Goal: Information Seeking & Learning: Learn about a topic

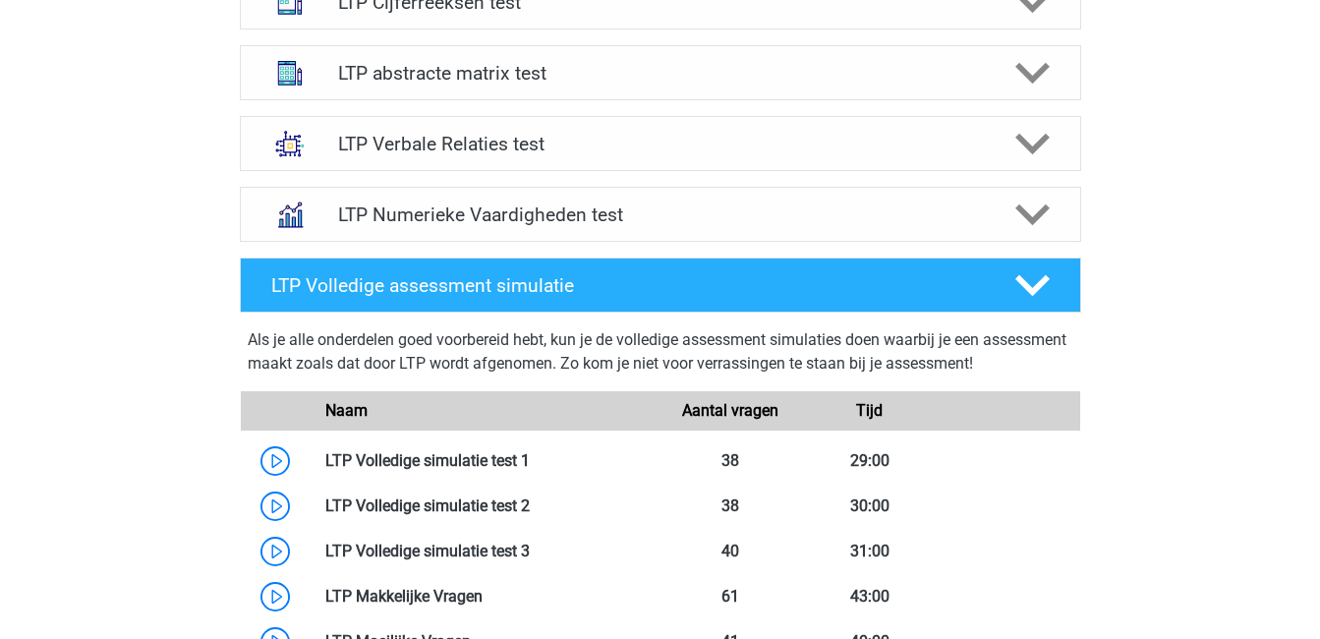
scroll to position [863, 0]
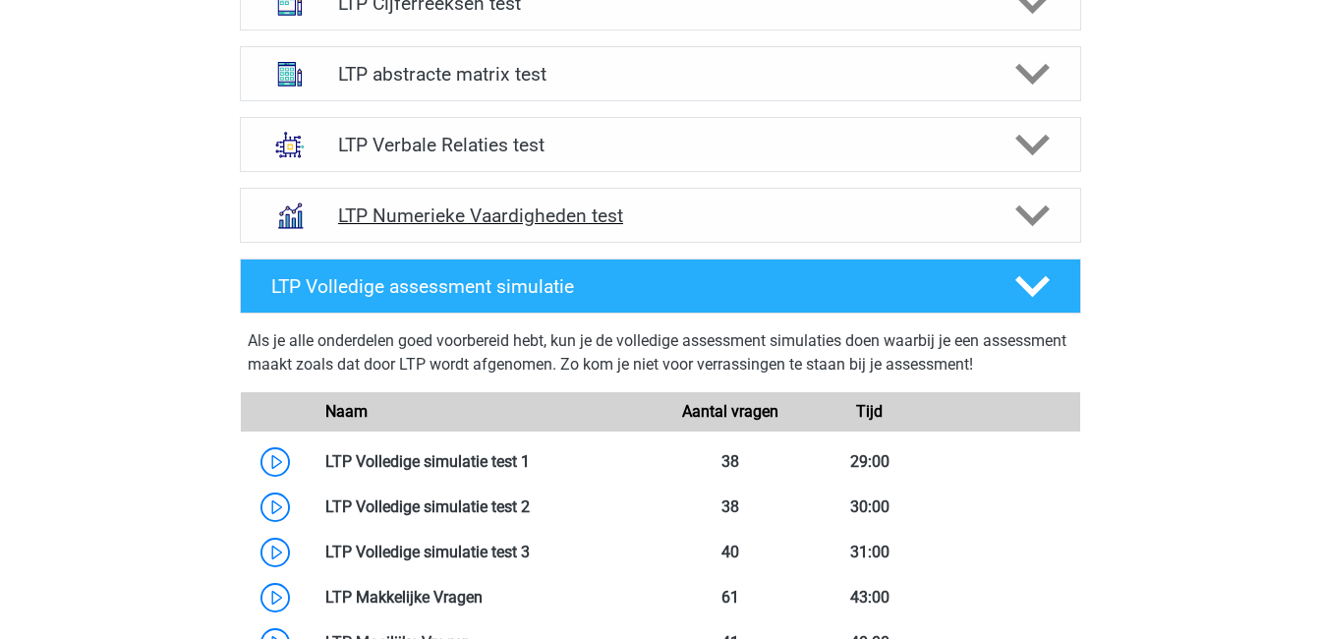
click at [1028, 205] on icon at bounding box center [1032, 216] width 34 height 34
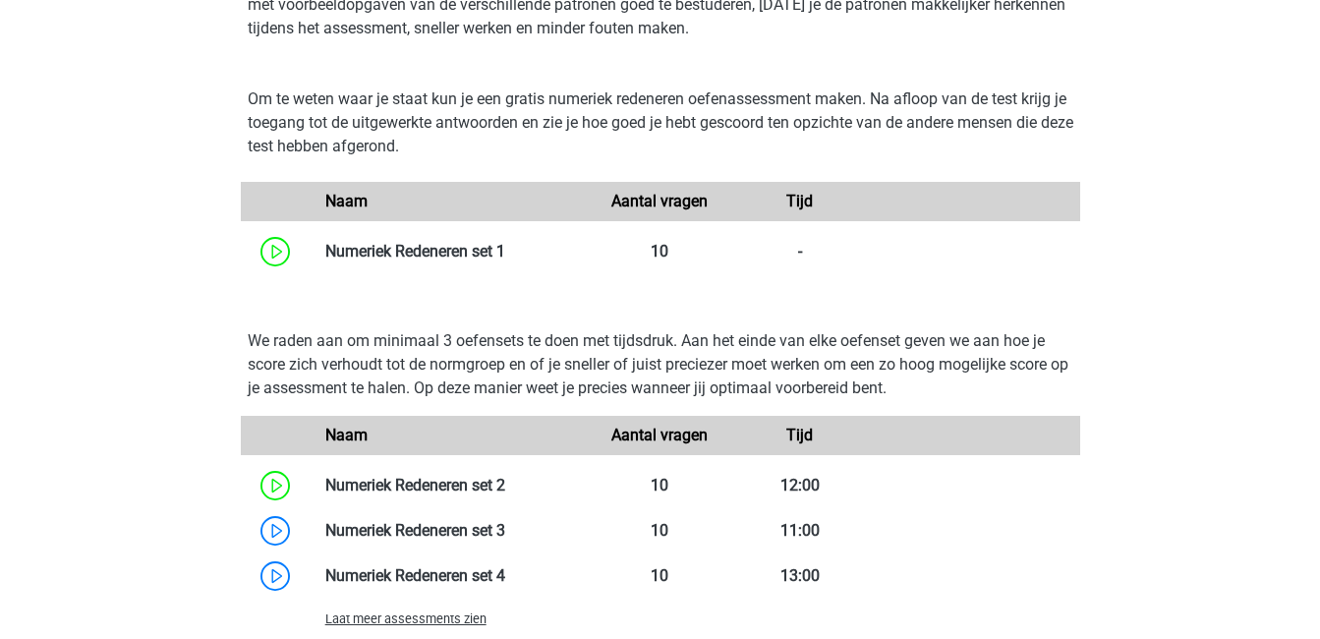
scroll to position [1150, 0]
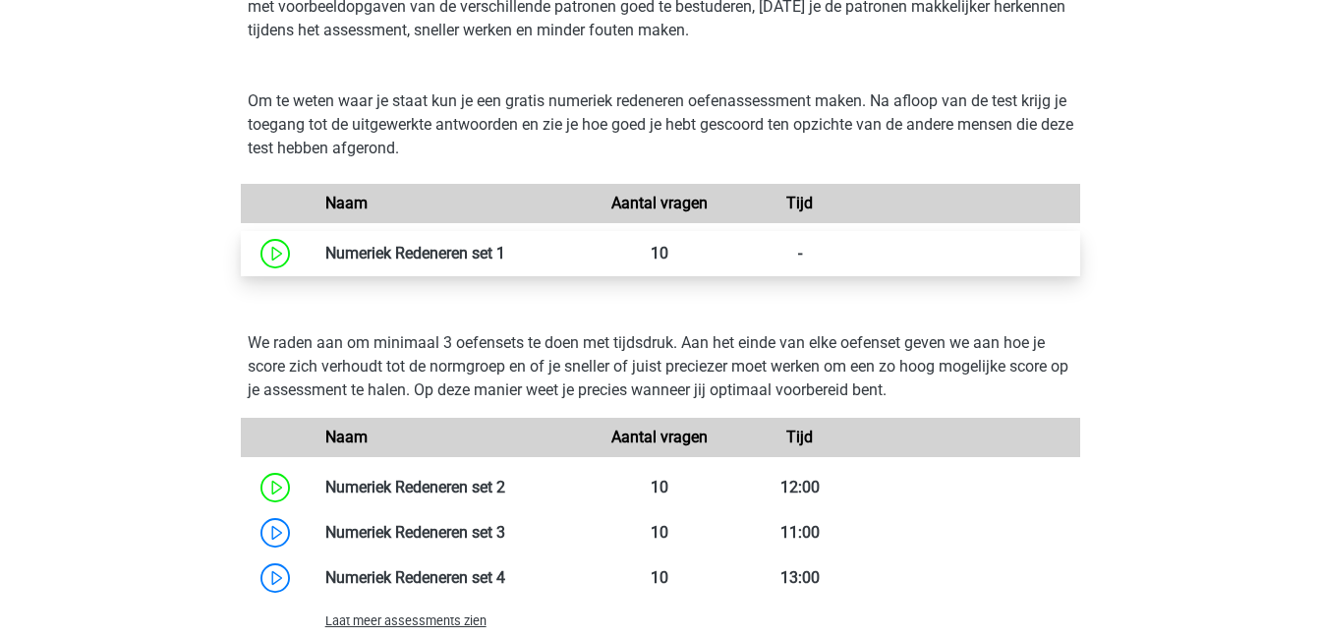
click at [505, 244] on link at bounding box center [505, 253] width 0 height 19
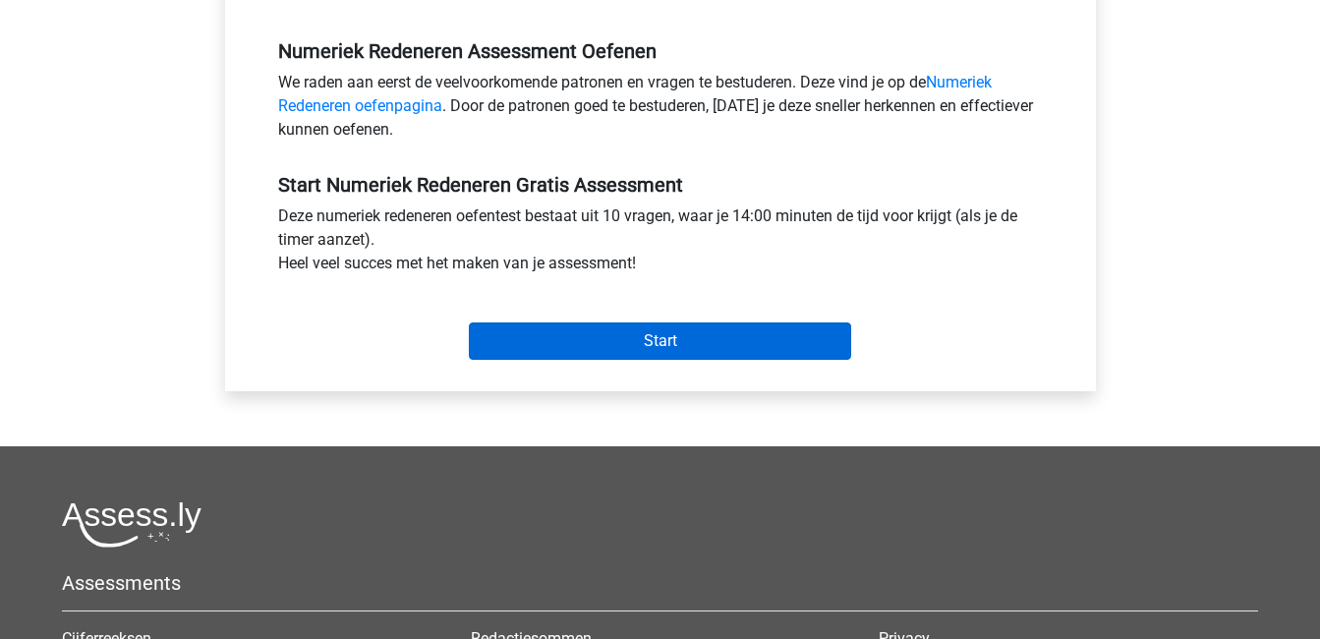
scroll to position [590, 0]
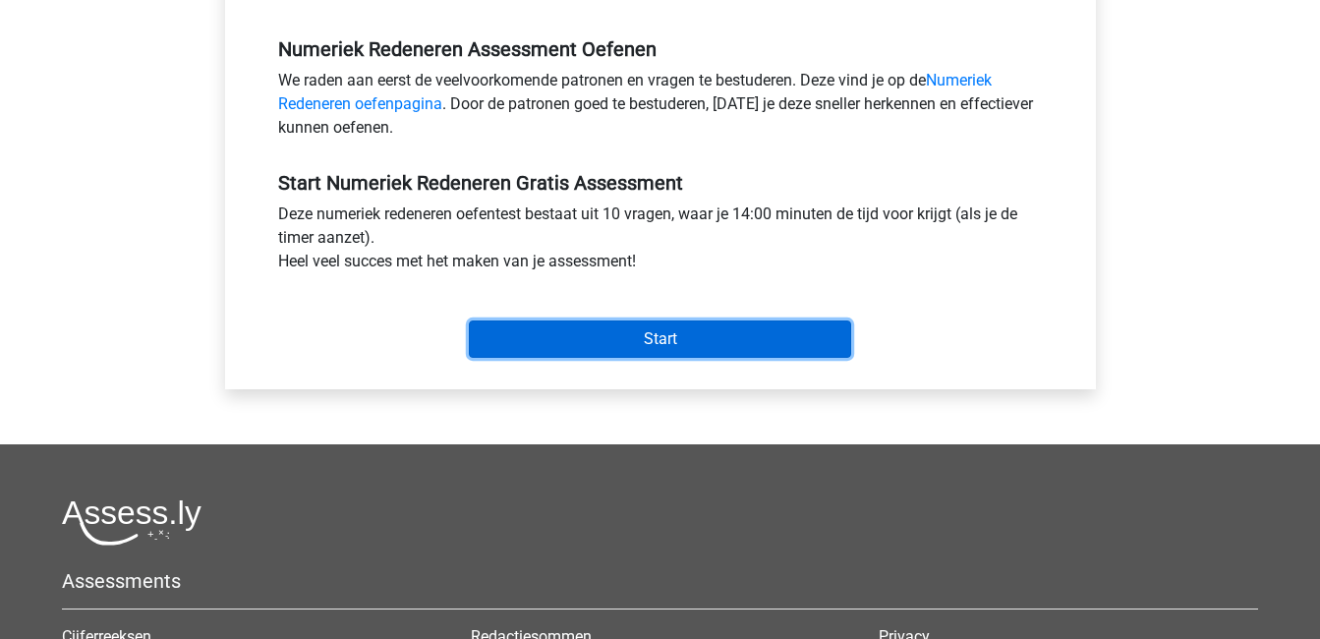
click at [634, 347] on input "Start" at bounding box center [660, 338] width 382 height 37
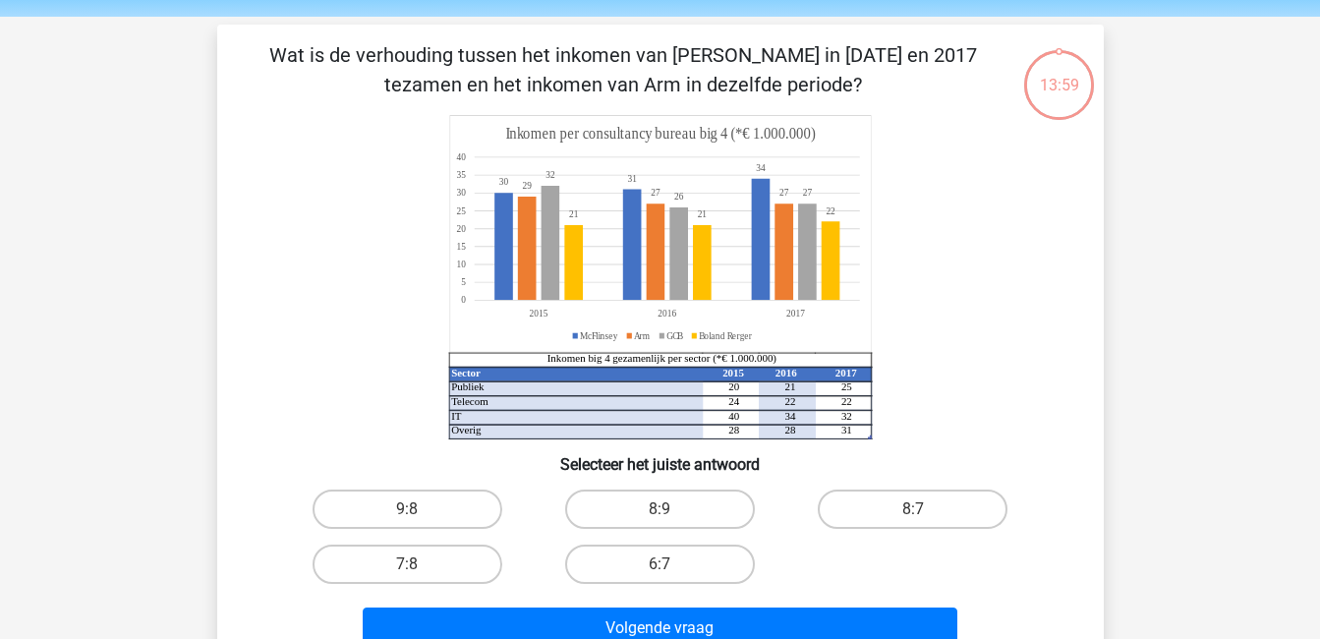
scroll to position [96, 0]
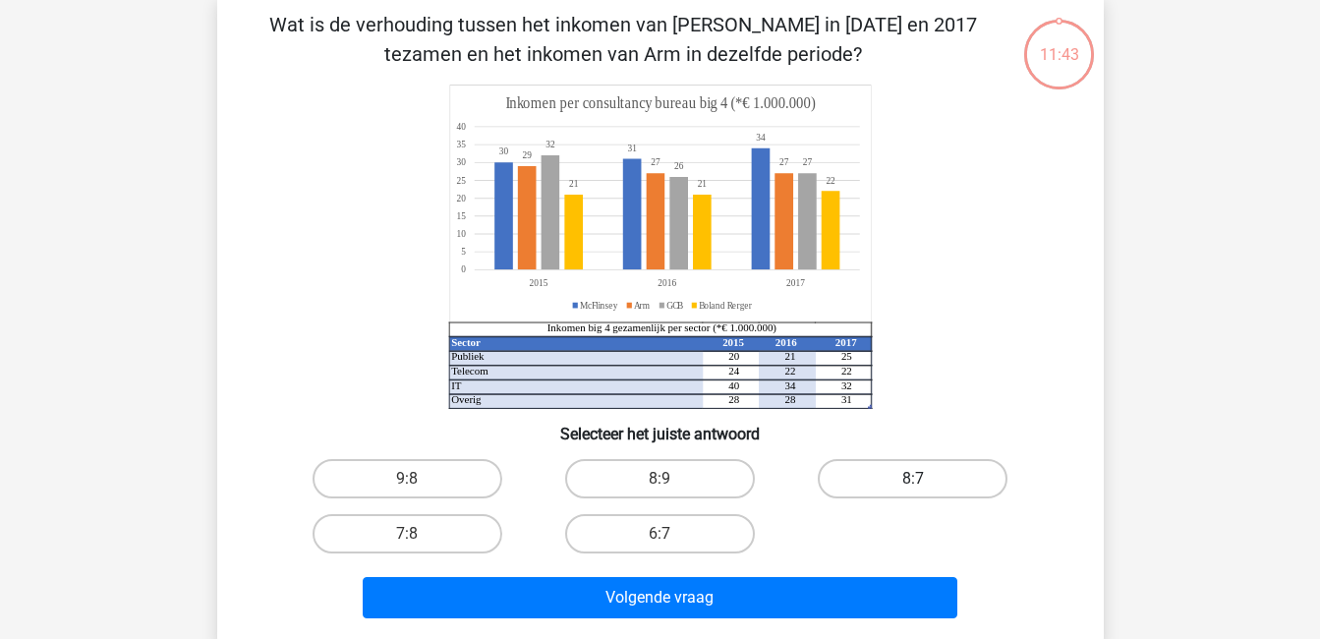
click at [928, 476] on label "8:7" at bounding box center [913, 478] width 190 height 39
click at [926, 479] on input "8:7" at bounding box center [919, 485] width 13 height 13
radio input "true"
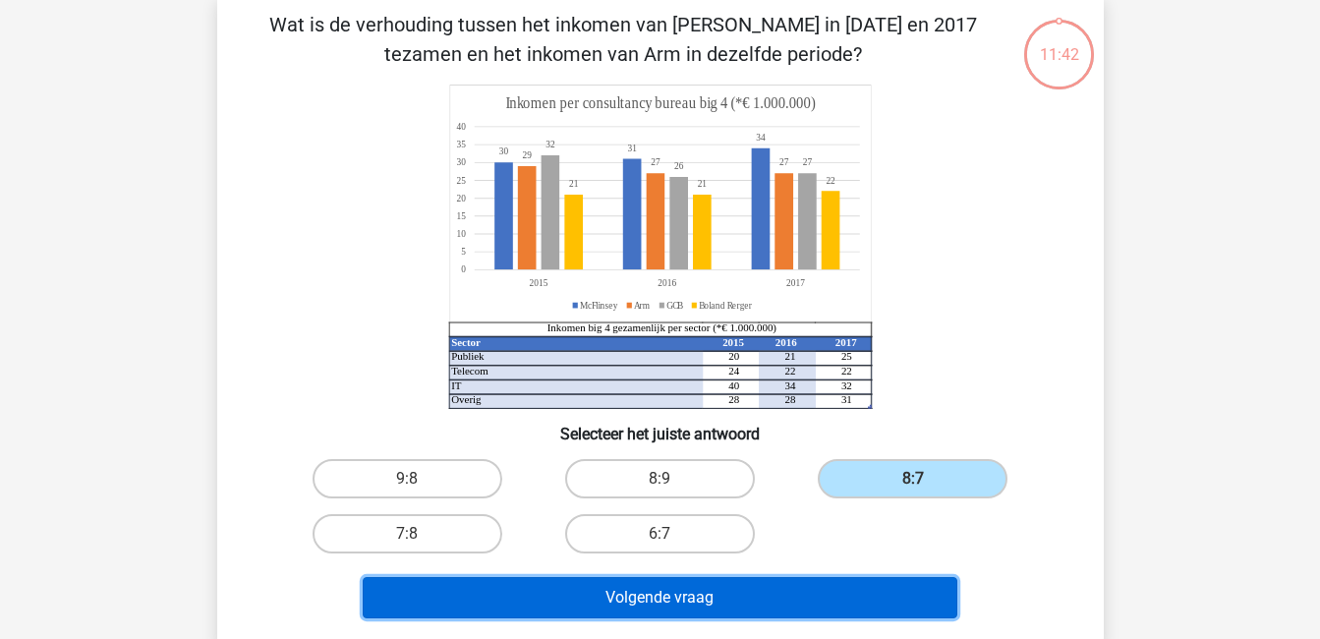
click at [912, 582] on button "Volgende vraag" at bounding box center [660, 597] width 595 height 41
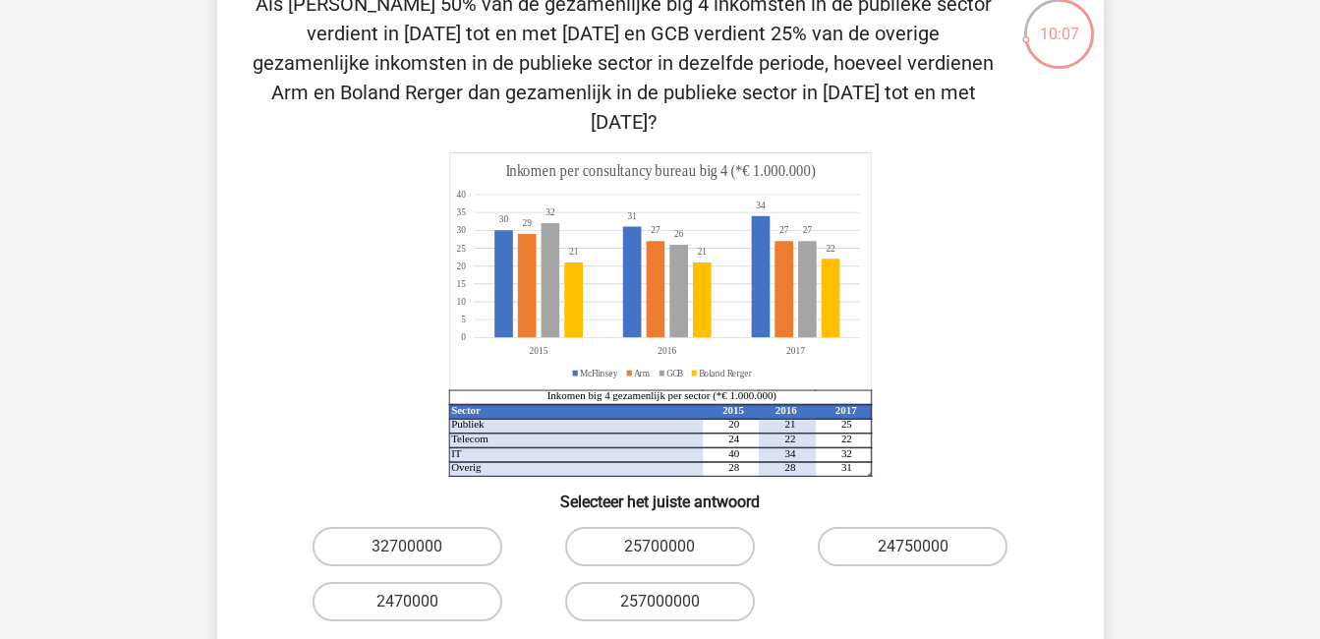
scroll to position [121, 0]
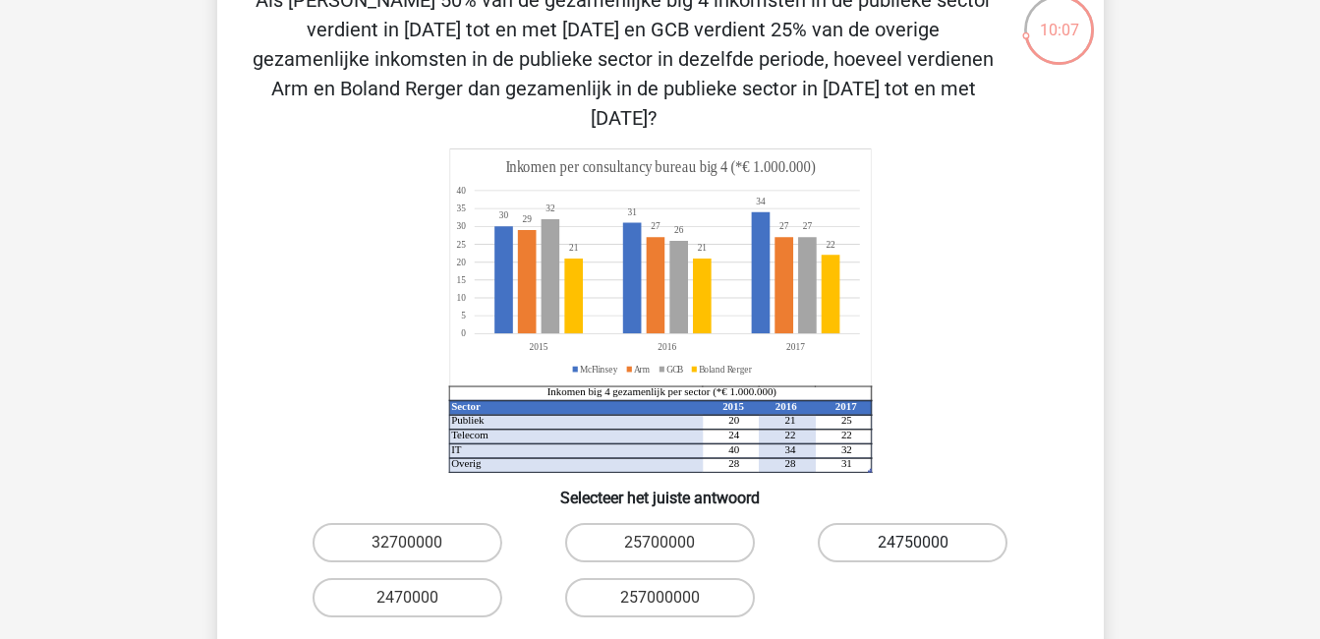
click at [900, 523] on label "24750000" at bounding box center [913, 542] width 190 height 39
click at [913, 543] on input "24750000" at bounding box center [919, 549] width 13 height 13
radio input "true"
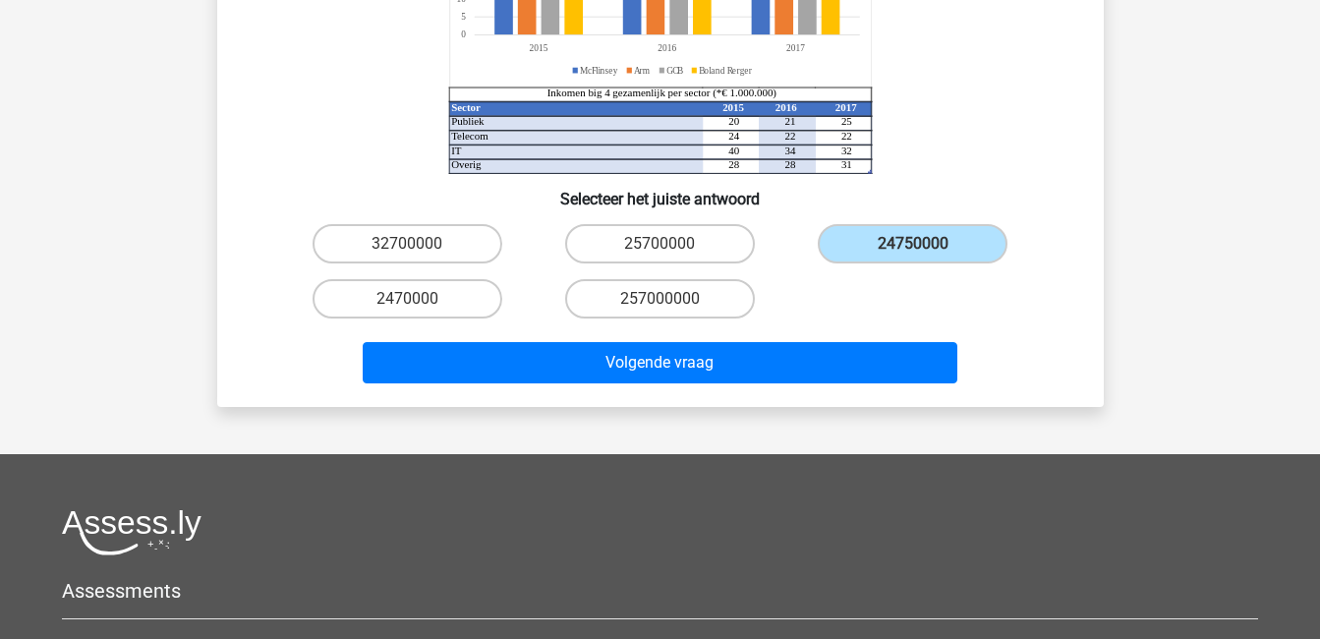
scroll to position [421, 0]
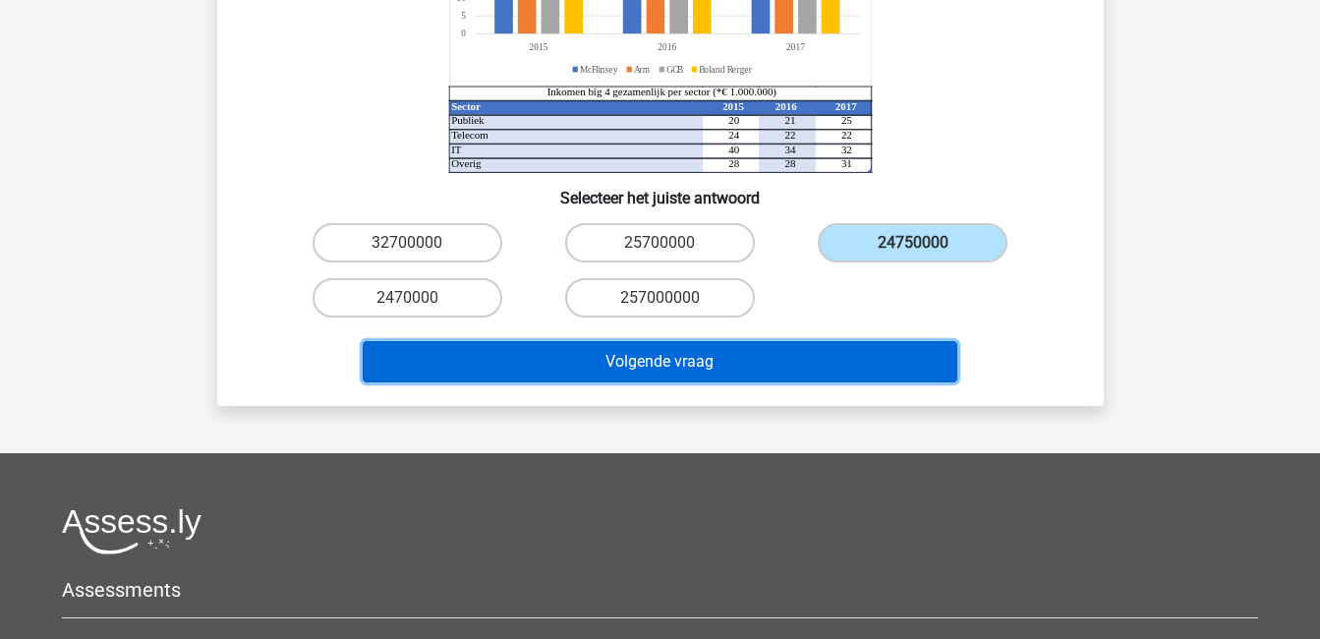
click at [701, 341] on button "Volgende vraag" at bounding box center [660, 361] width 595 height 41
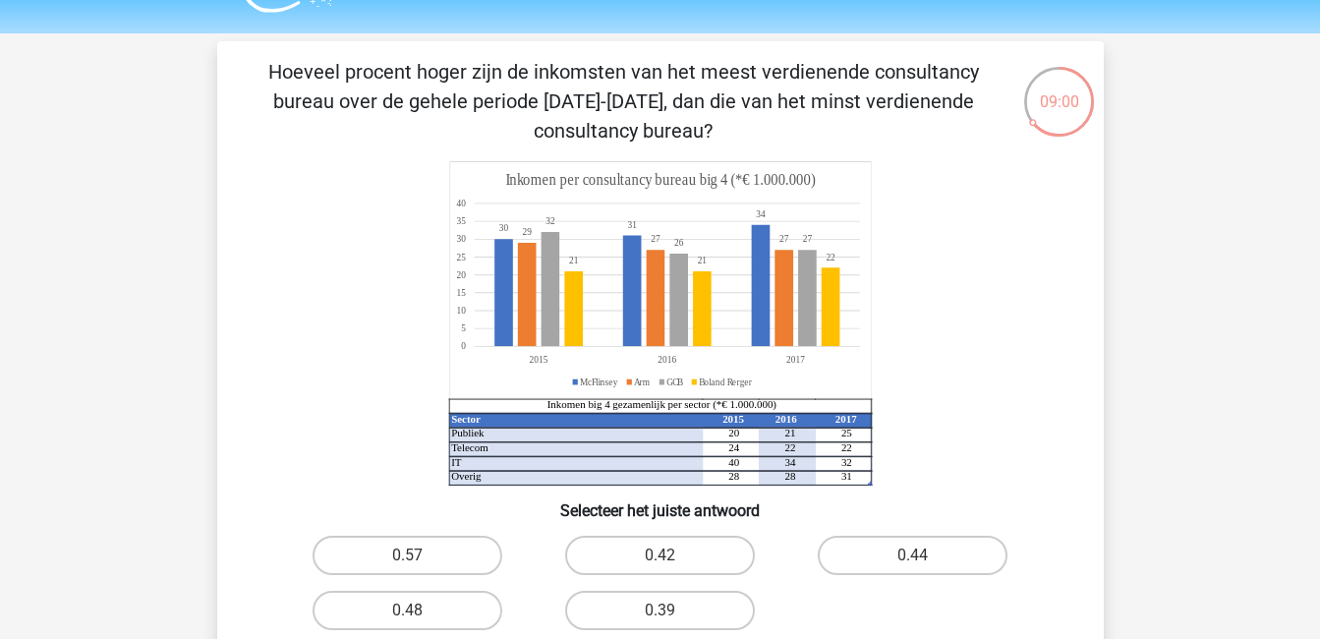
scroll to position [47, 0]
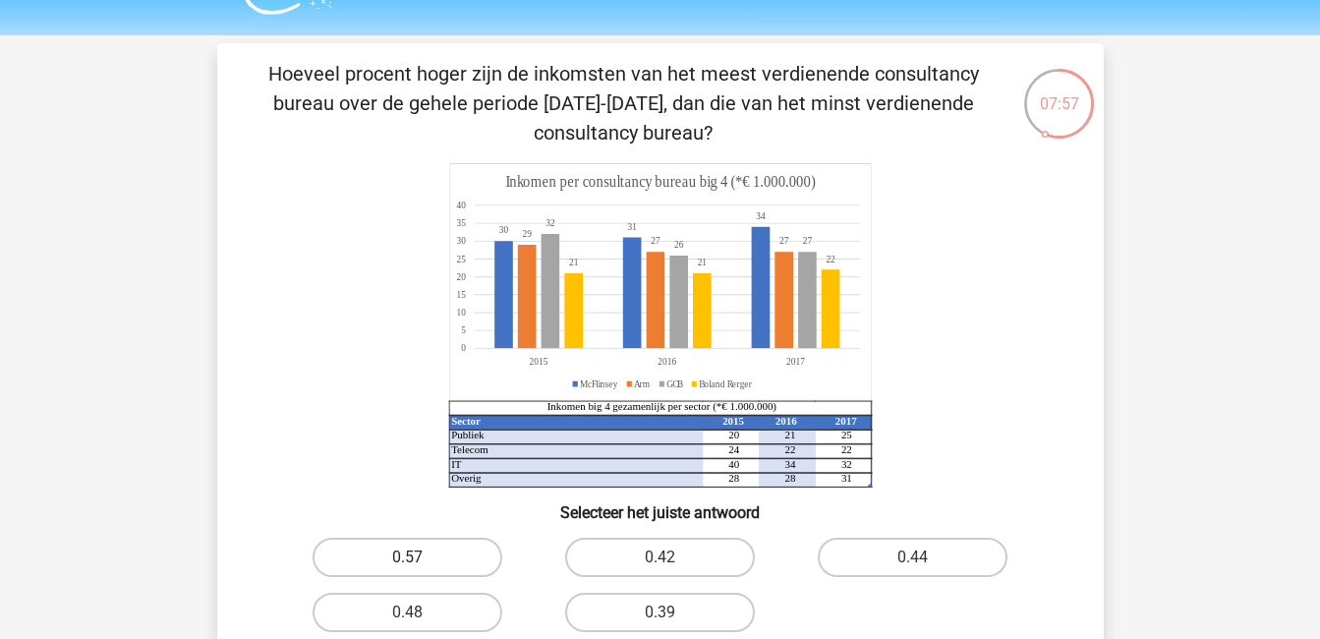
click at [408, 550] on label "0.57" at bounding box center [408, 557] width 190 height 39
click at [408, 557] on input "0.57" at bounding box center [413, 563] width 13 height 13
radio input "true"
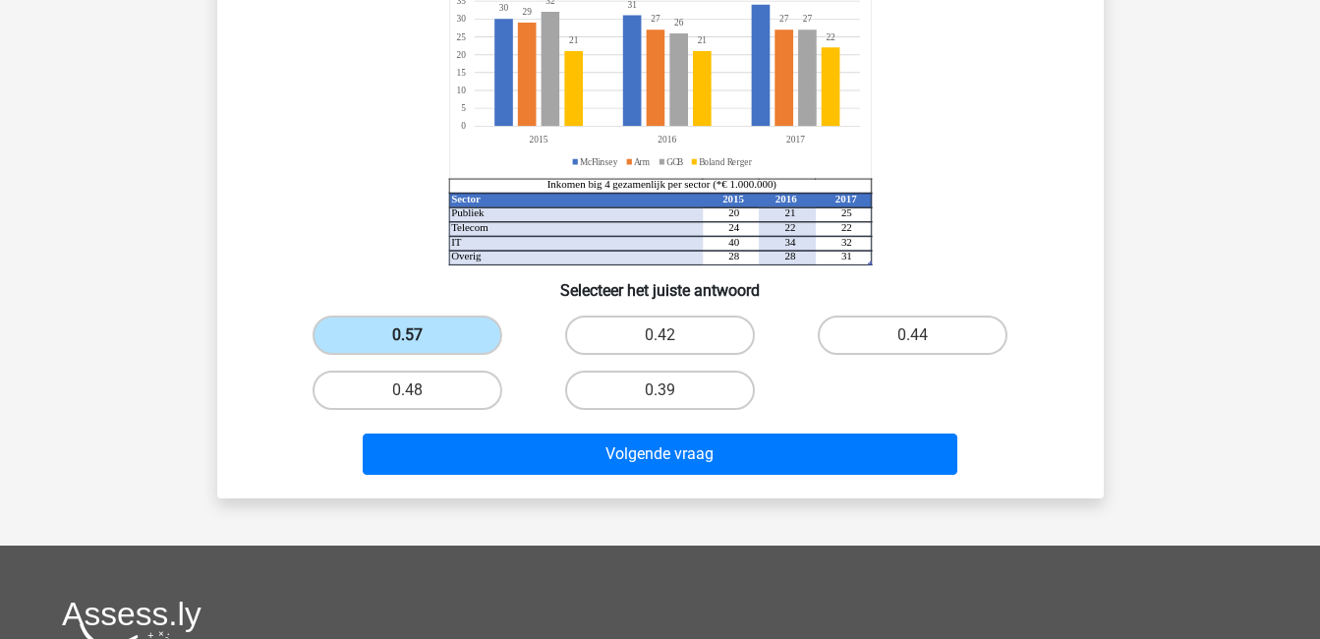
scroll to position [277, 0]
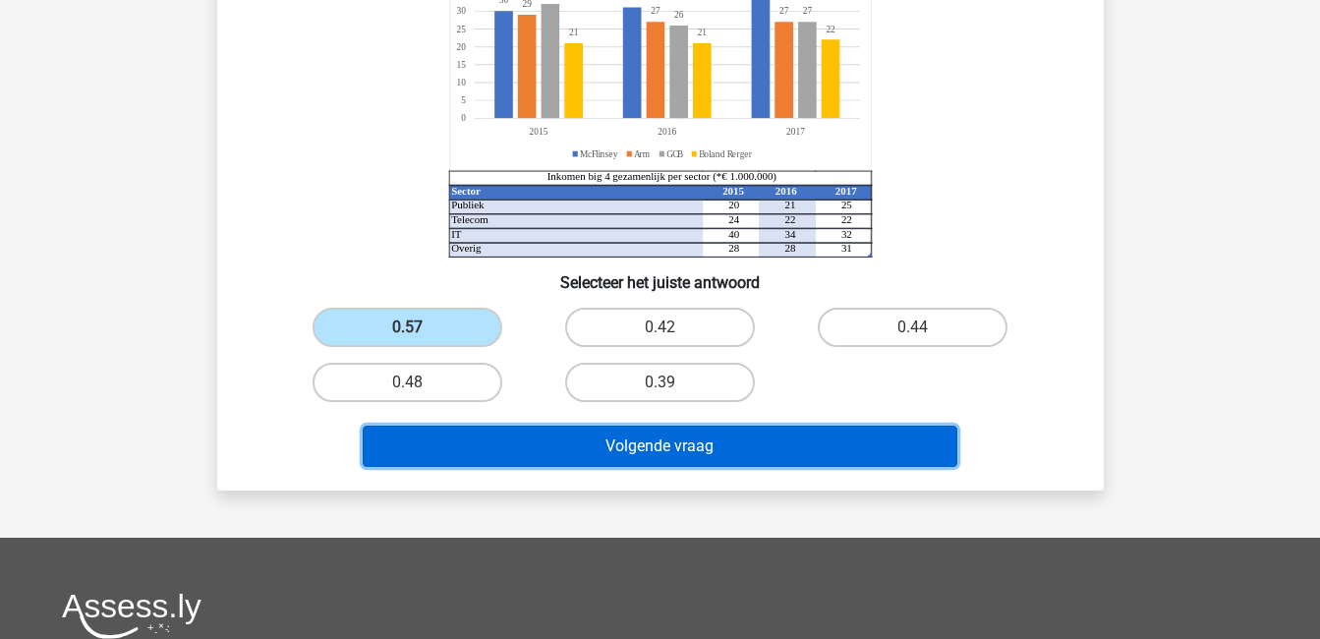
click at [617, 443] on button "Volgende vraag" at bounding box center [660, 446] width 595 height 41
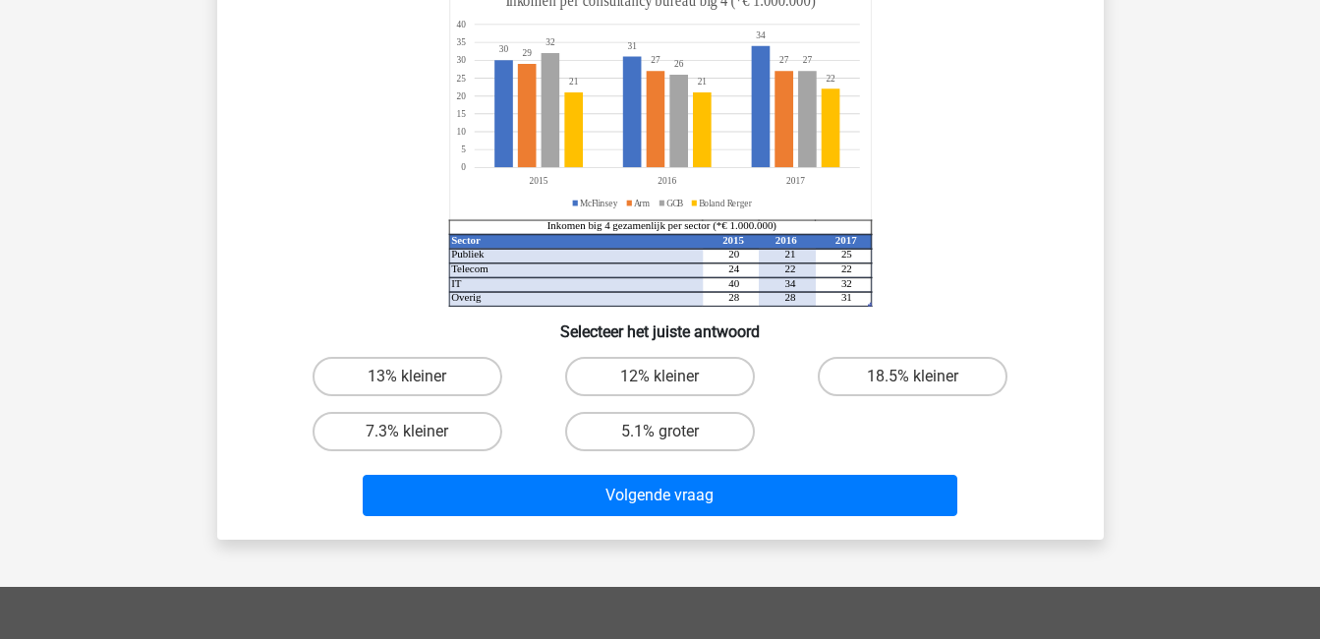
scroll to position [200, 0]
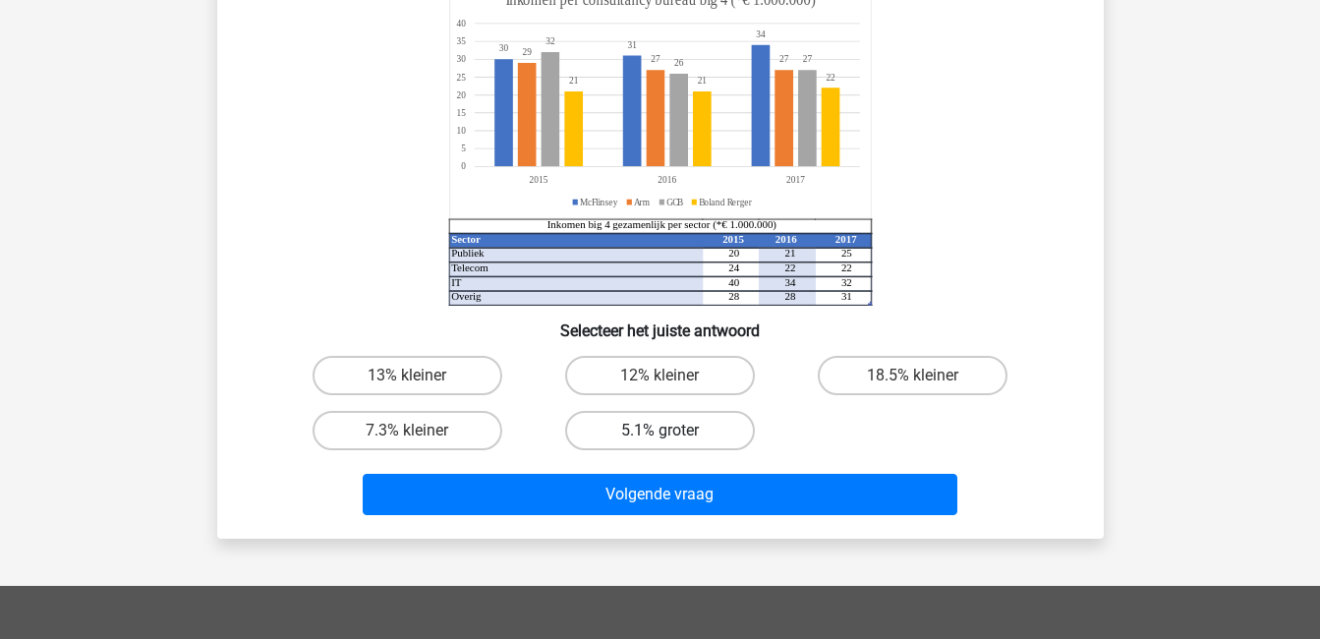
click at [695, 429] on label "5.1% groter" at bounding box center [660, 430] width 190 height 39
click at [672, 431] on input "5.1% groter" at bounding box center [666, 437] width 13 height 13
radio input "true"
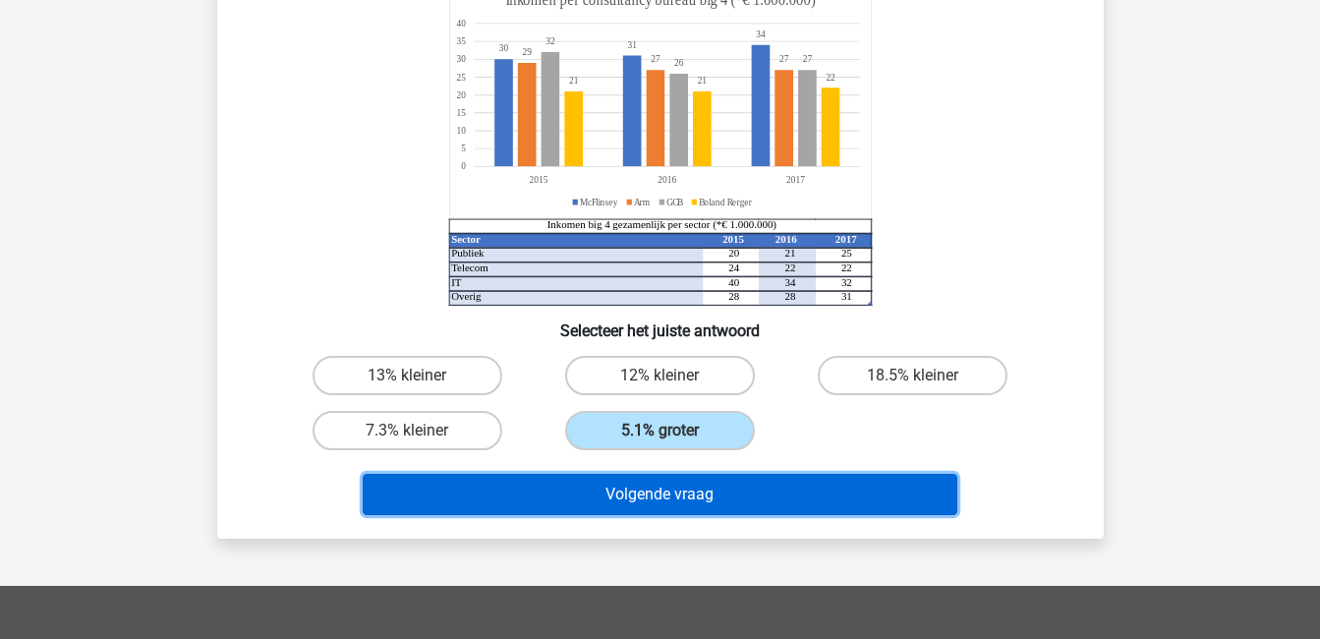
click at [720, 491] on button "Volgende vraag" at bounding box center [660, 494] width 595 height 41
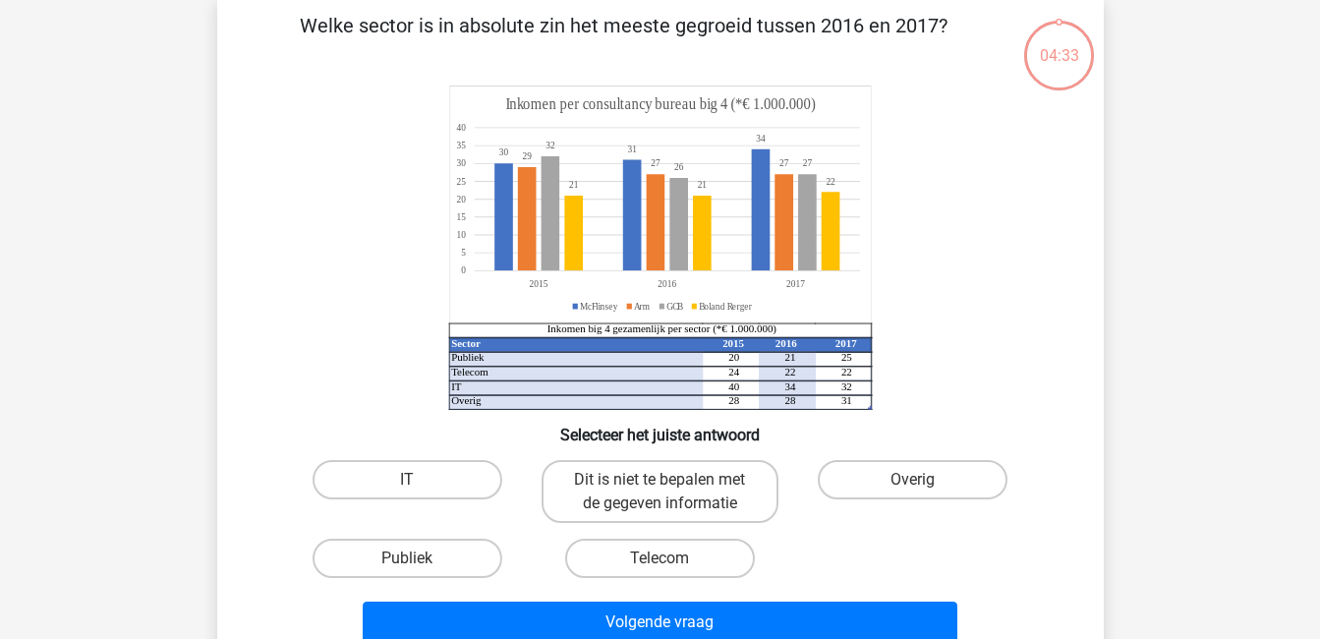
scroll to position [90, 0]
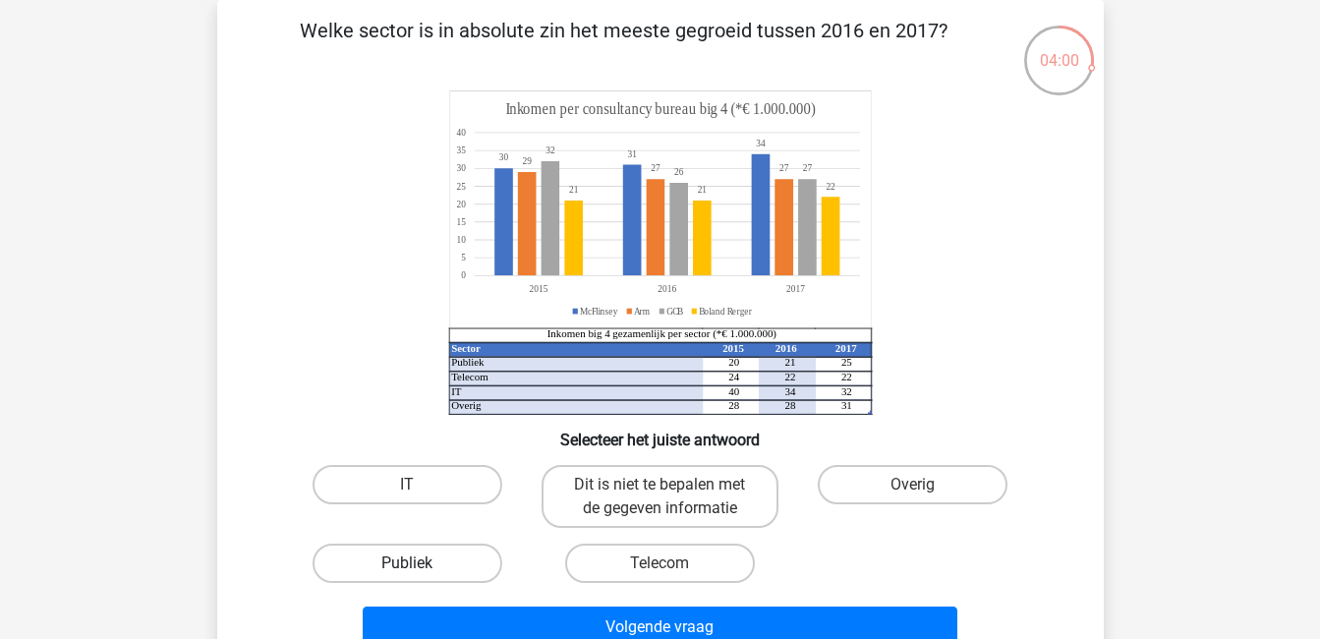
click at [445, 551] on label "Publiek" at bounding box center [408, 563] width 190 height 39
click at [420, 563] on input "Publiek" at bounding box center [413, 569] width 13 height 13
radio input "true"
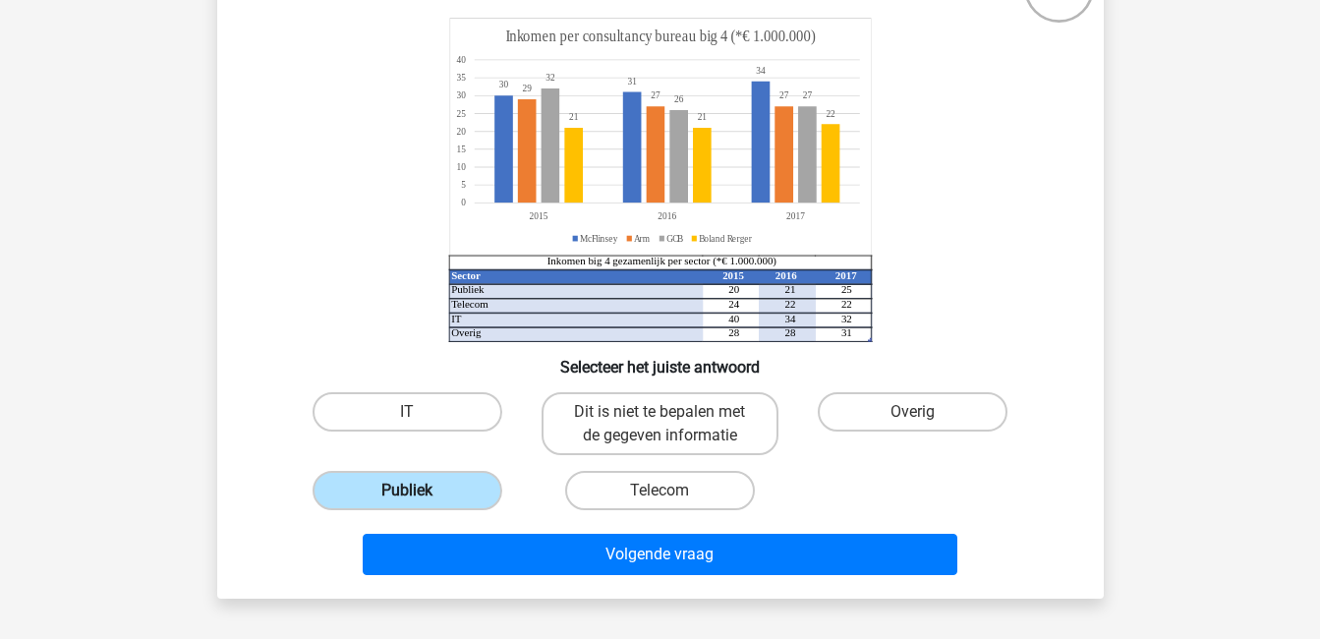
scroll to position [169, 0]
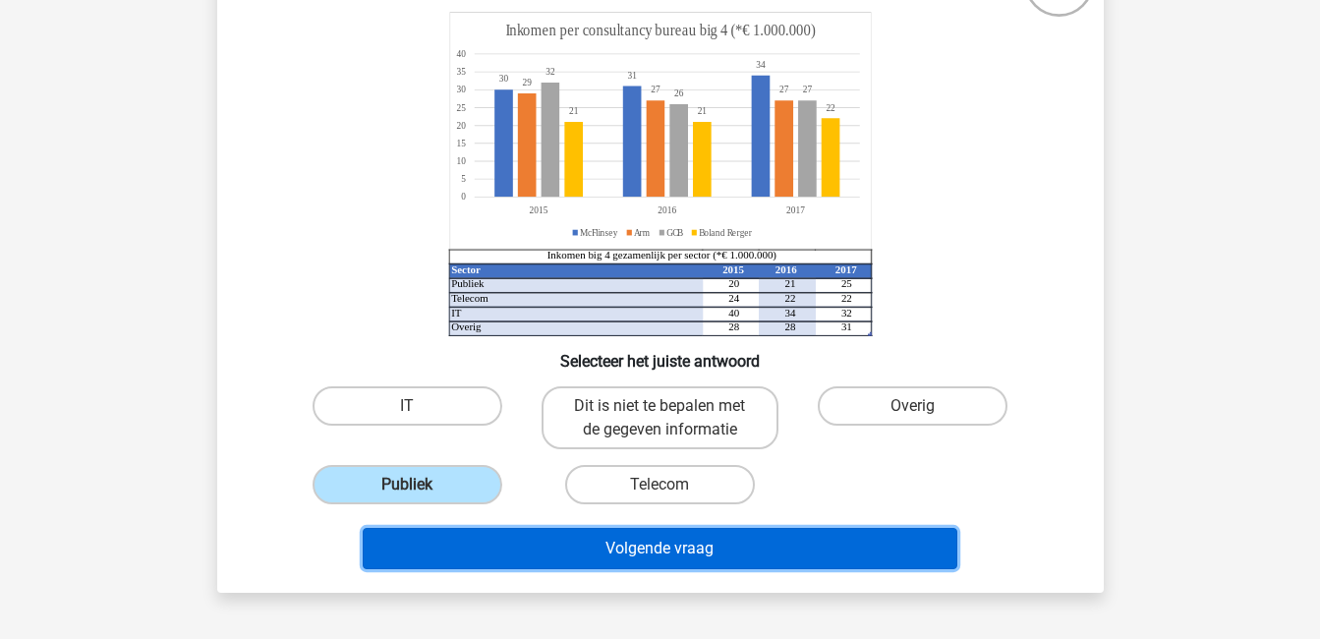
click at [645, 547] on button "Volgende vraag" at bounding box center [660, 548] width 595 height 41
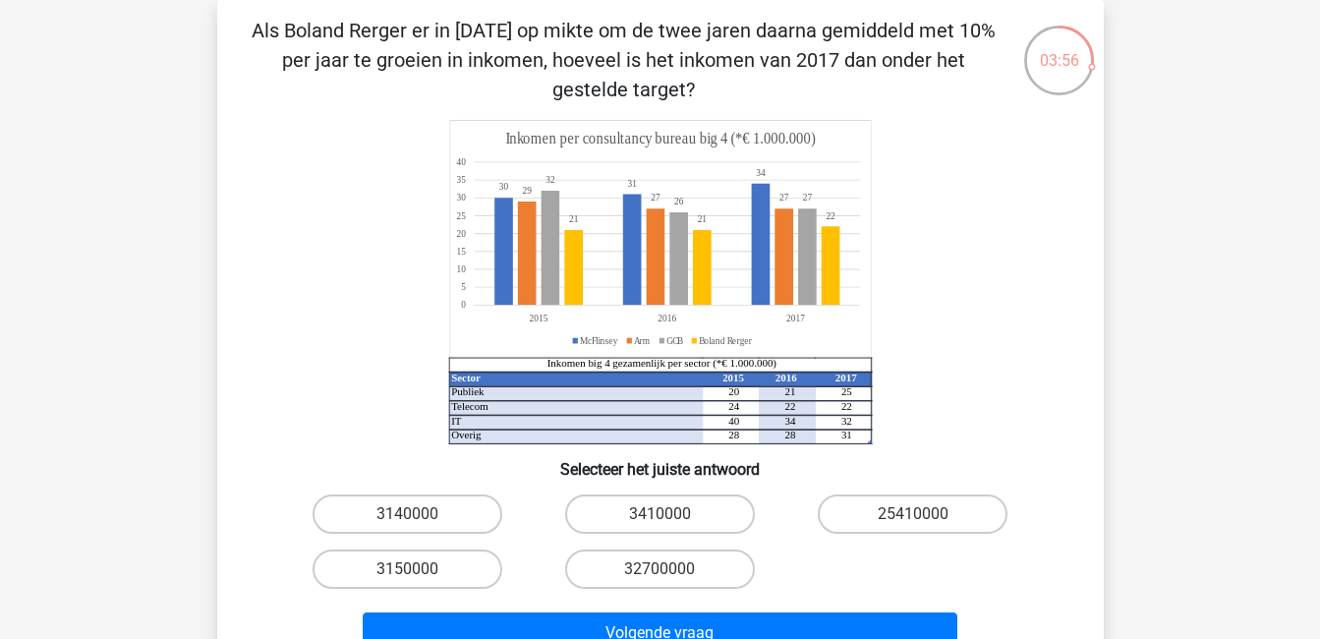
scroll to position [66, 0]
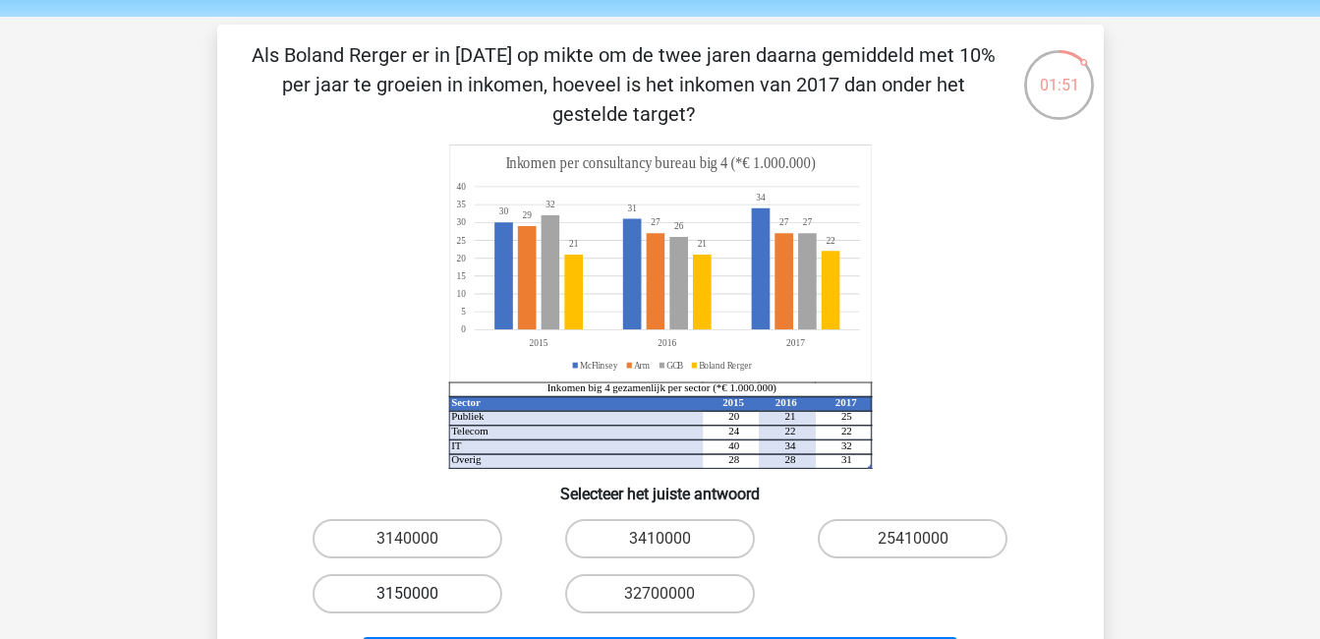
click at [453, 588] on label "3150000" at bounding box center [408, 593] width 190 height 39
click at [420, 594] on input "3150000" at bounding box center [413, 600] width 13 height 13
radio input "true"
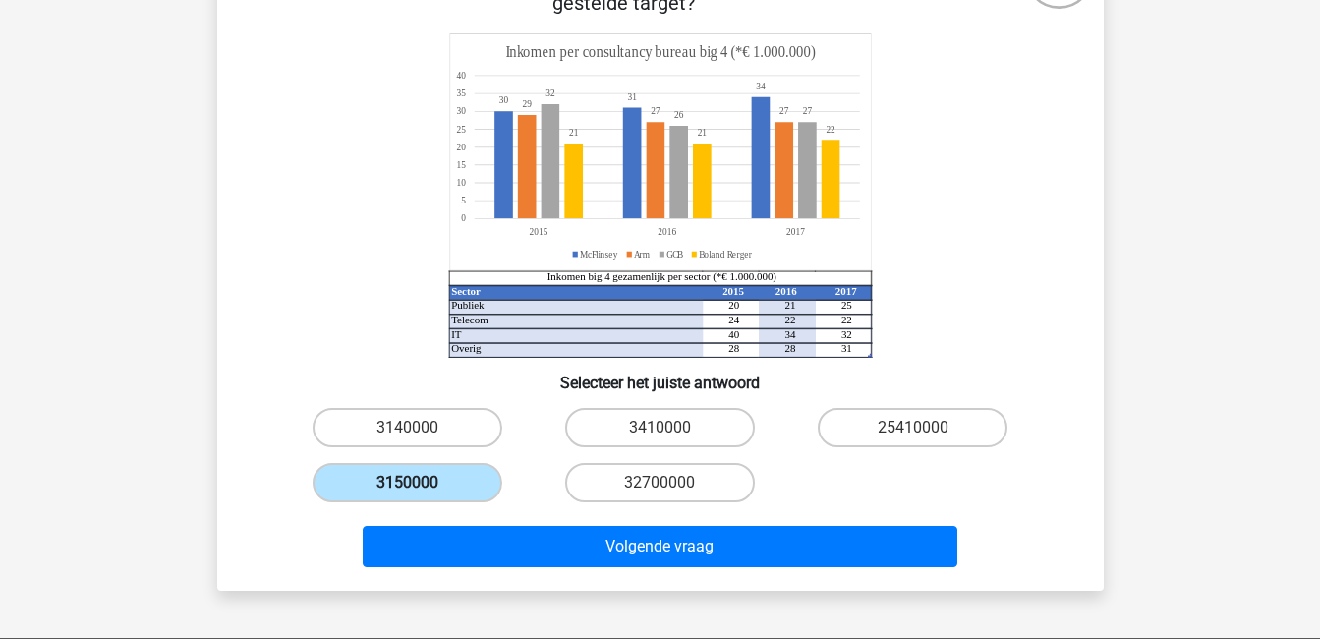
scroll to position [187, 0]
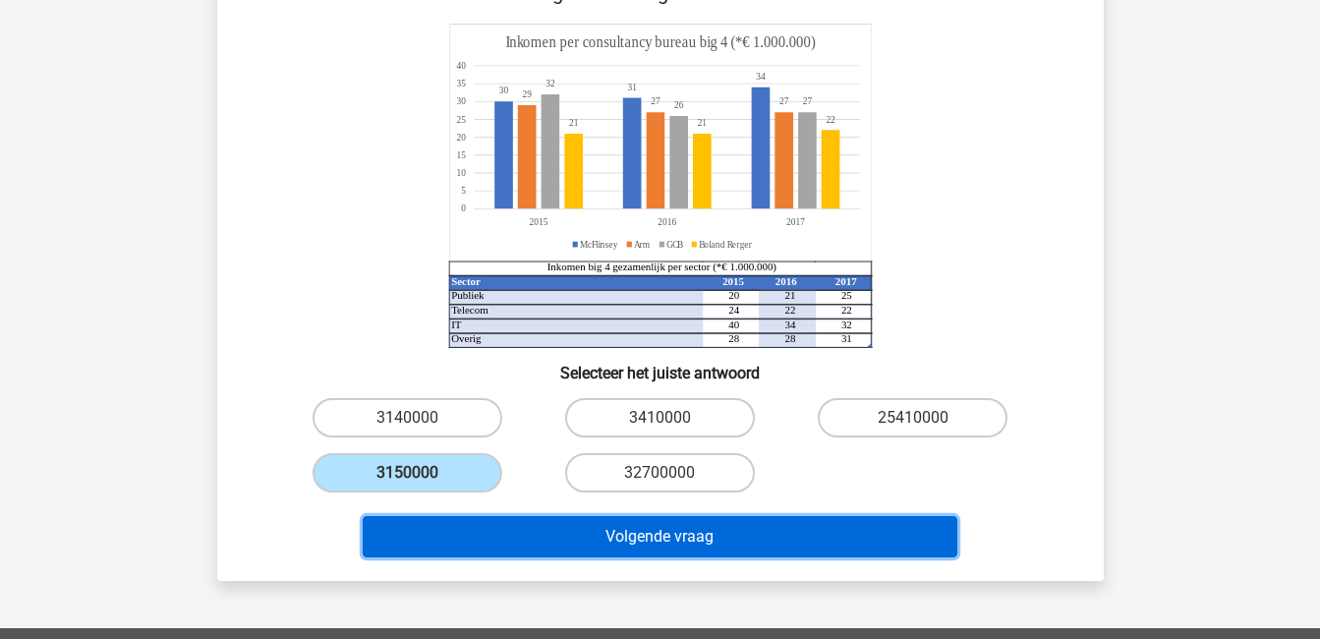
click at [491, 532] on button "Volgende vraag" at bounding box center [660, 536] width 595 height 41
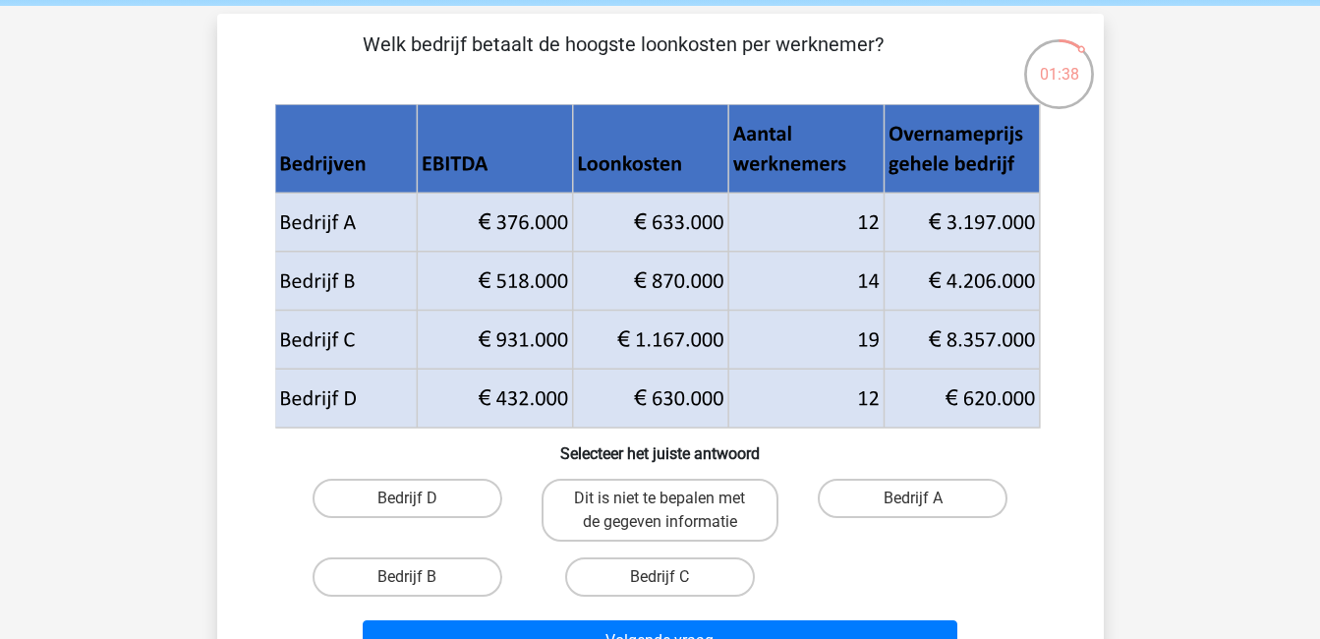
scroll to position [79, 0]
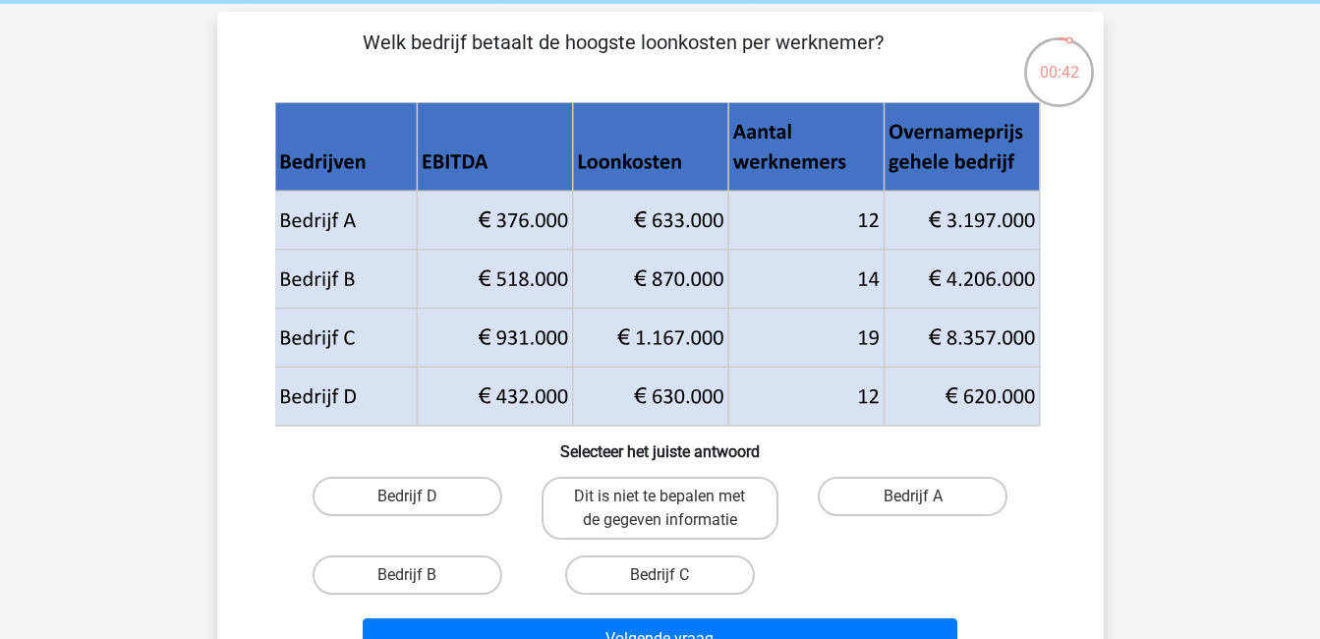
click at [408, 575] on input "Bedrijf B" at bounding box center [413, 581] width 13 height 13
radio input "true"
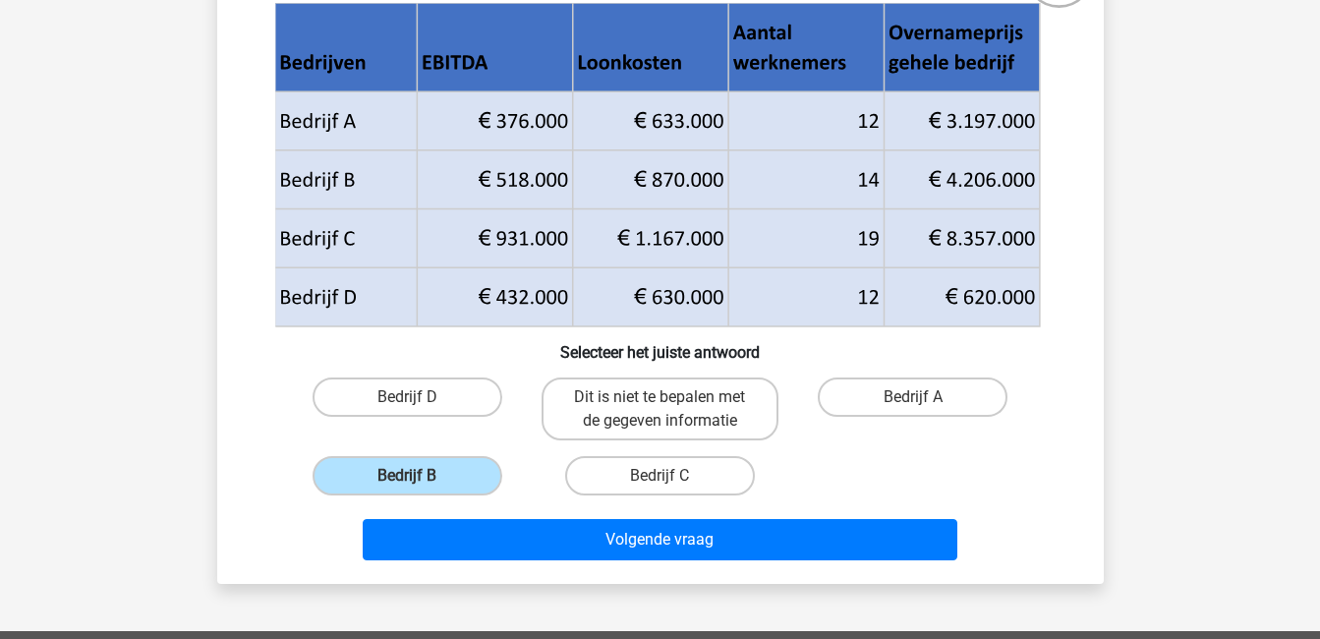
scroll to position [179, 0]
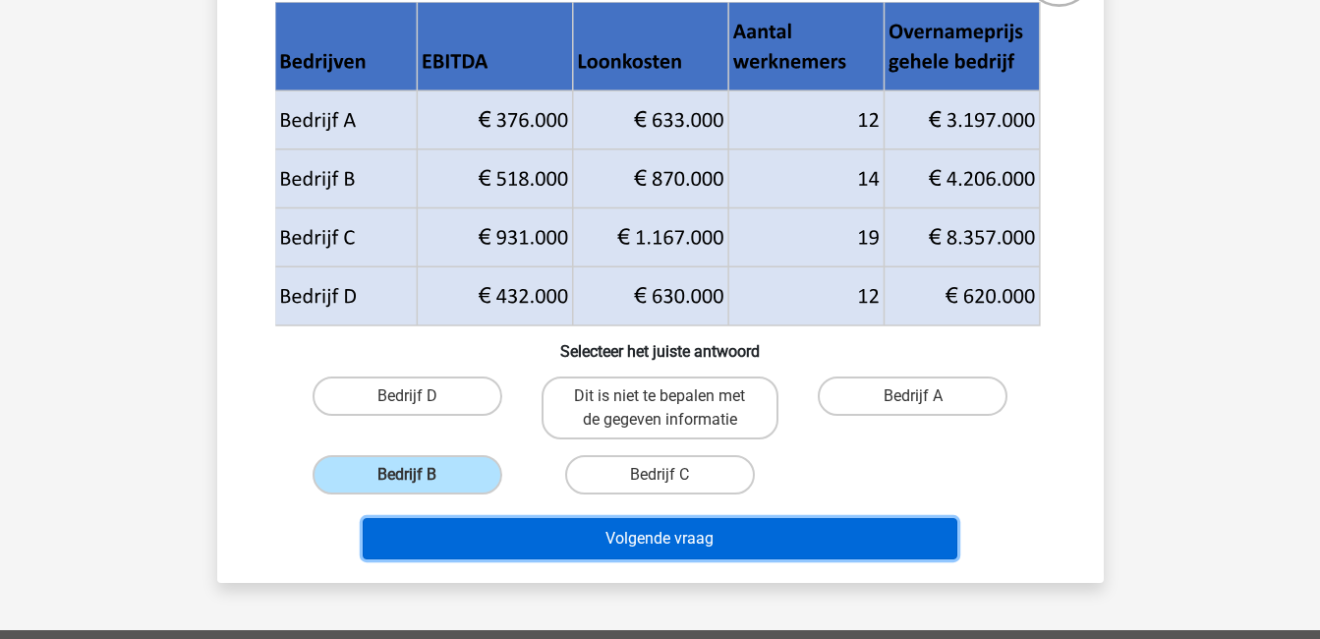
click at [522, 539] on button "Volgende vraag" at bounding box center [660, 538] width 595 height 41
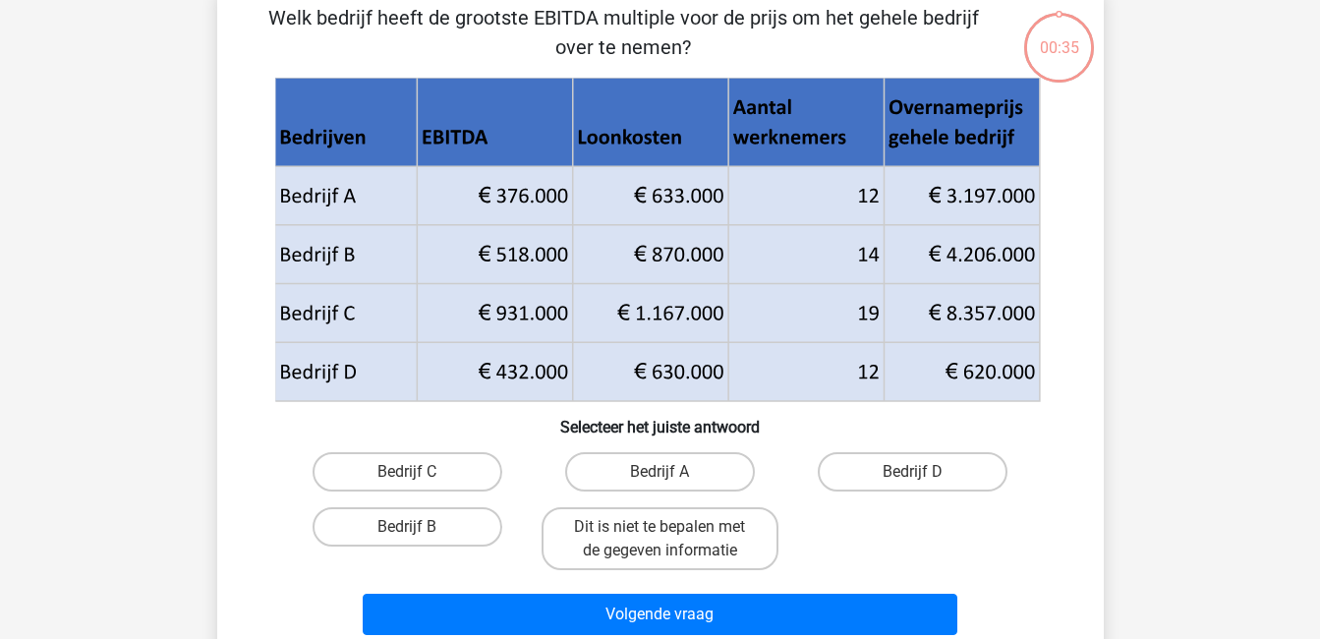
scroll to position [90, 0]
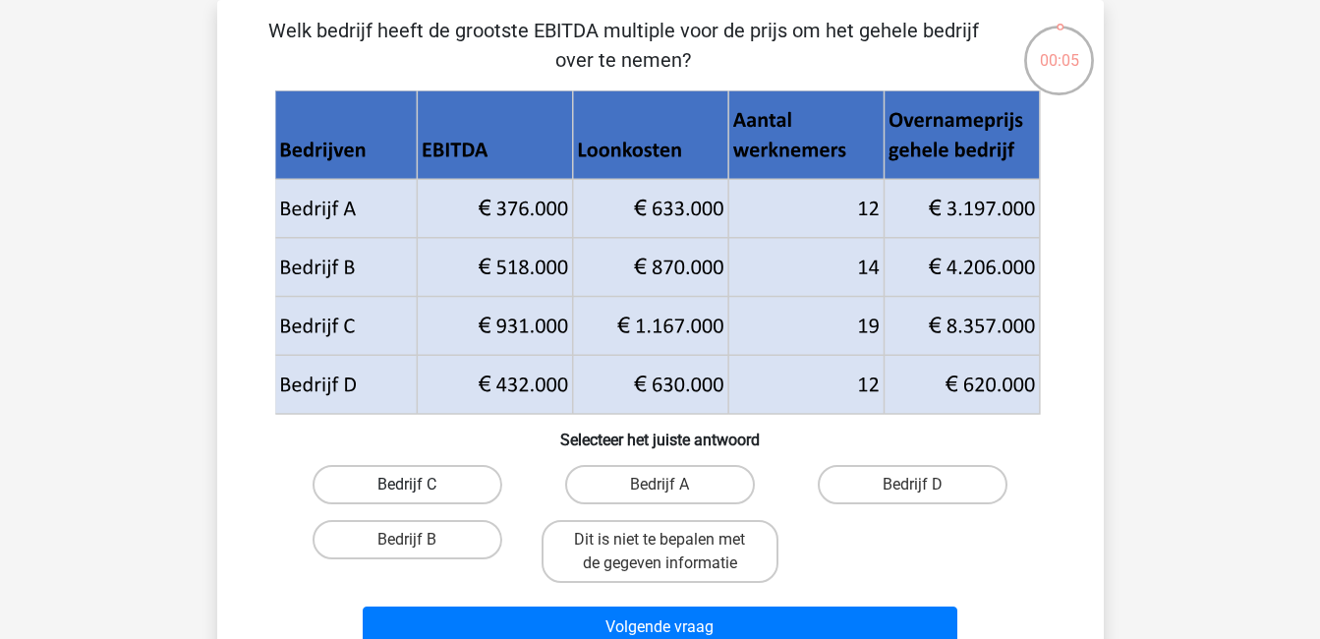
click at [448, 484] on label "Bedrijf C" at bounding box center [408, 484] width 190 height 39
click at [420, 485] on input "Bedrijf C" at bounding box center [413, 491] width 13 height 13
radio input "true"
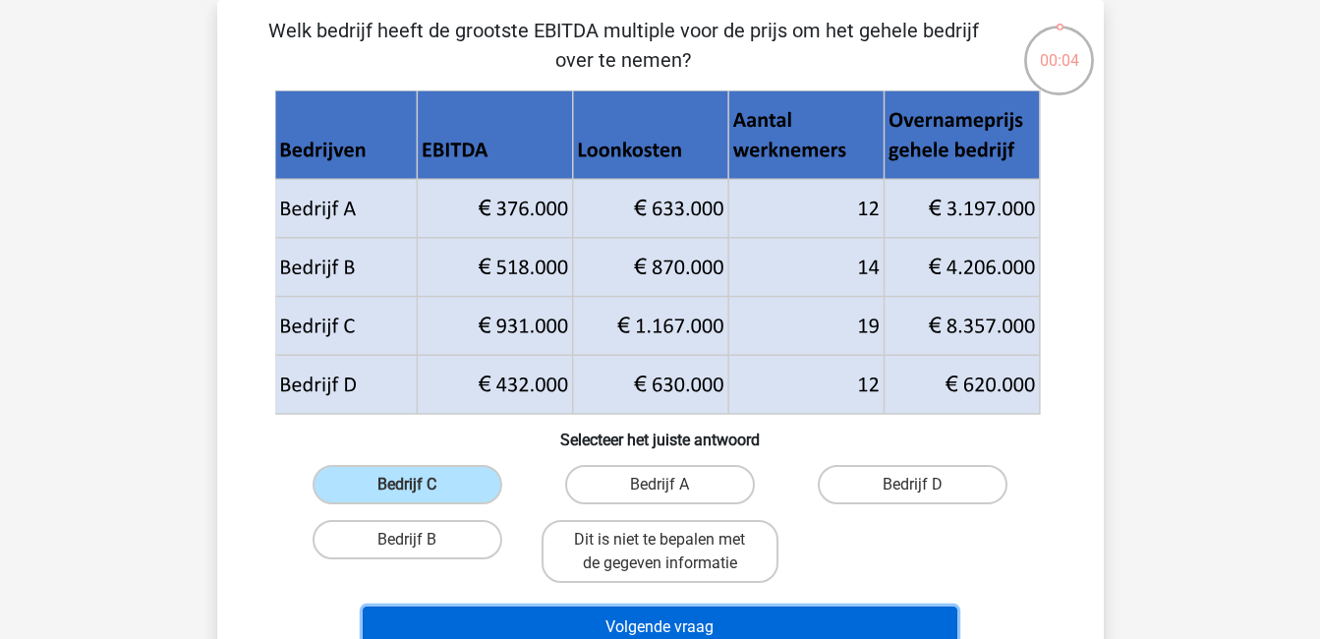
click at [559, 620] on button "Volgende vraag" at bounding box center [660, 626] width 595 height 41
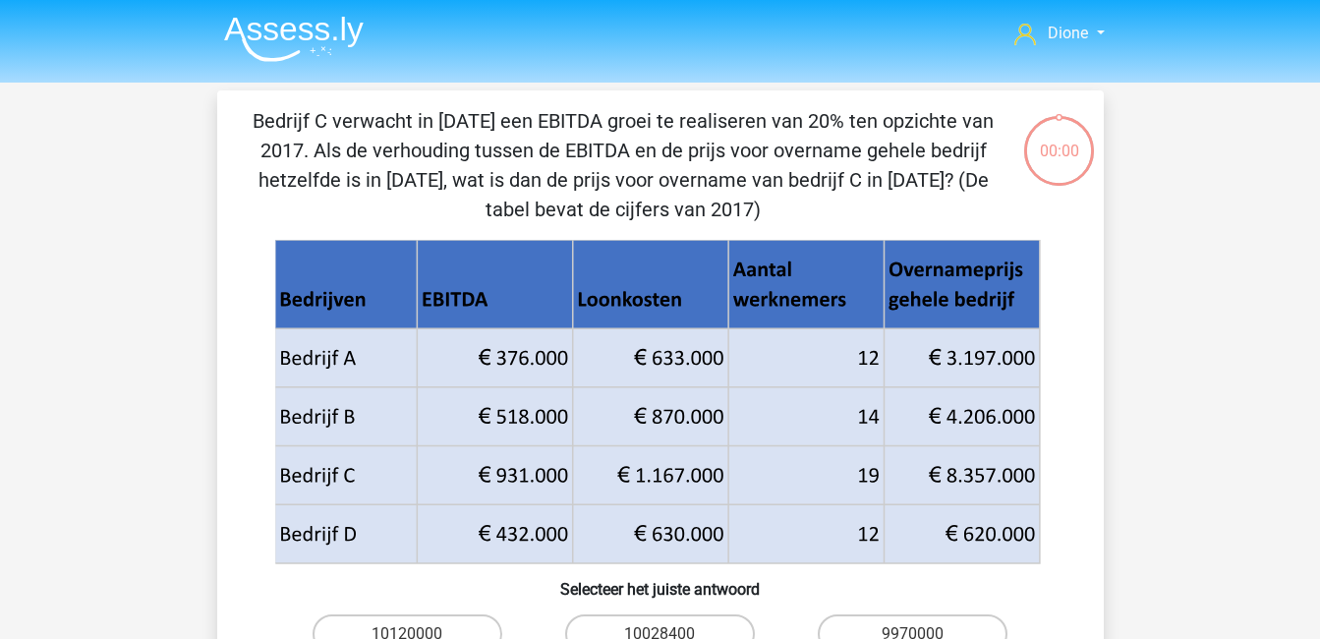
scroll to position [90, 0]
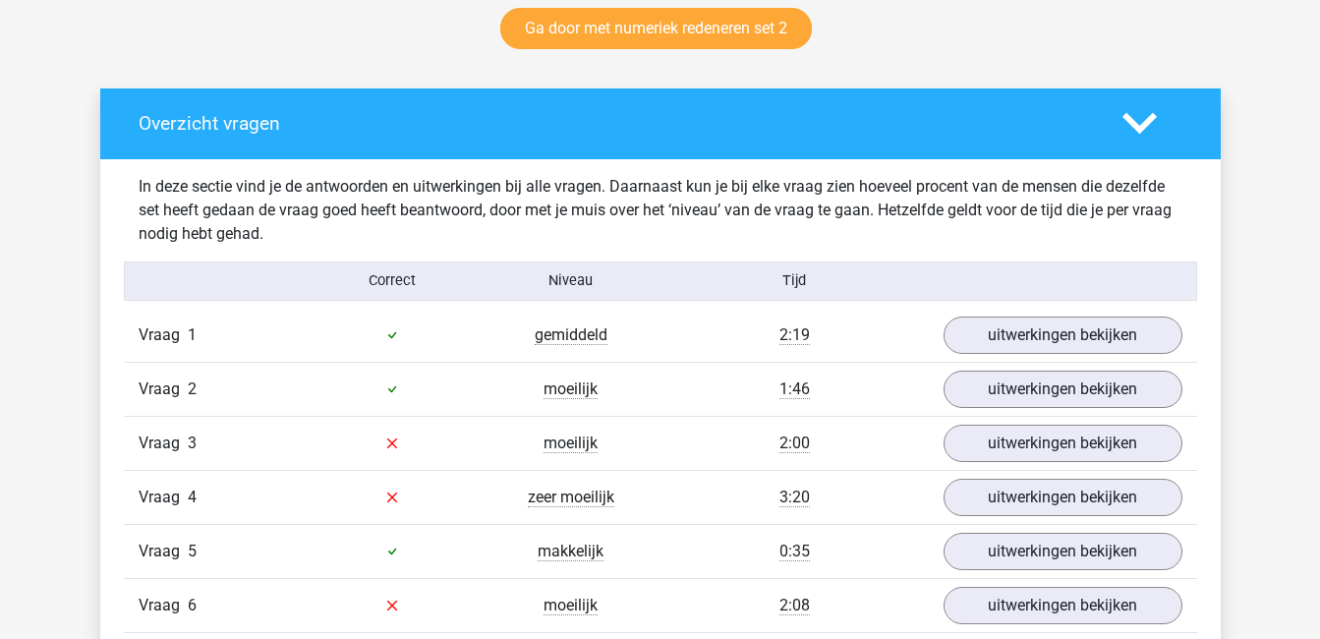
scroll to position [1043, 0]
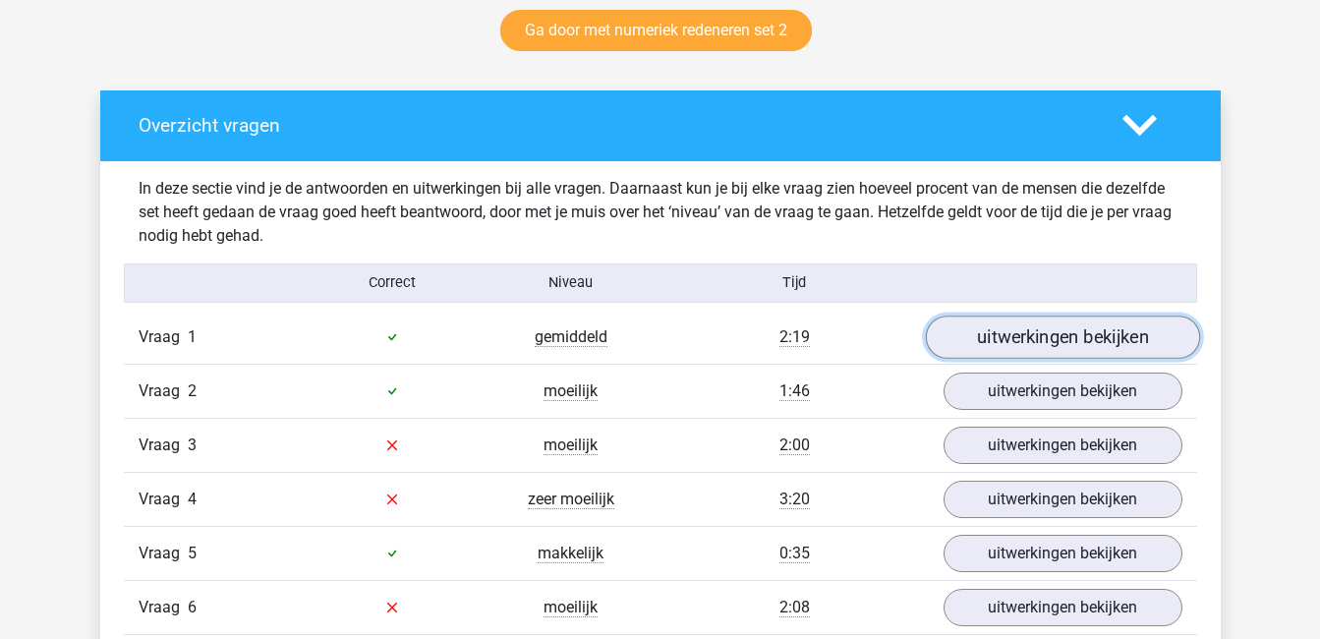
click at [1043, 330] on link "uitwerkingen bekijken" at bounding box center [1062, 337] width 274 height 43
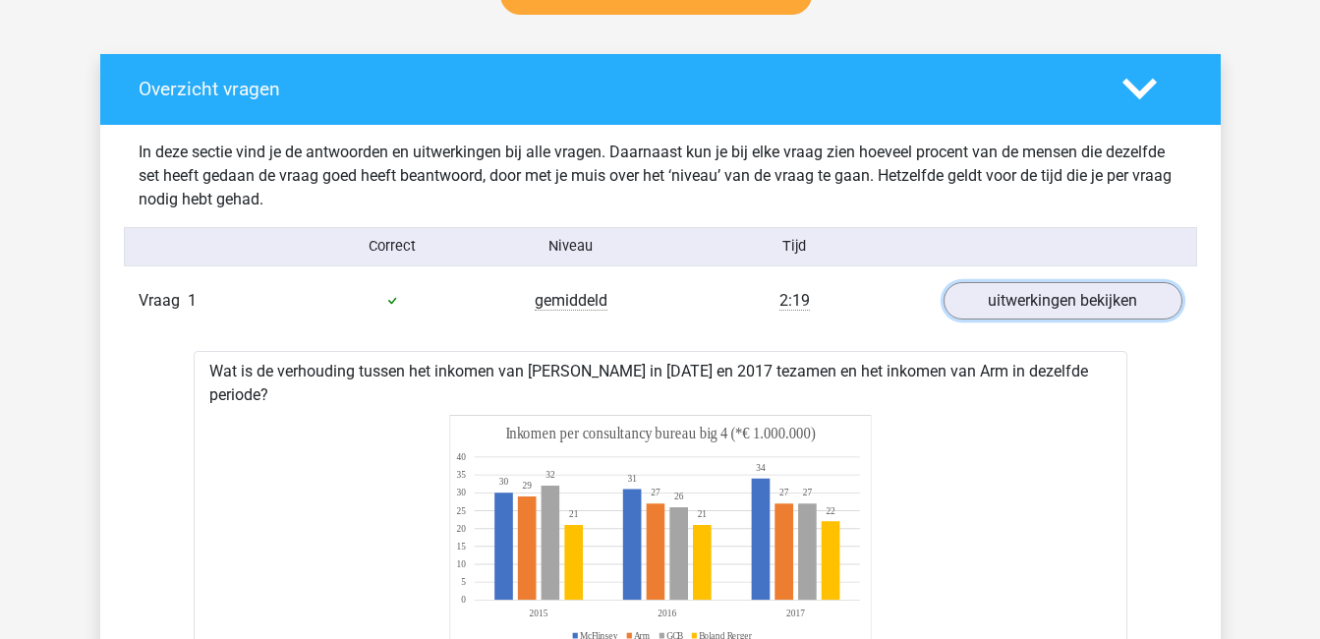
scroll to position [1084, 0]
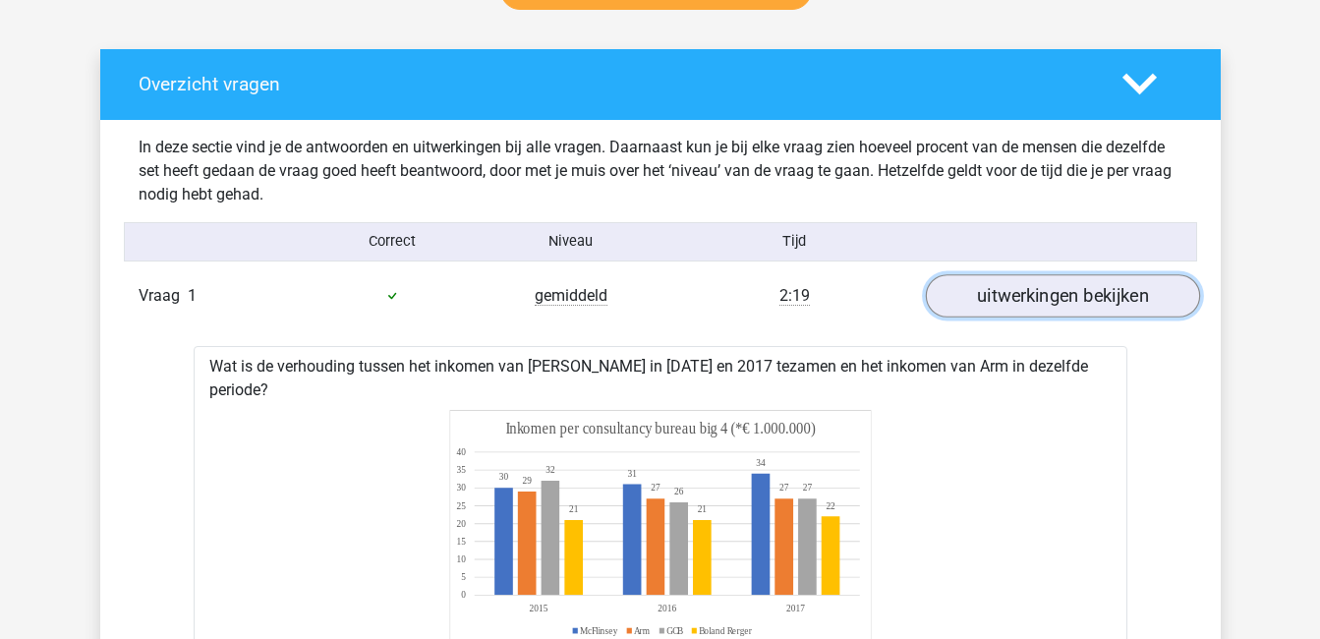
click at [1093, 296] on link "uitwerkingen bekijken" at bounding box center [1062, 295] width 274 height 43
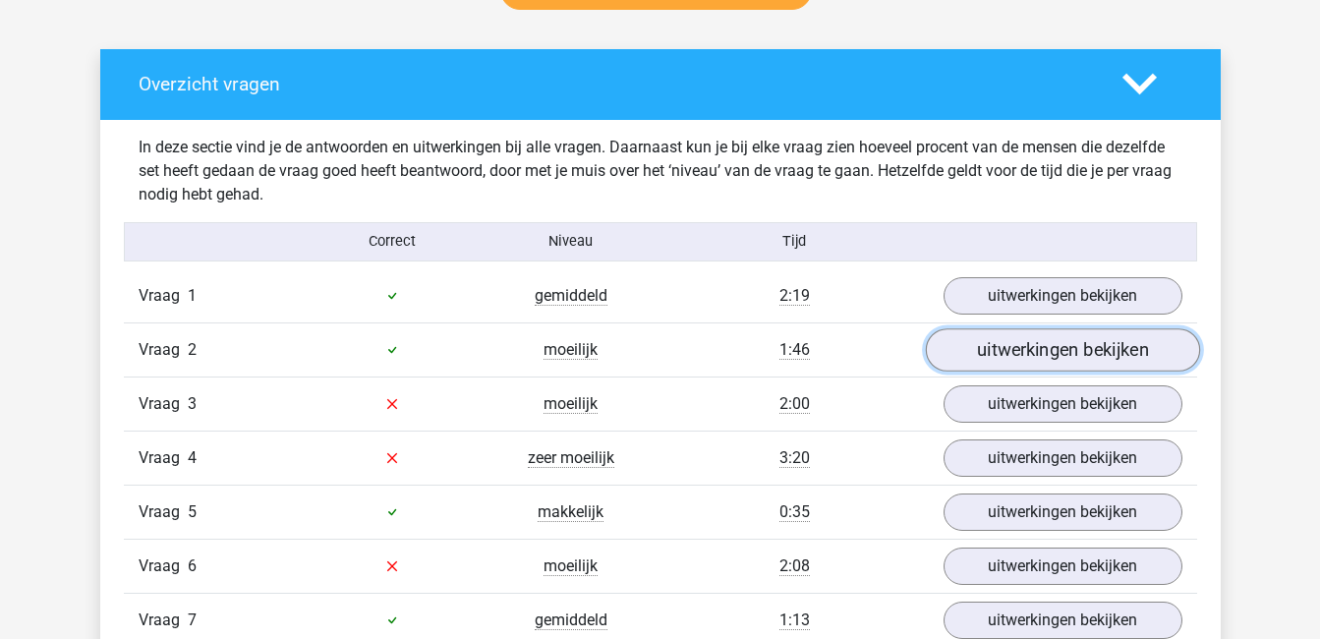
click at [1082, 350] on link "uitwerkingen bekijken" at bounding box center [1062, 349] width 274 height 43
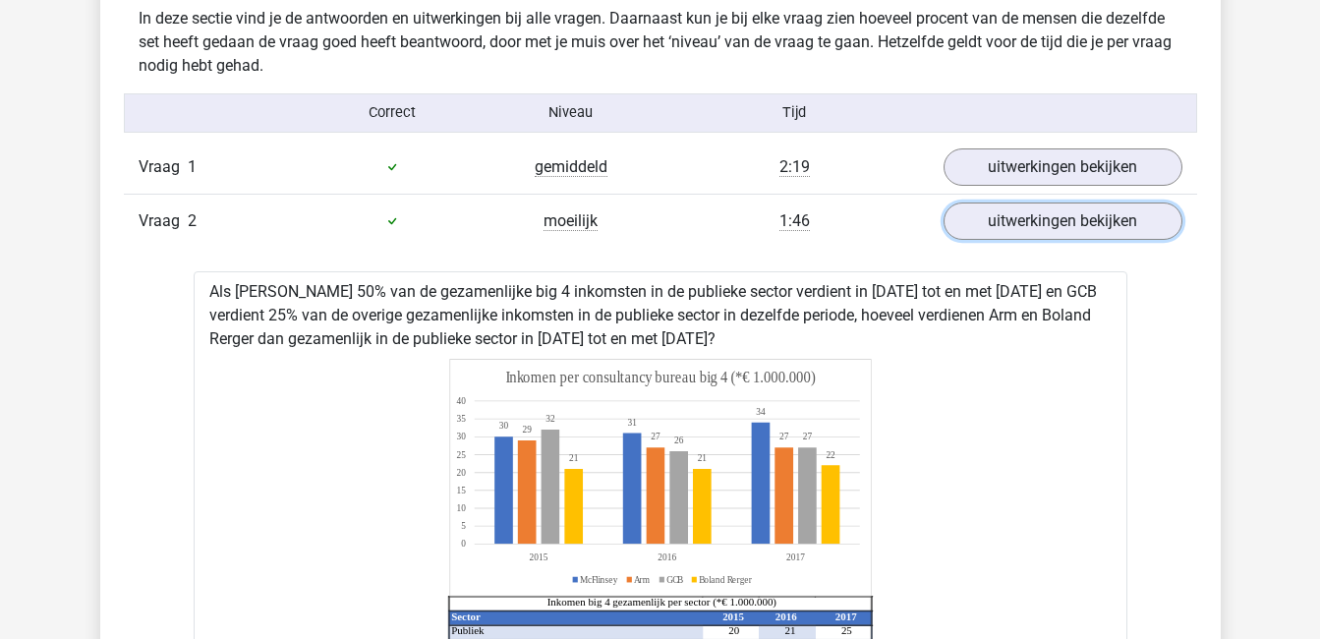
scroll to position [1209, 0]
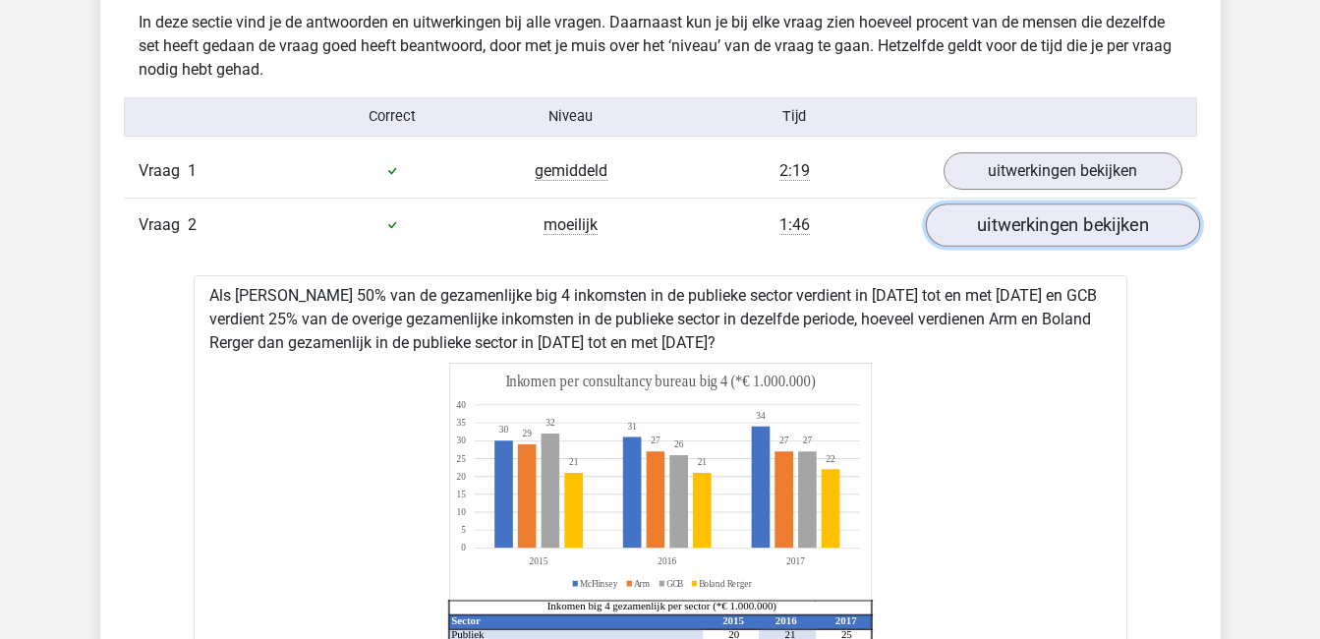
click at [1049, 221] on link "uitwerkingen bekijken" at bounding box center [1062, 224] width 274 height 43
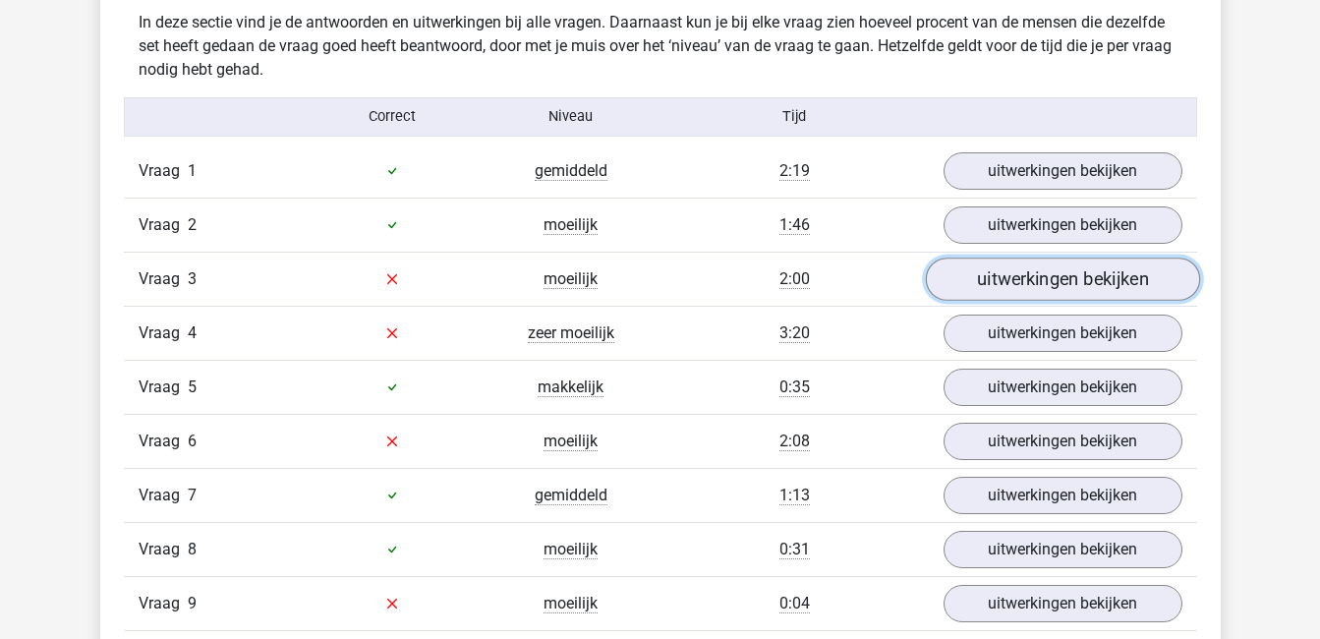
click at [1032, 277] on link "uitwerkingen bekijken" at bounding box center [1062, 279] width 274 height 43
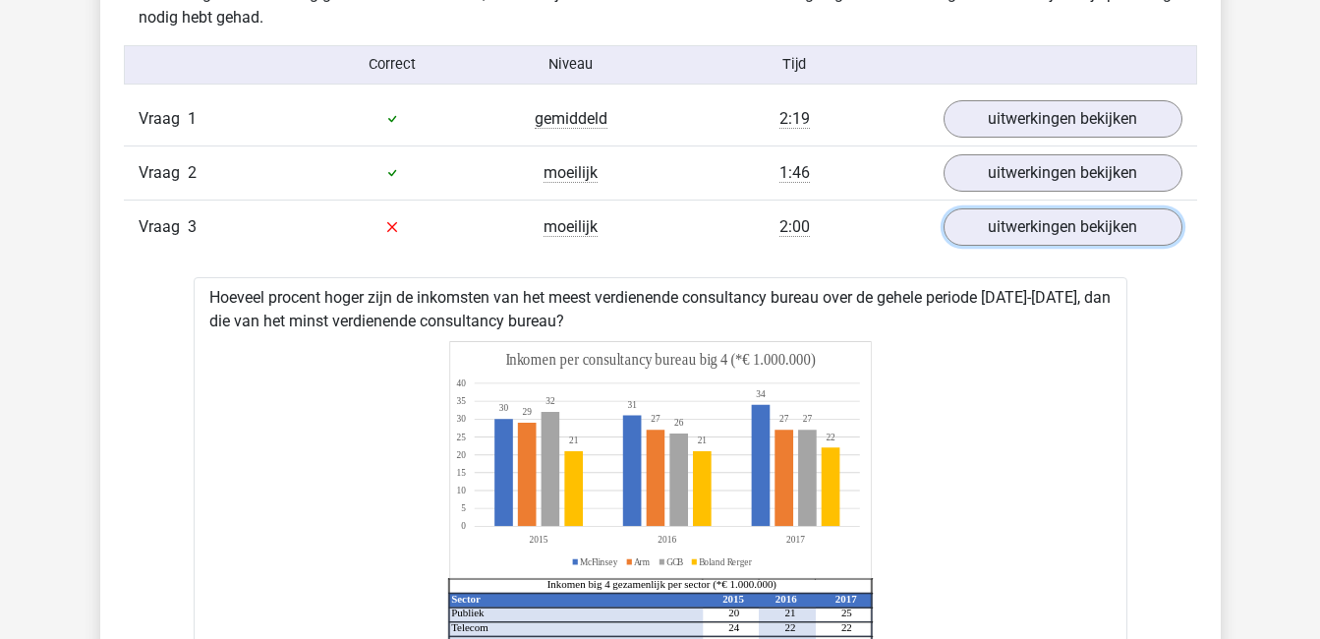
scroll to position [1258, 0]
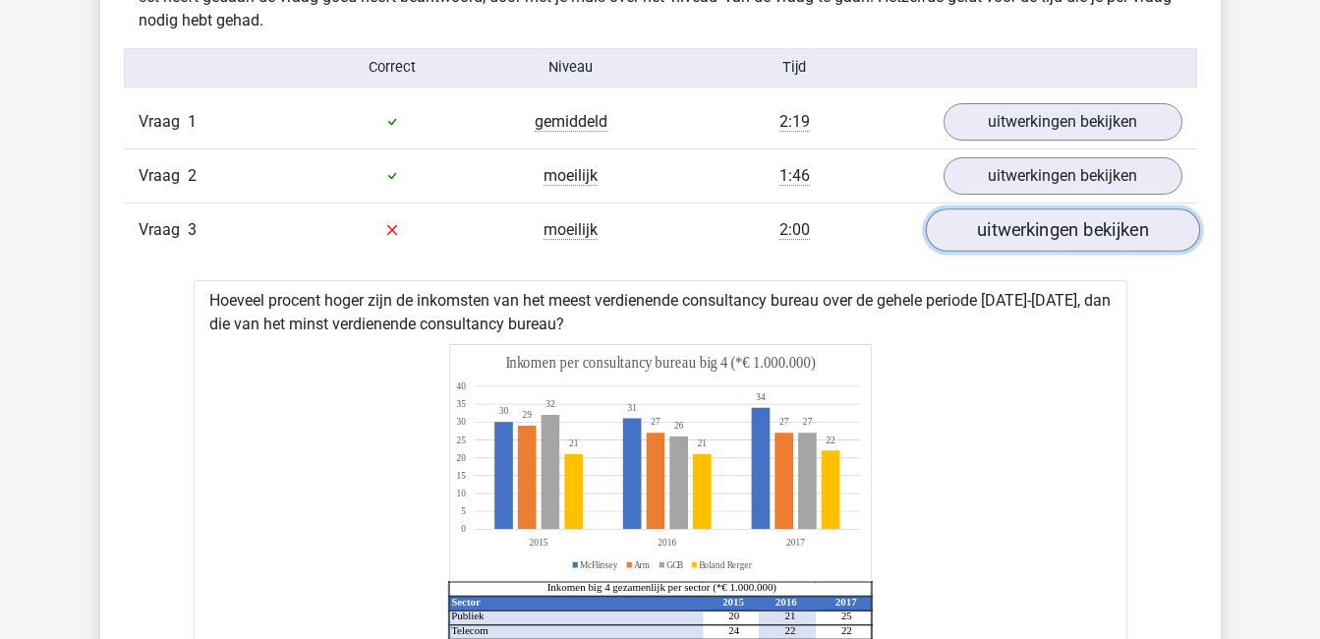
click at [1152, 226] on link "uitwerkingen bekijken" at bounding box center [1062, 229] width 274 height 43
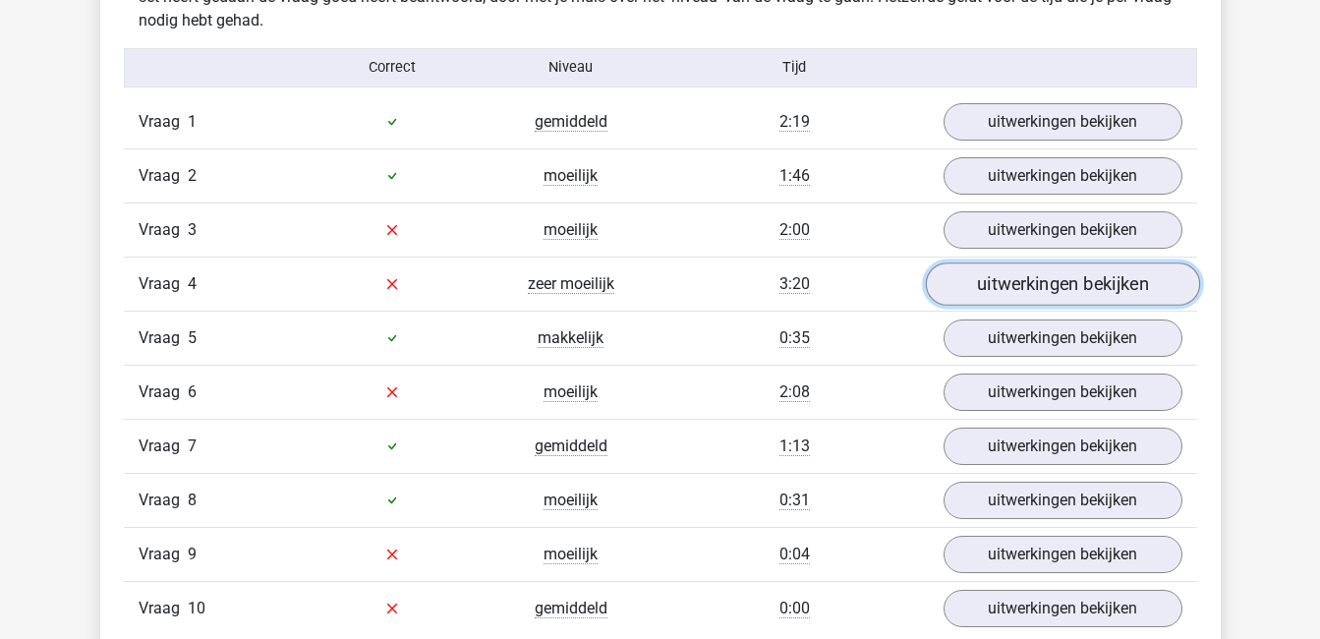
click at [1124, 273] on link "uitwerkingen bekijken" at bounding box center [1062, 283] width 274 height 43
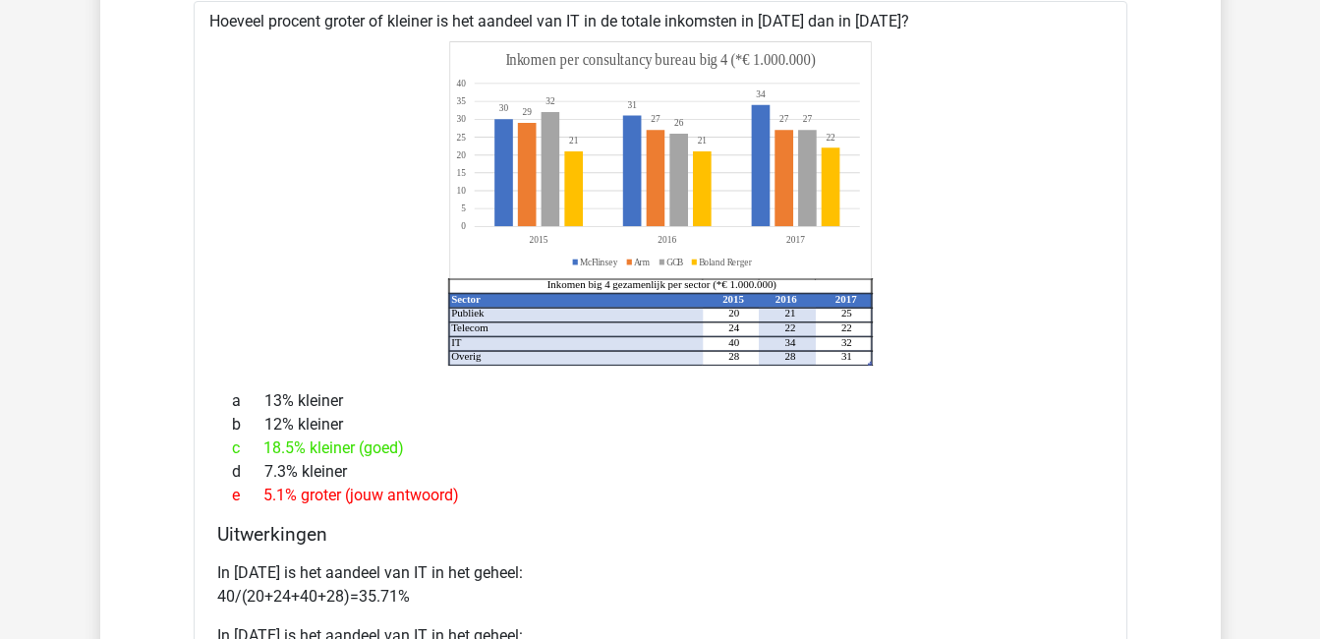
scroll to position [1341, 0]
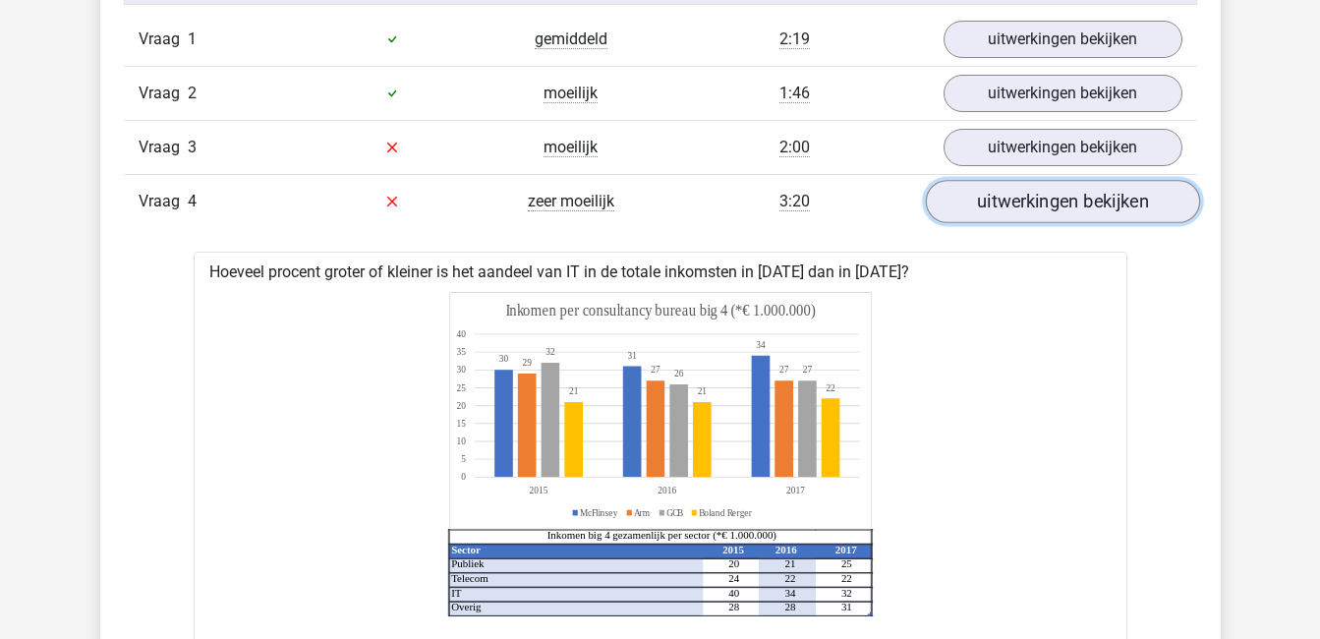
click at [1107, 206] on link "uitwerkingen bekijken" at bounding box center [1062, 201] width 274 height 43
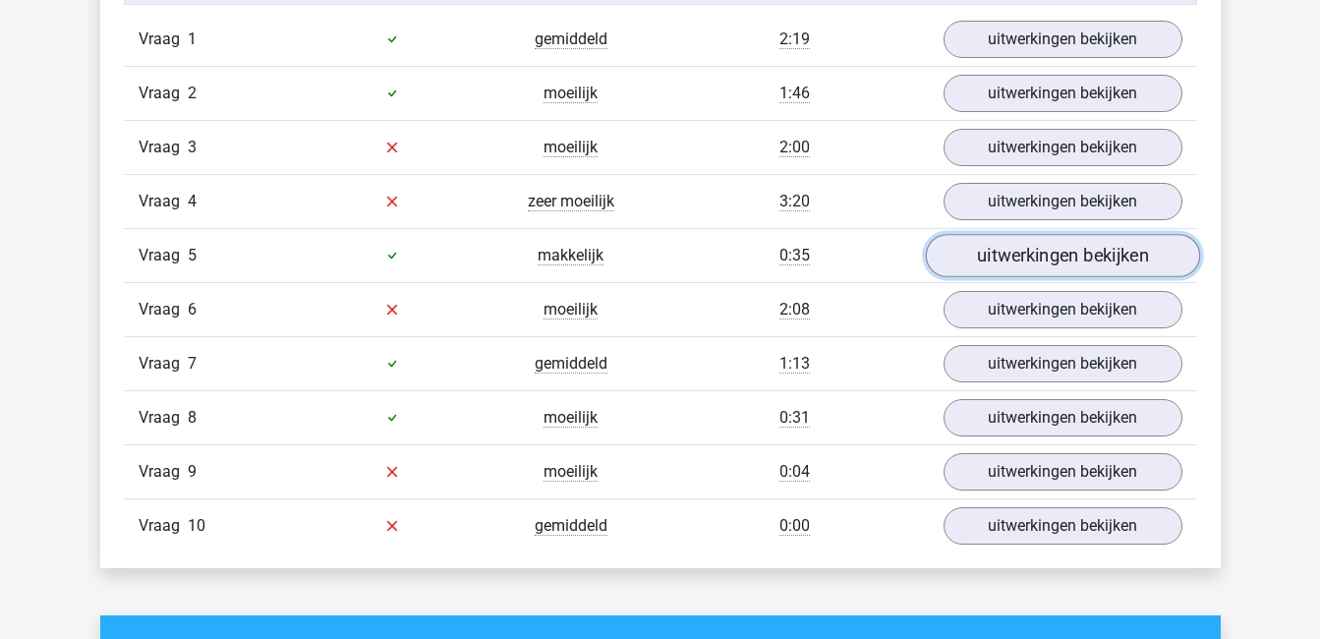
click at [1077, 258] on link "uitwerkingen bekijken" at bounding box center [1062, 255] width 274 height 43
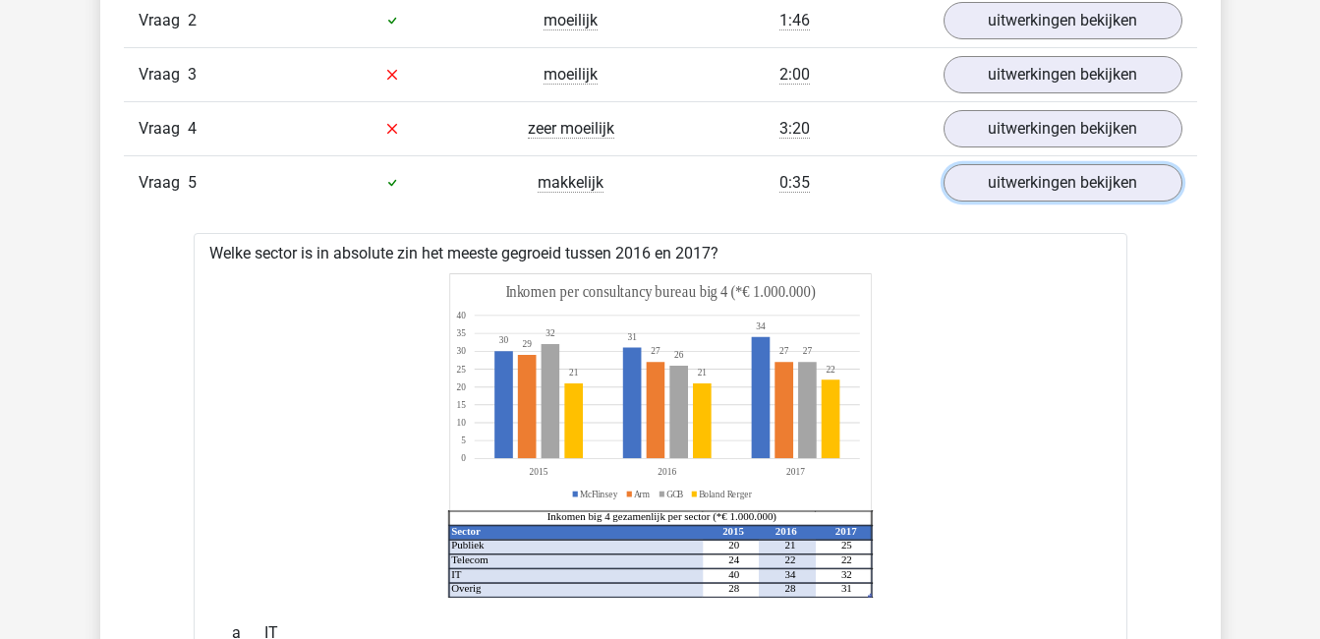
scroll to position [1412, 0]
drag, startPoint x: 1036, startPoint y: 188, endPoint x: 999, endPoint y: 190, distance: 37.4
click at [999, 190] on link "uitwerkingen bekijken" at bounding box center [1062, 183] width 274 height 43
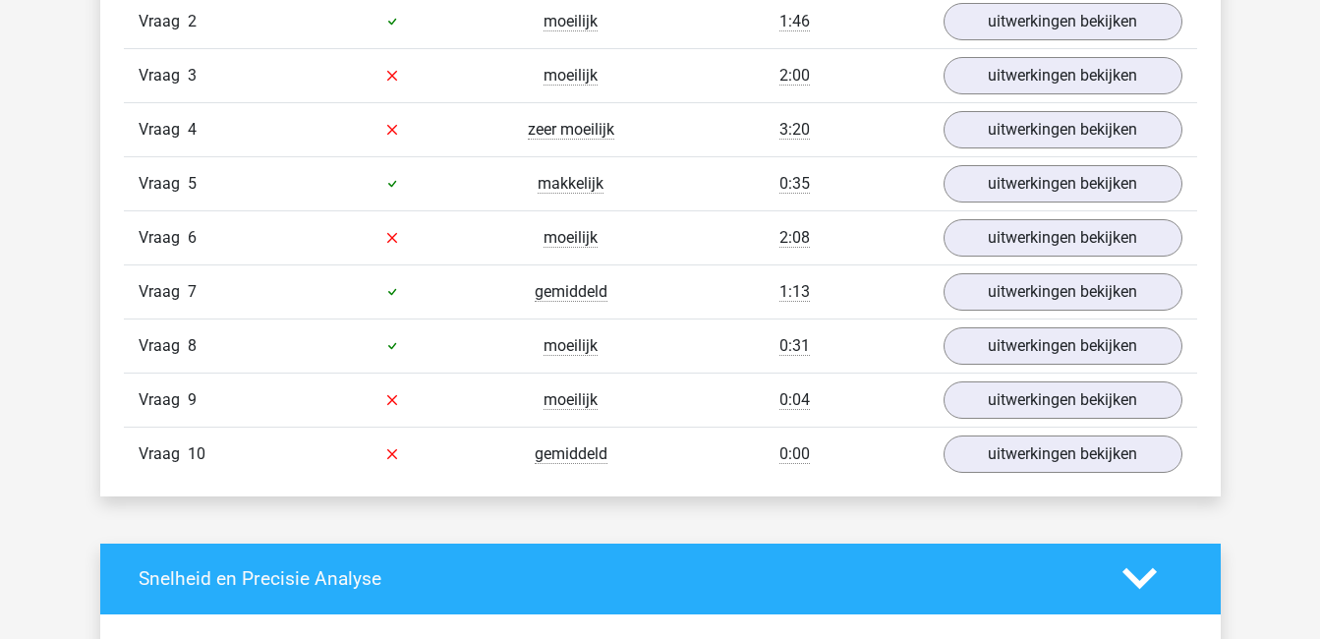
click at [1010, 214] on div "Vraag 6 moeilijk 2:08 uitwerkingen bekijken" at bounding box center [660, 237] width 1073 height 54
click at [1019, 232] on link "uitwerkingen bekijken" at bounding box center [1062, 237] width 274 height 43
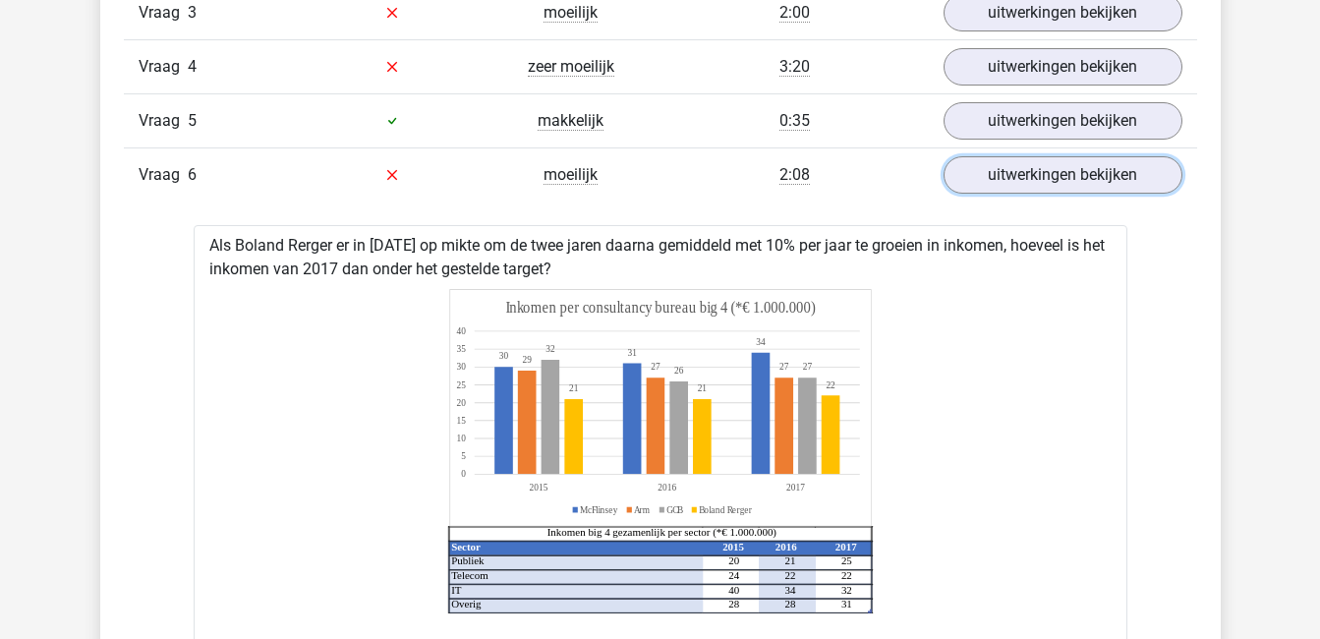
scroll to position [1474, 0]
click at [1086, 173] on link "uitwerkingen bekijken" at bounding box center [1062, 175] width 274 height 43
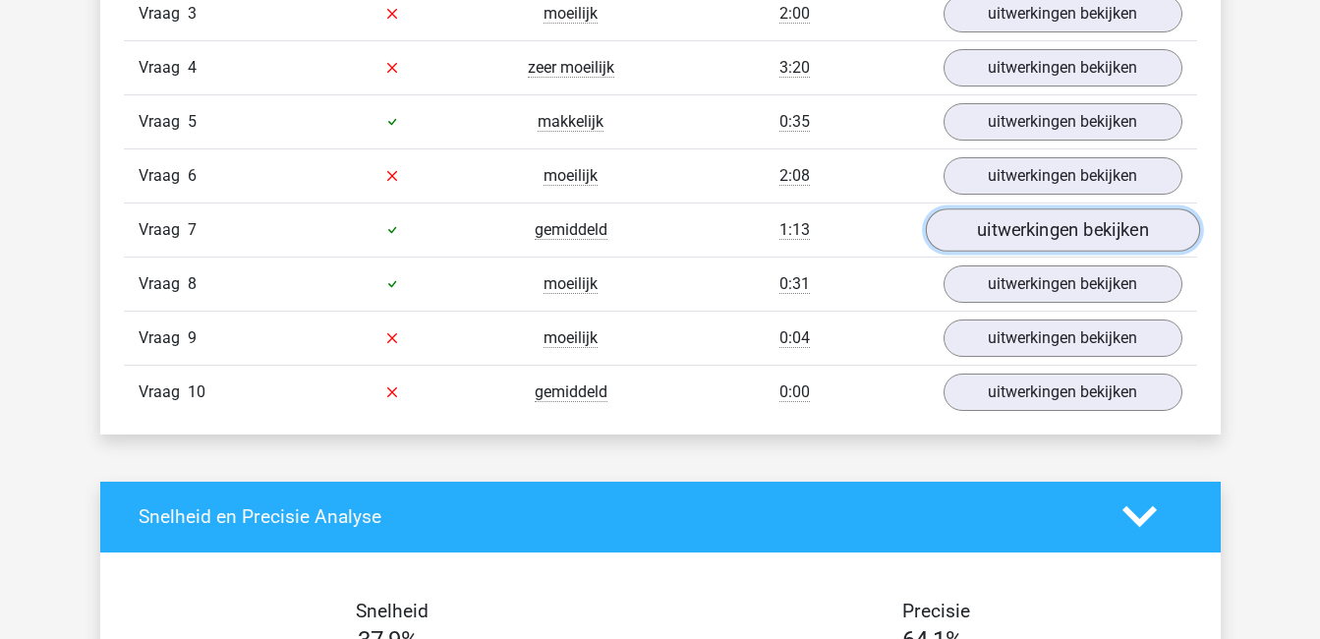
click at [1073, 232] on link "uitwerkingen bekijken" at bounding box center [1062, 229] width 274 height 43
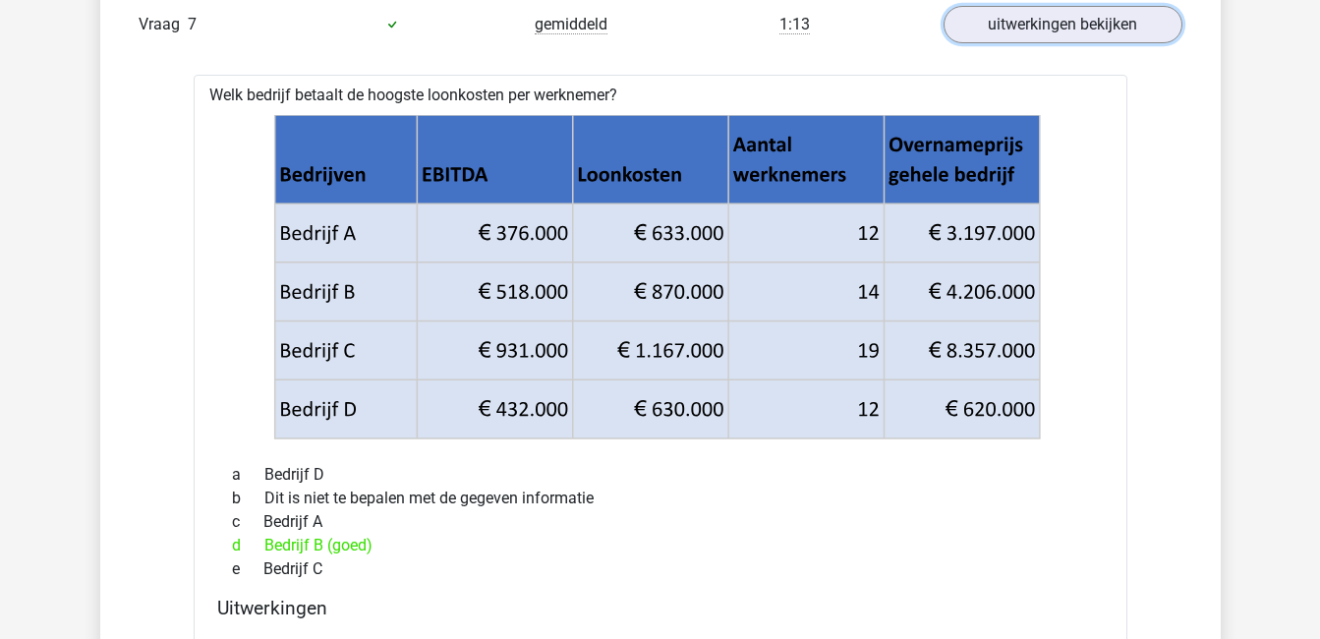
scroll to position [1569, 0]
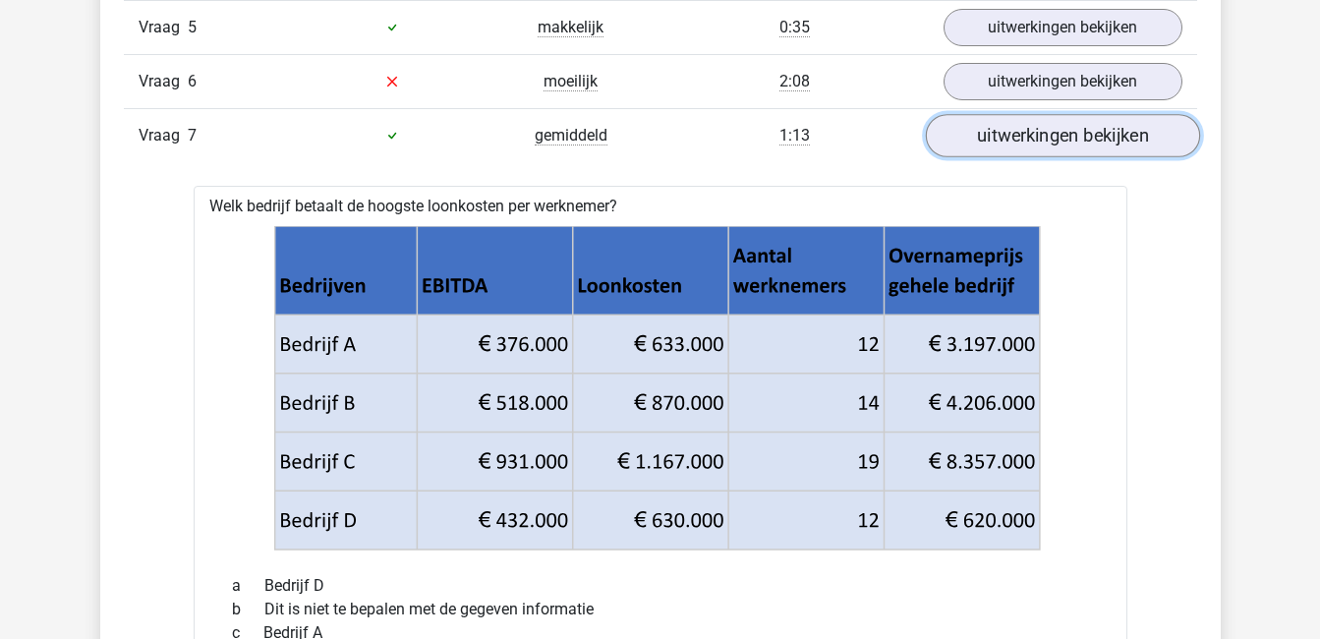
click at [1057, 139] on link "uitwerkingen bekijken" at bounding box center [1062, 135] width 274 height 43
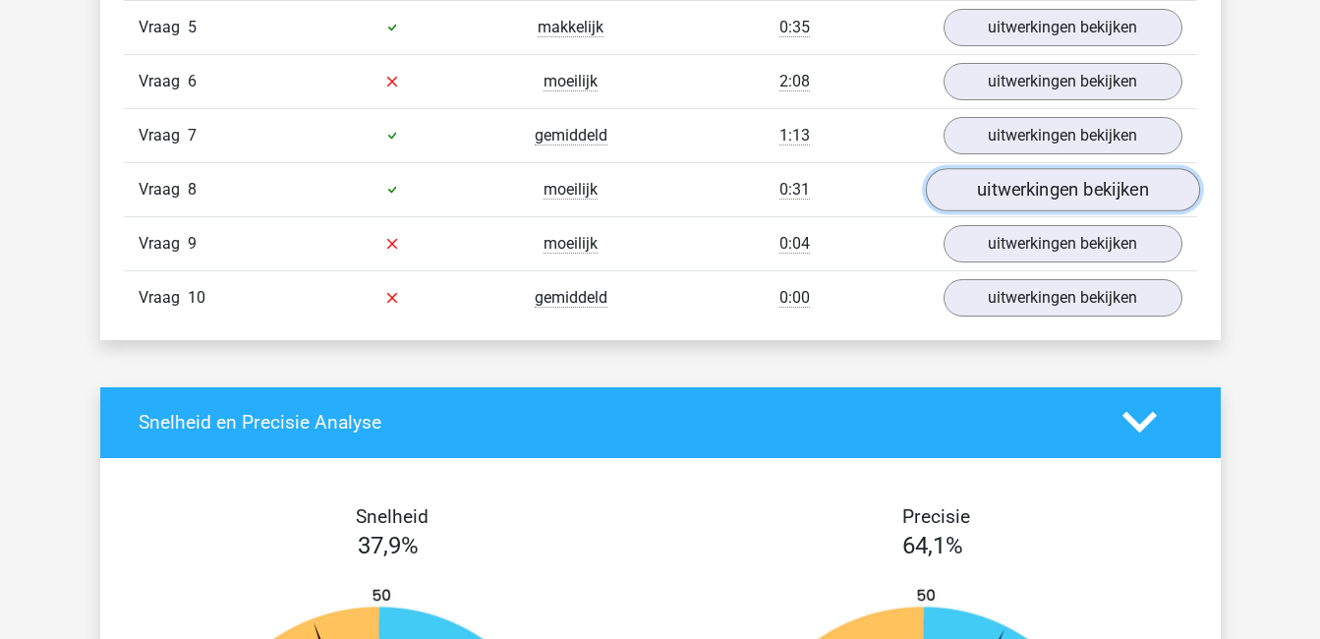
click at [1063, 199] on link "uitwerkingen bekijken" at bounding box center [1062, 189] width 274 height 43
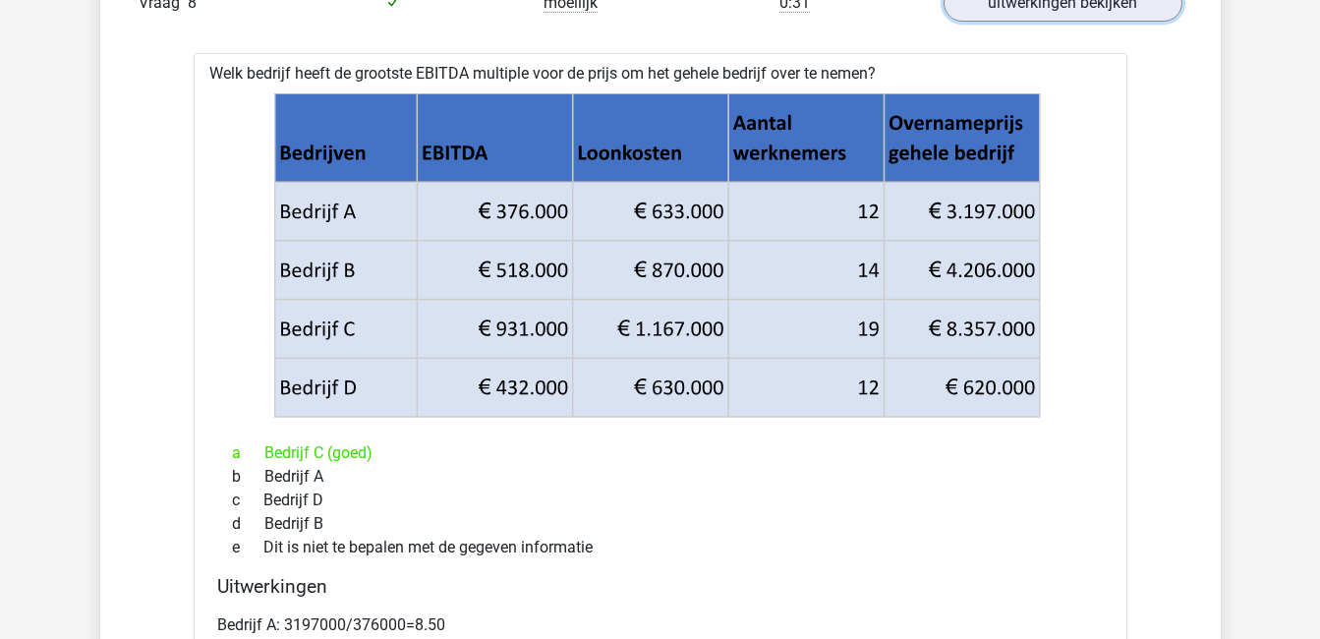
scroll to position [1755, 0]
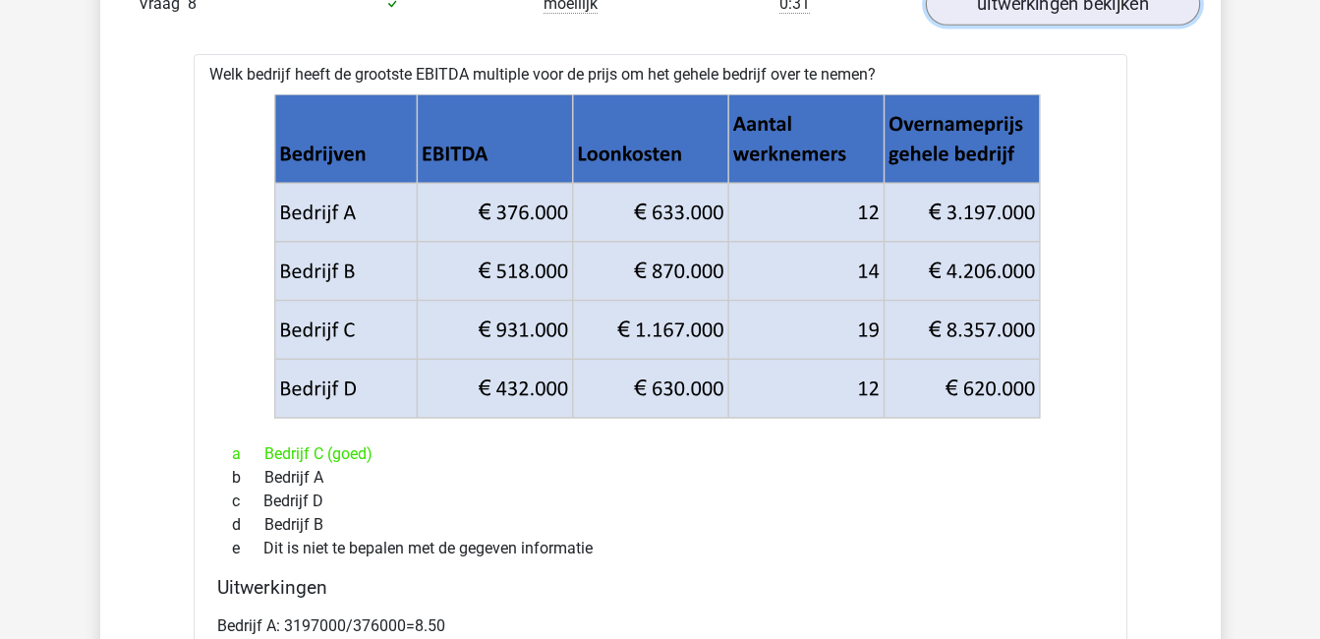
click at [1071, 18] on link "uitwerkingen bekijken" at bounding box center [1062, 3] width 274 height 43
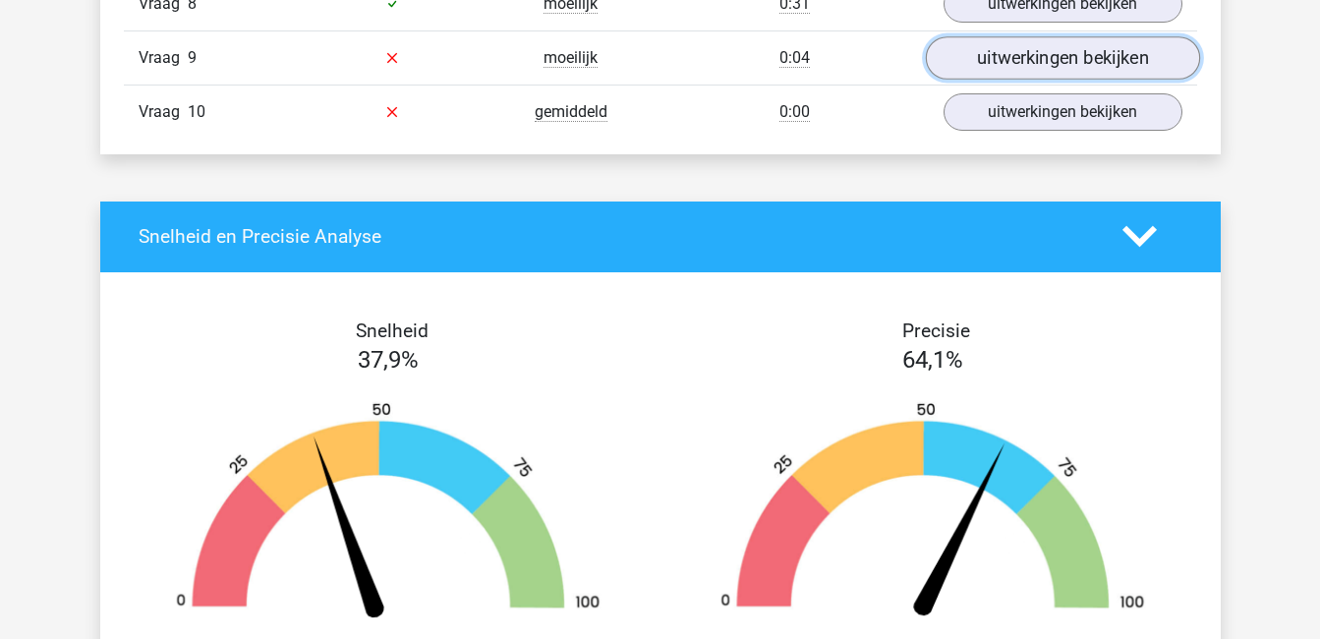
click at [1074, 53] on link "uitwerkingen bekijken" at bounding box center [1062, 57] width 274 height 43
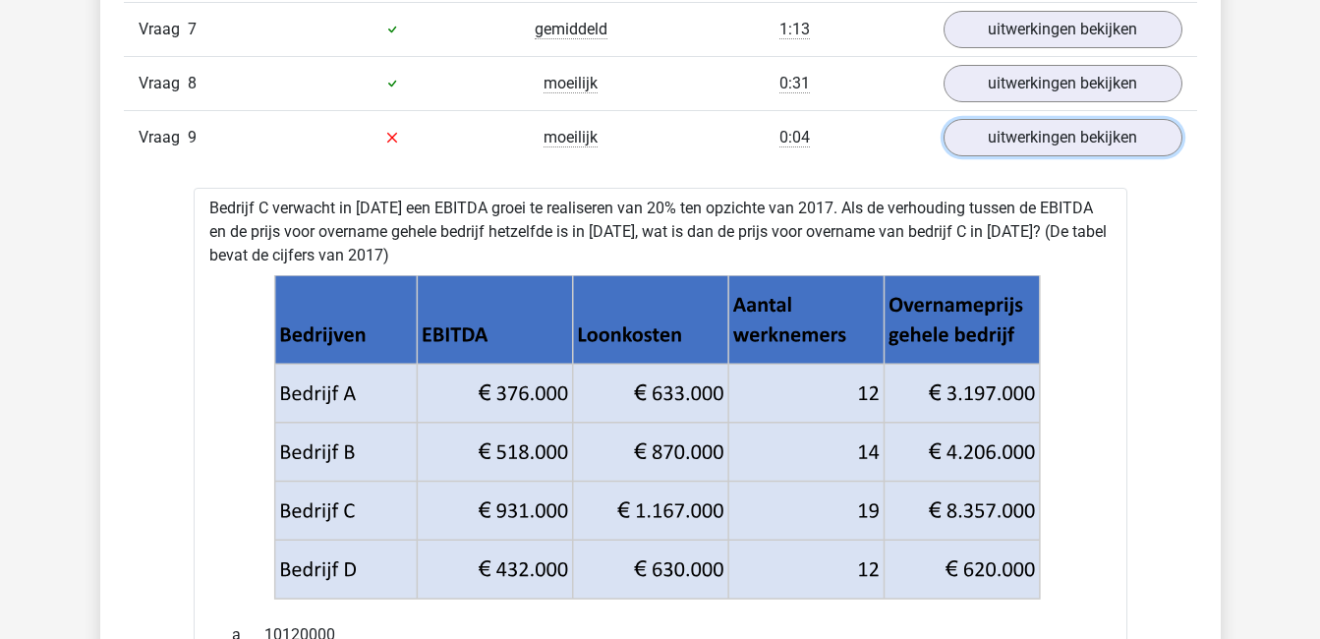
scroll to position [1674, 0]
click at [1096, 142] on link "uitwerkingen bekijken" at bounding box center [1062, 138] width 274 height 43
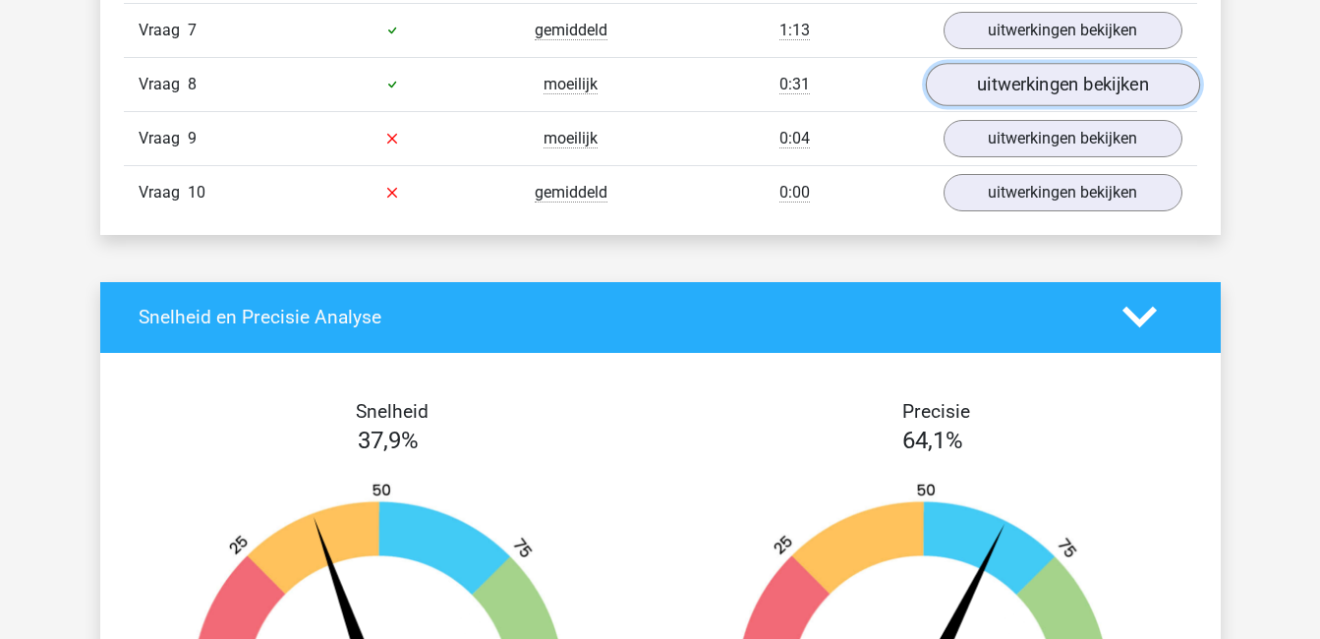
click at [1055, 79] on link "uitwerkingen bekijken" at bounding box center [1062, 84] width 274 height 43
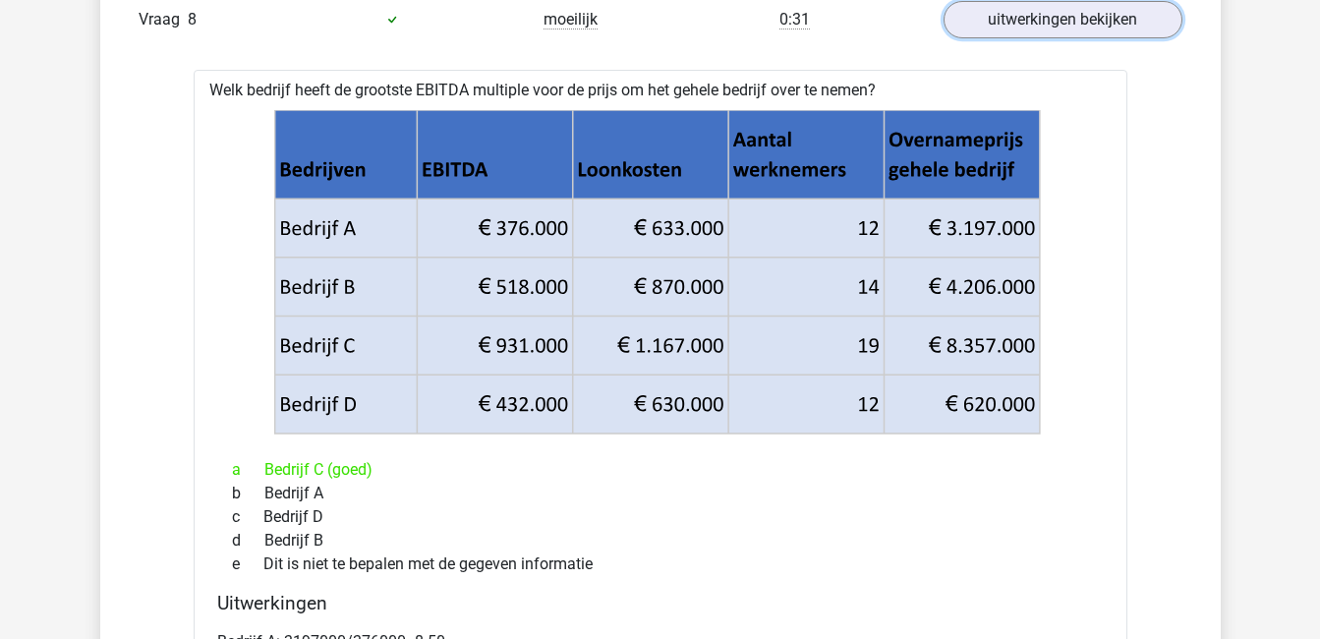
scroll to position [1742, 0]
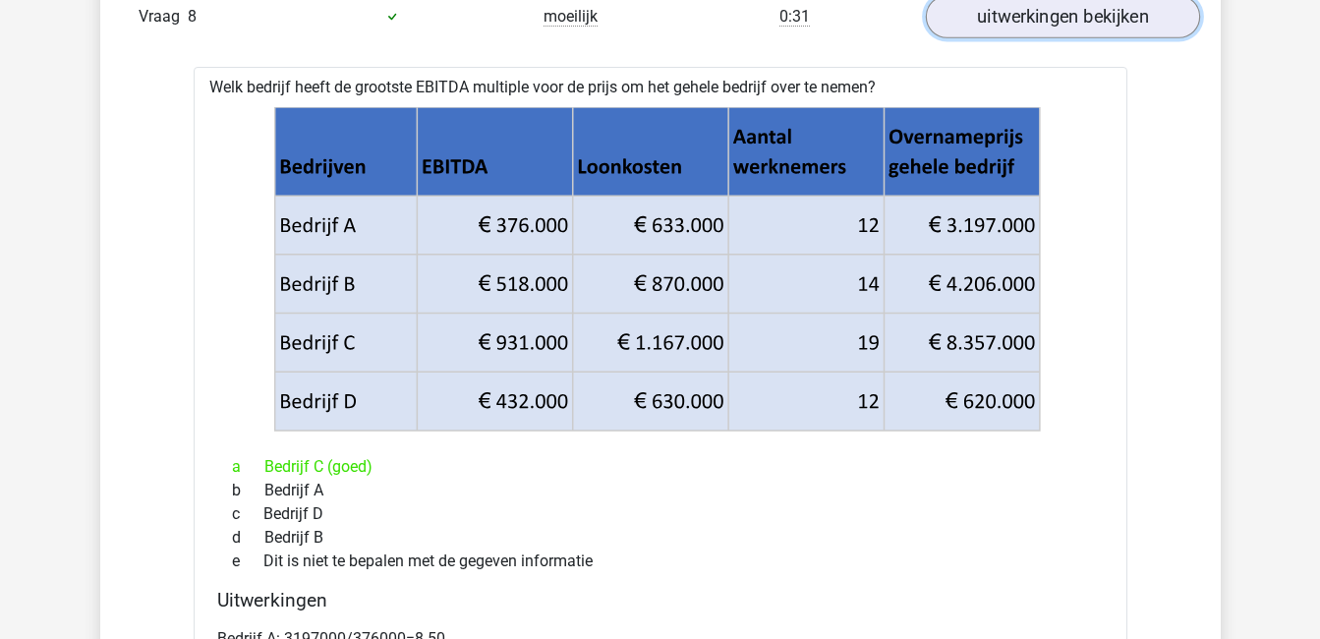
click at [1012, 29] on link "uitwerkingen bekijken" at bounding box center [1062, 16] width 274 height 43
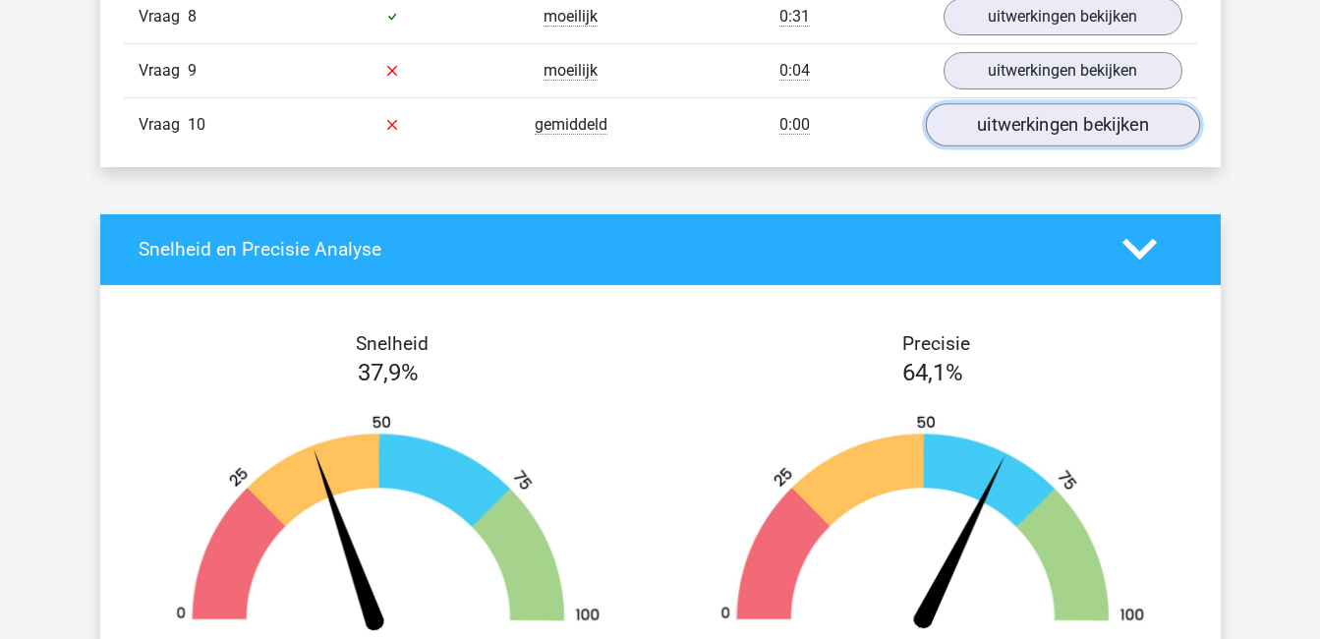
click at [978, 134] on link "uitwerkingen bekijken" at bounding box center [1062, 124] width 274 height 43
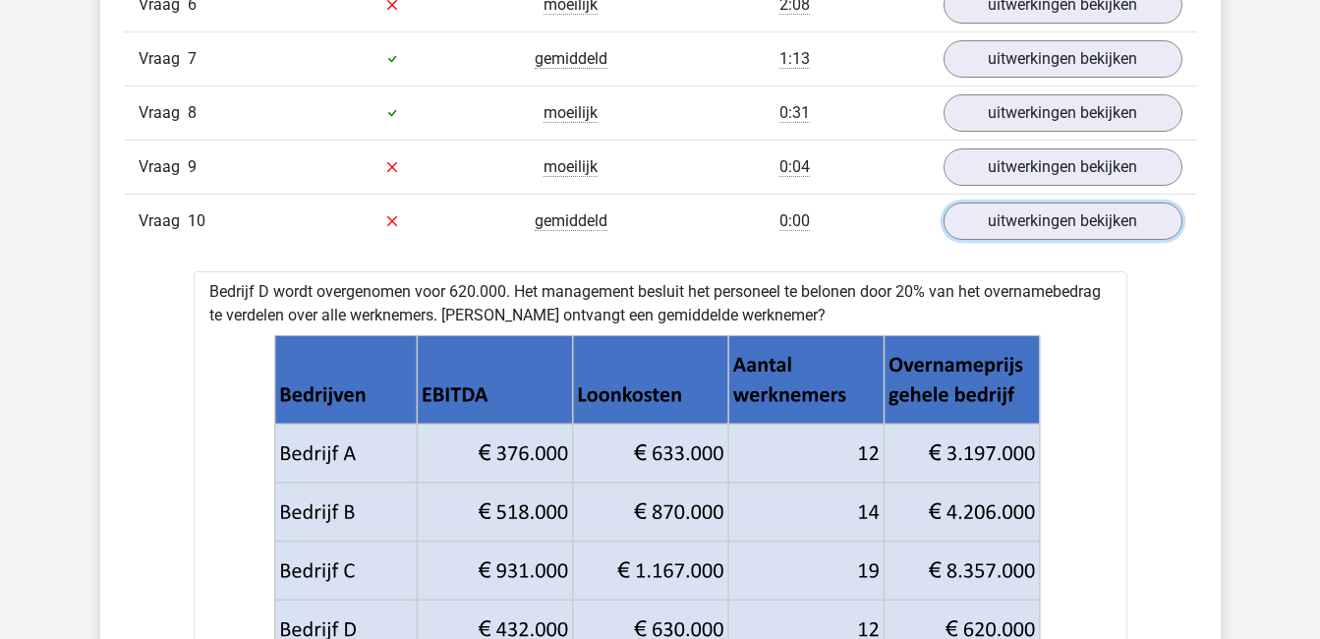
scroll to position [1591, 0]
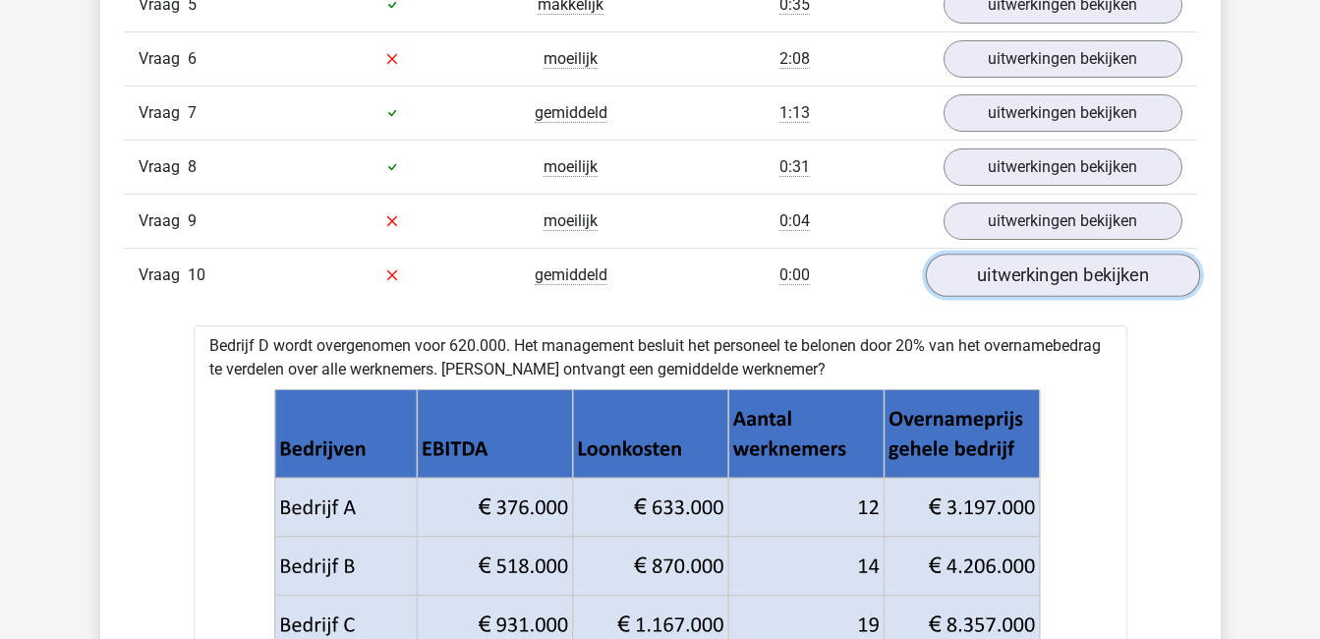
click at [1053, 272] on link "uitwerkingen bekijken" at bounding box center [1062, 275] width 274 height 43
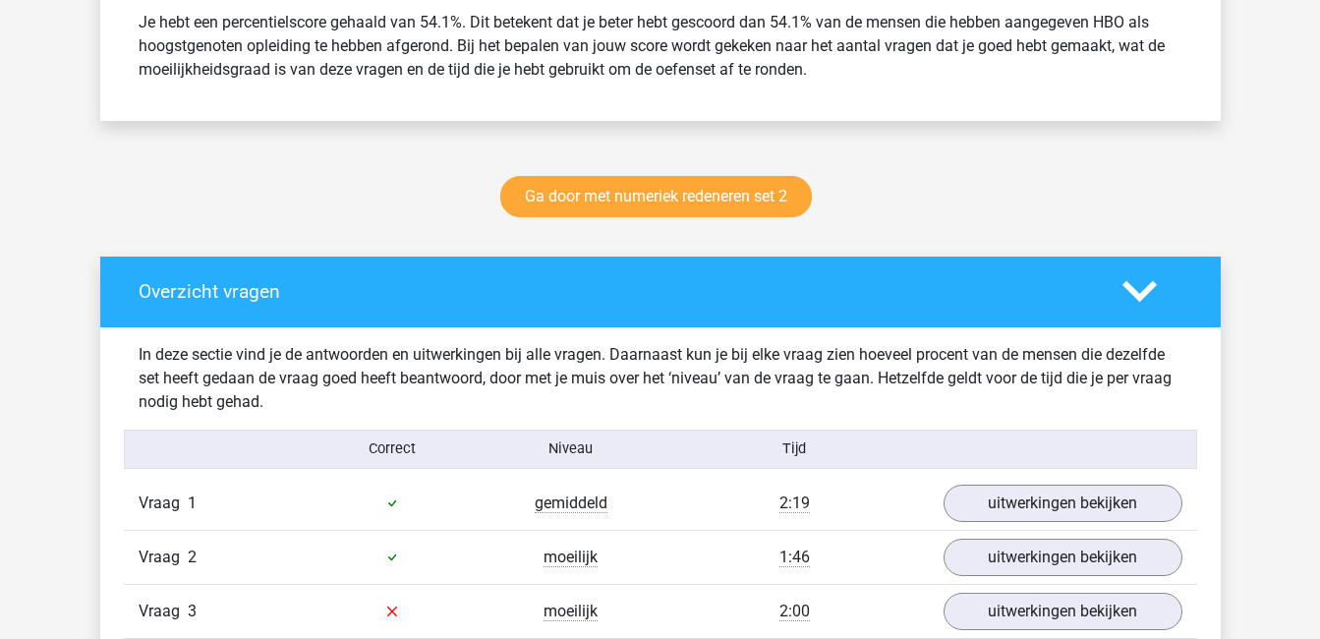
scroll to position [878, 0]
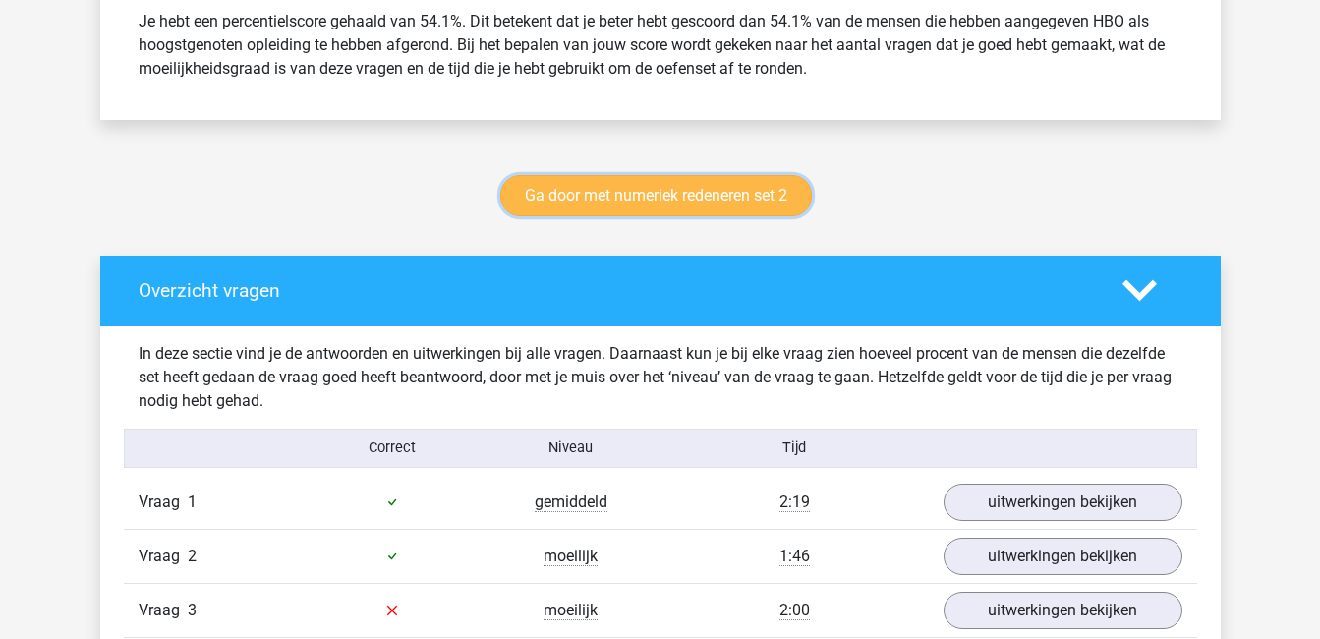
click at [743, 190] on link "Ga door met numeriek redeneren set 2" at bounding box center [656, 195] width 312 height 41
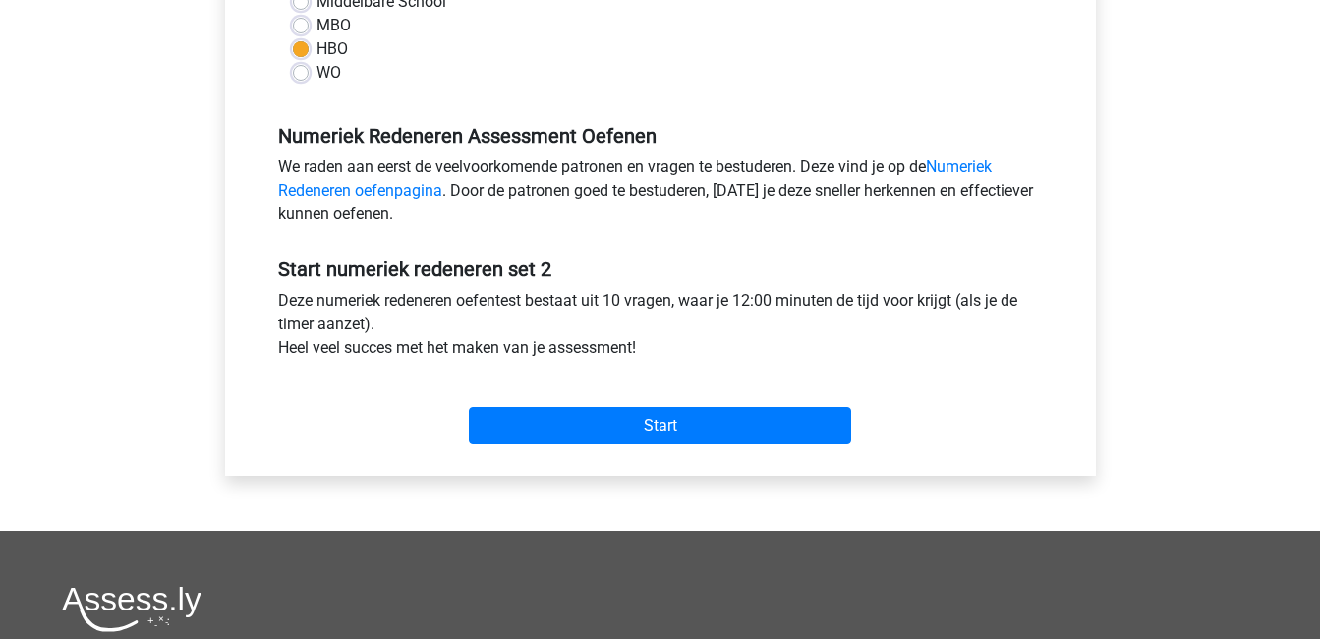
scroll to position [502, 0]
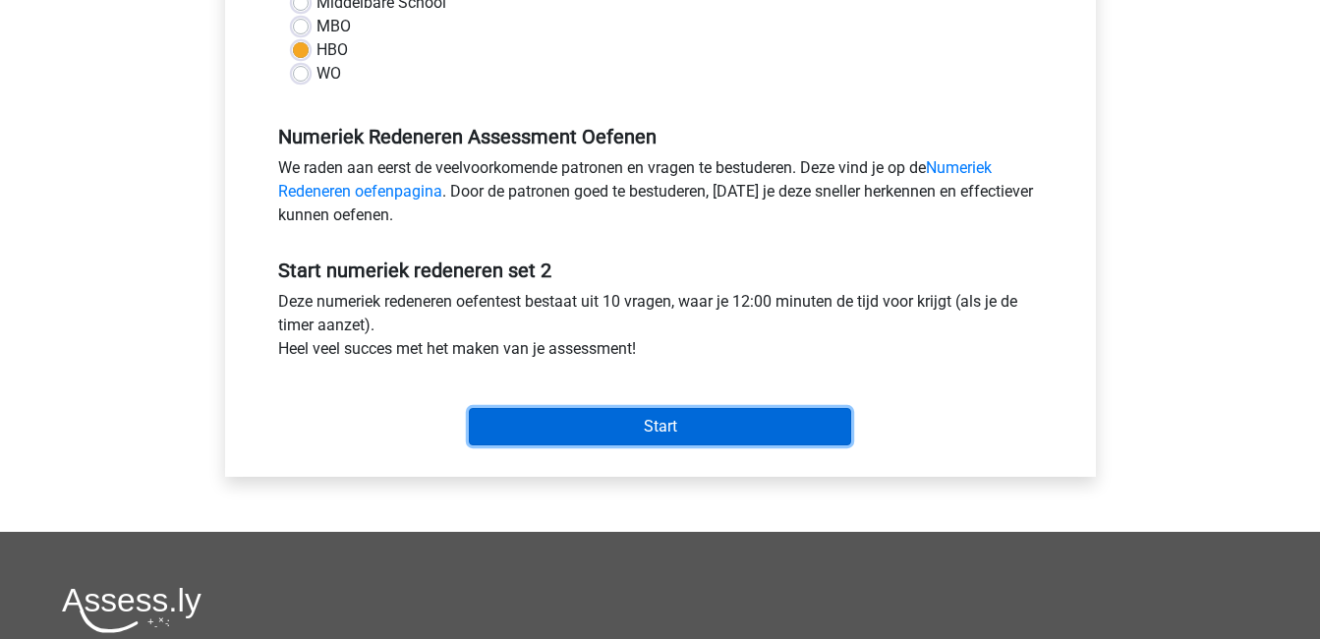
click at [748, 413] on input "Start" at bounding box center [660, 426] width 382 height 37
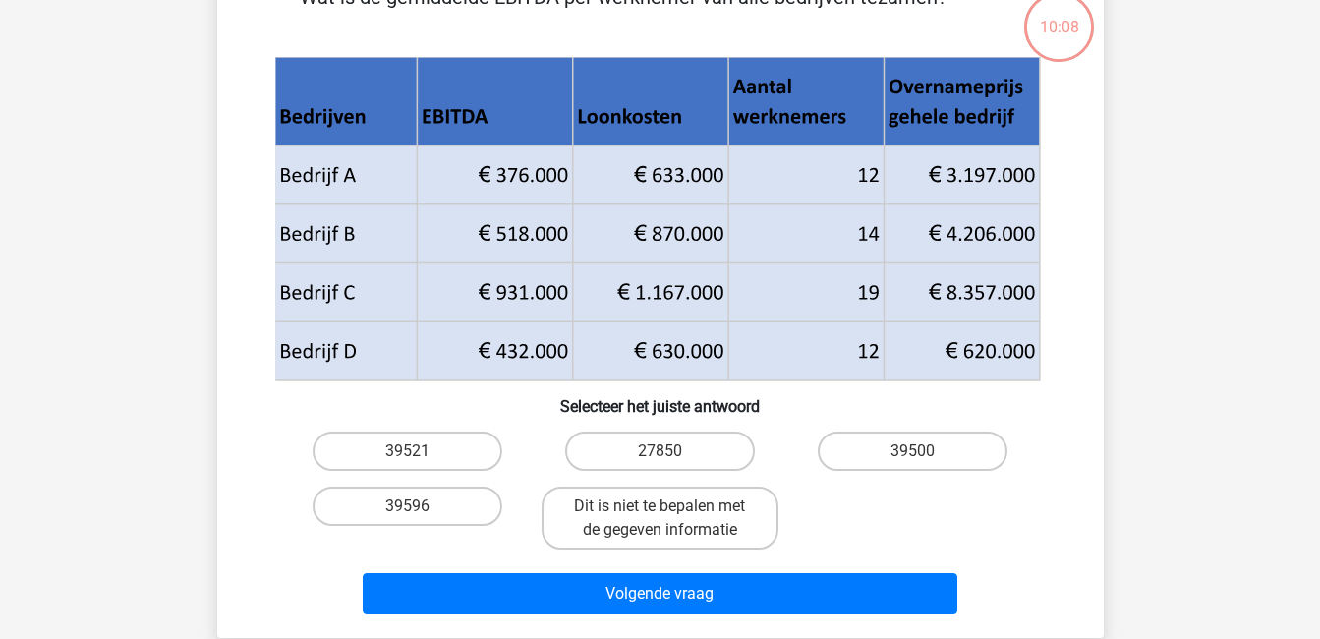
scroll to position [123, 0]
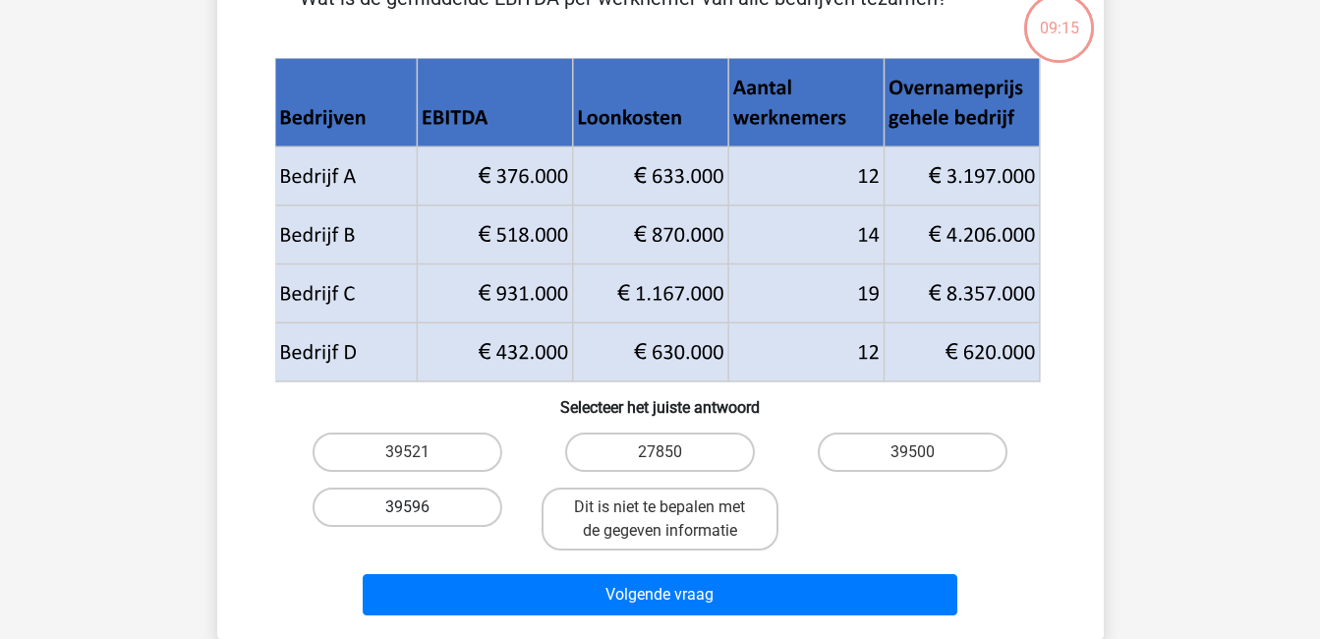
click at [435, 508] on label "39596" at bounding box center [408, 507] width 190 height 39
click at [420, 508] on input "39596" at bounding box center [413, 513] width 13 height 13
radio input "true"
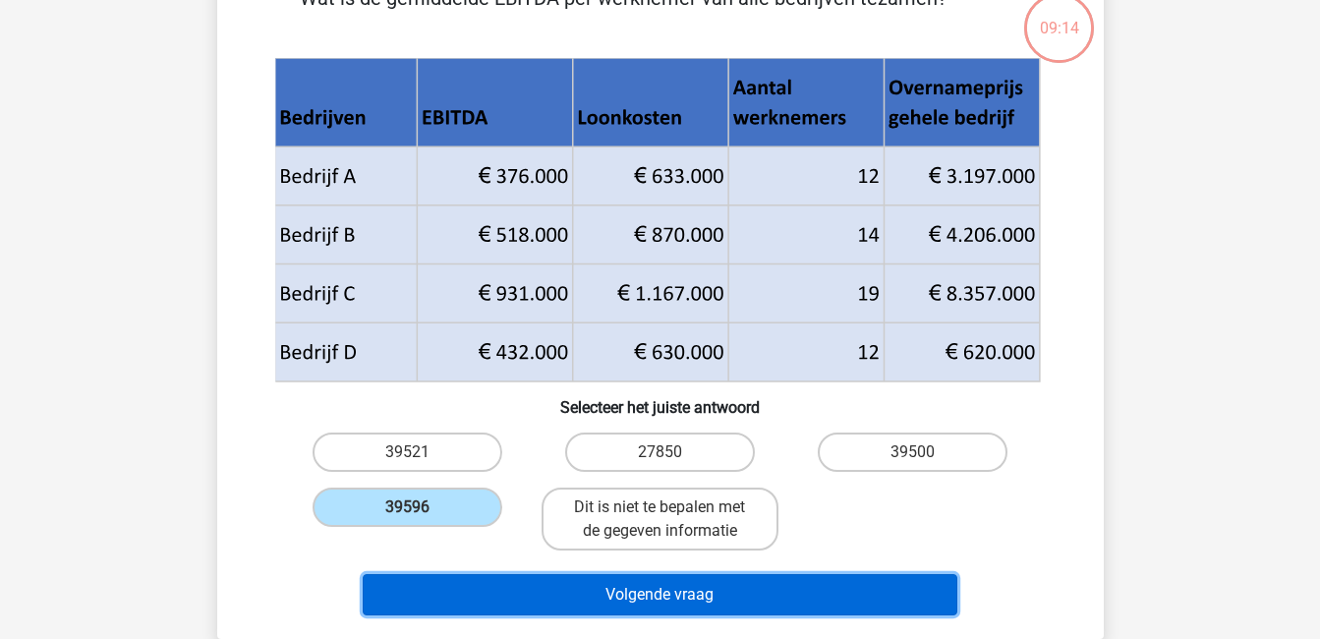
click at [578, 595] on button "Volgende vraag" at bounding box center [660, 594] width 595 height 41
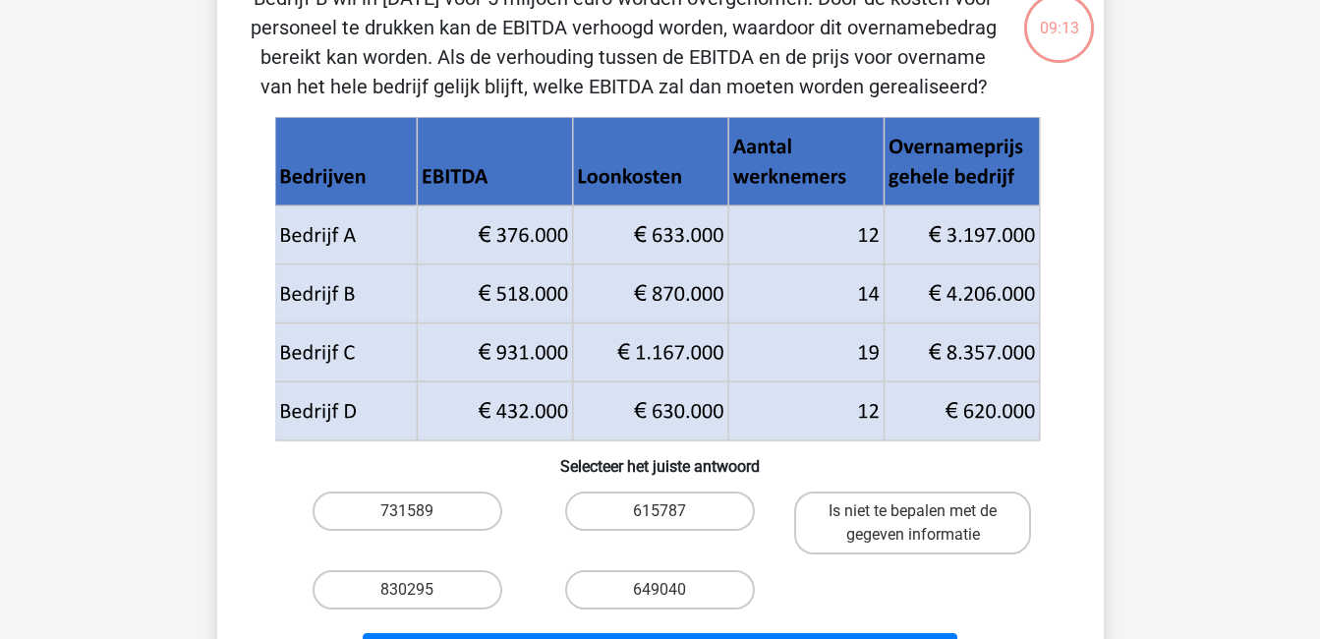
scroll to position [90, 0]
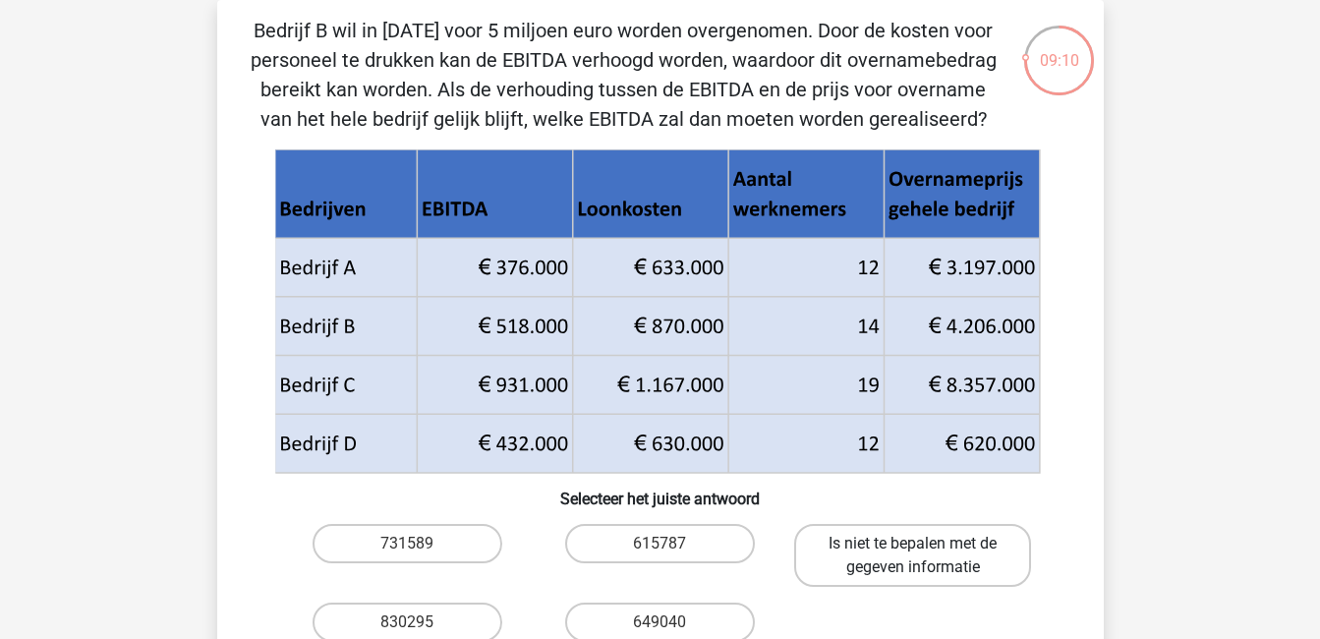
click at [943, 551] on label "Is niet te bepalen met de gegeven informatie" at bounding box center [912, 555] width 237 height 63
click at [926, 551] on input "Is niet te bepalen met de gegeven informatie" at bounding box center [919, 550] width 13 height 13
radio input "true"
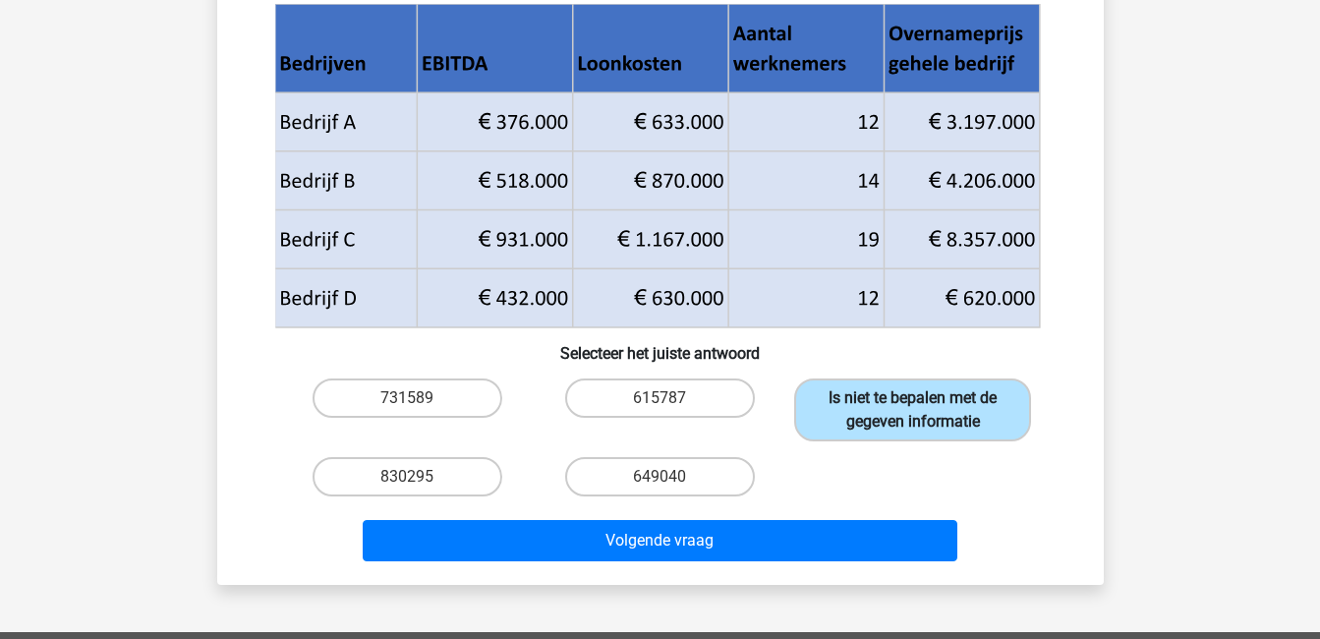
scroll to position [239, 0]
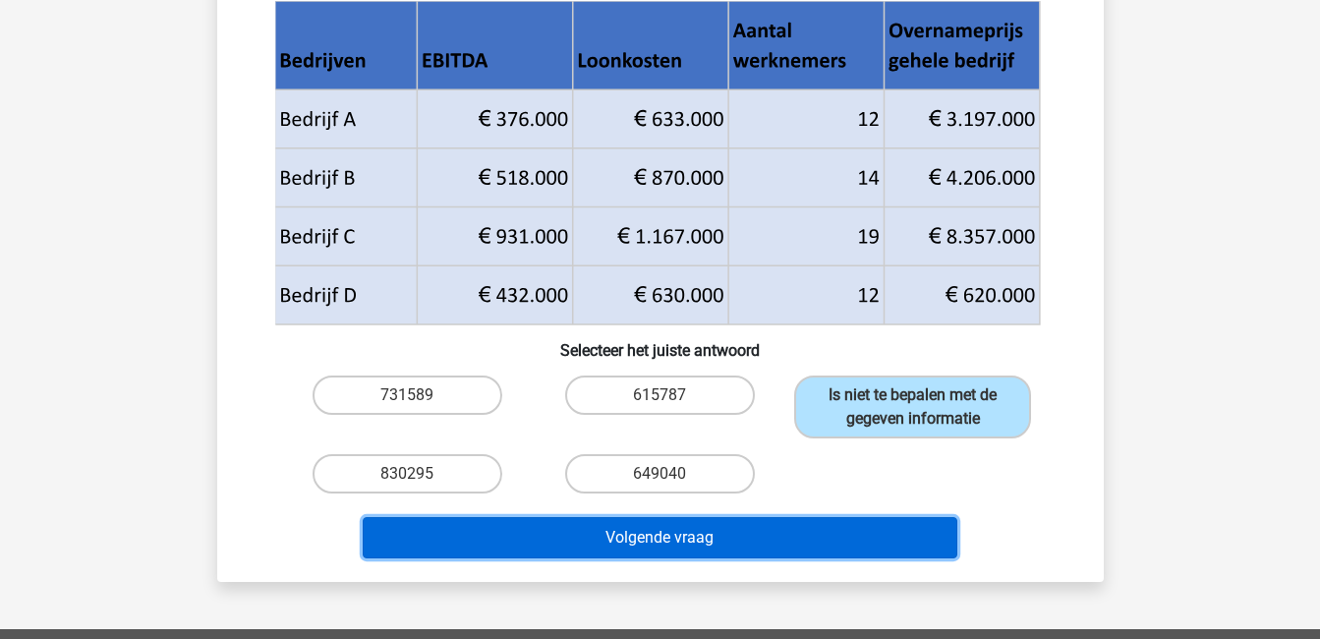
click at [876, 536] on button "Volgende vraag" at bounding box center [660, 537] width 595 height 41
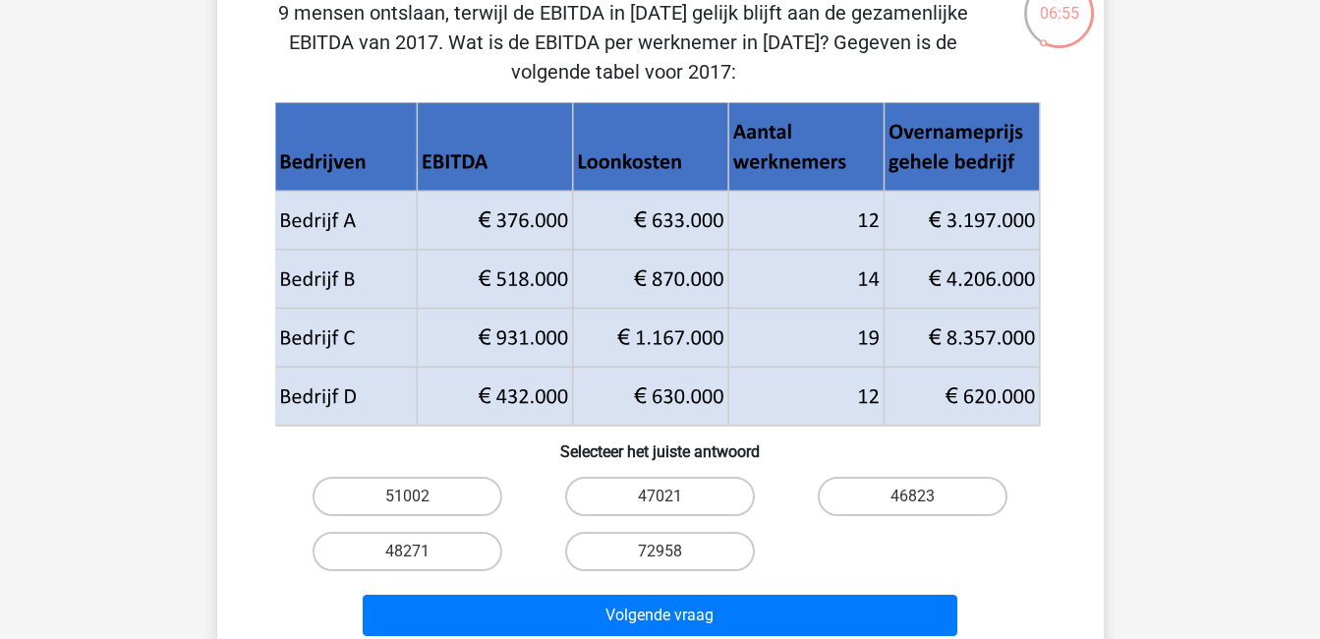
scroll to position [146, 0]
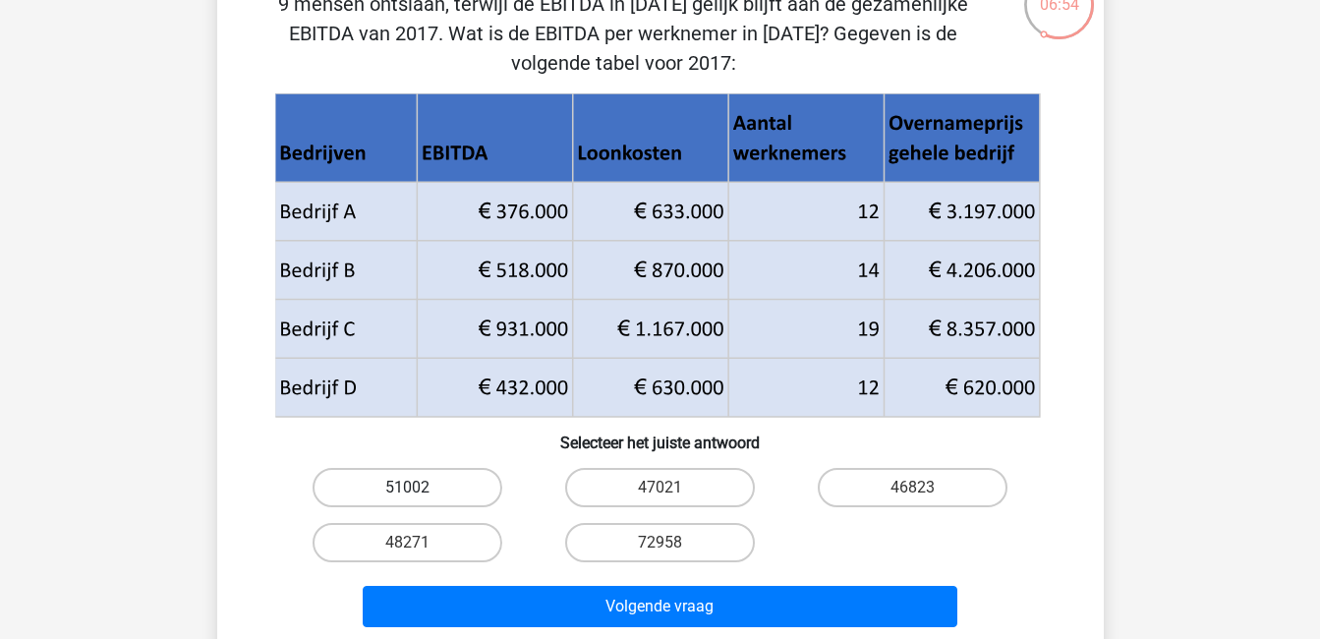
click at [413, 484] on label "51002" at bounding box center [408, 487] width 190 height 39
click at [413, 488] on input "51002" at bounding box center [413, 494] width 13 height 13
radio input "true"
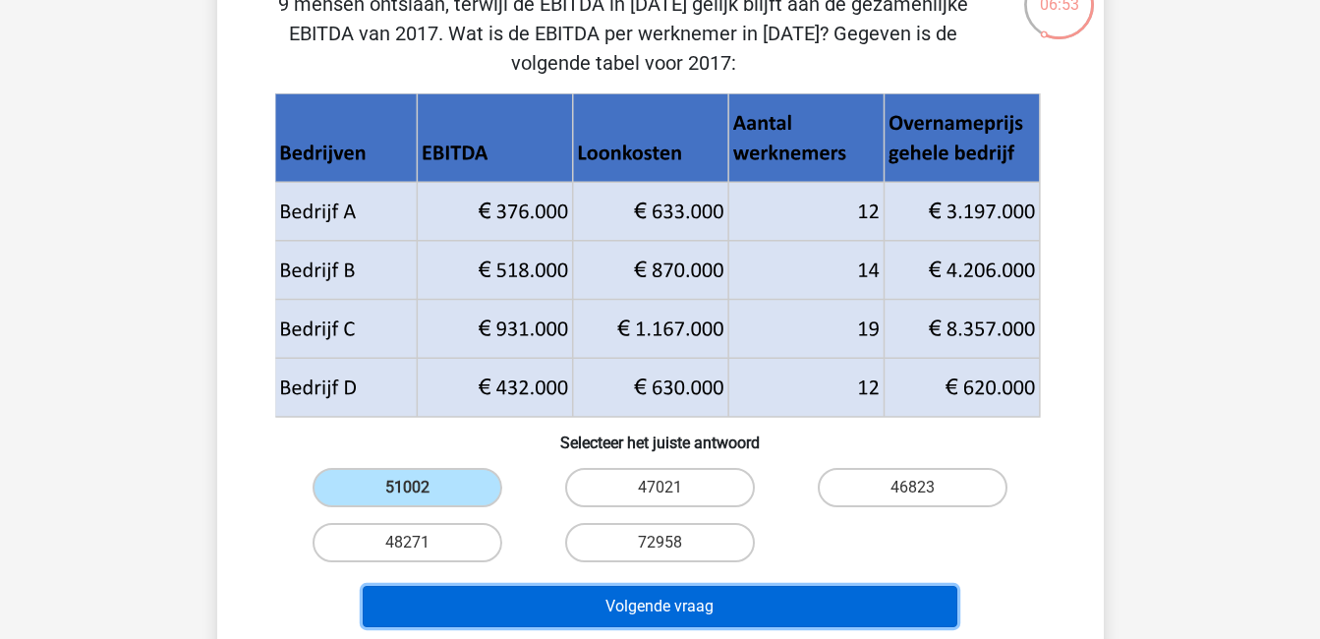
click at [609, 613] on button "Volgende vraag" at bounding box center [660, 606] width 595 height 41
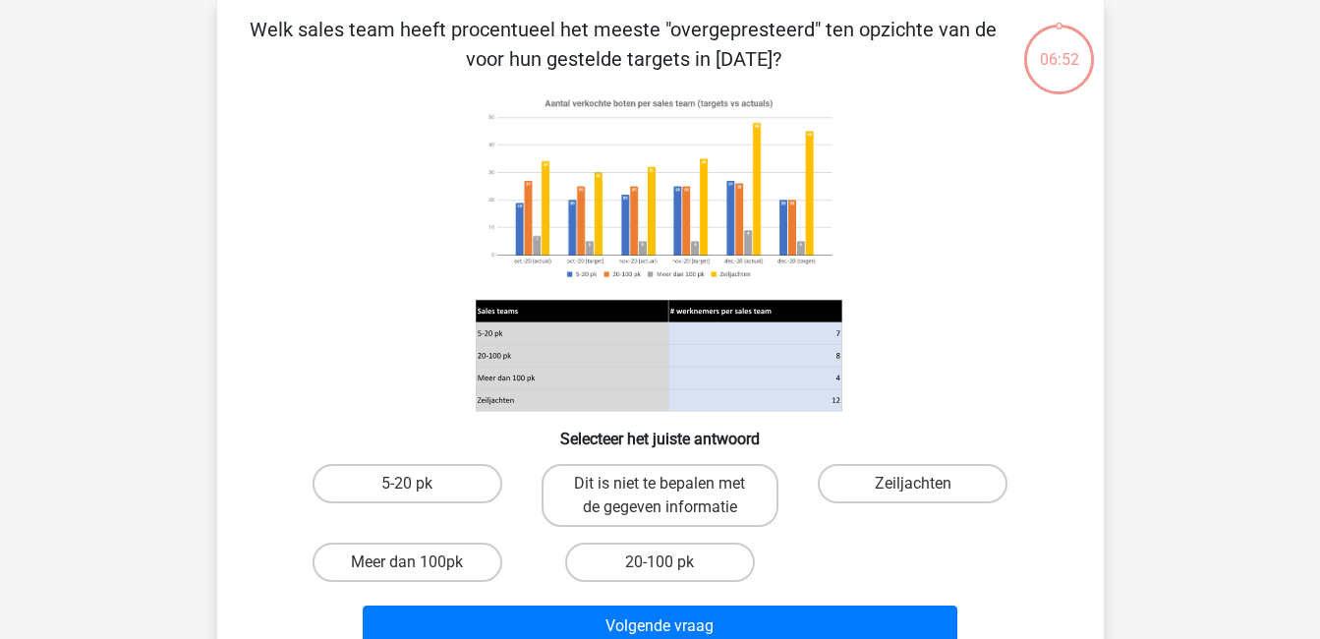
scroll to position [90, 0]
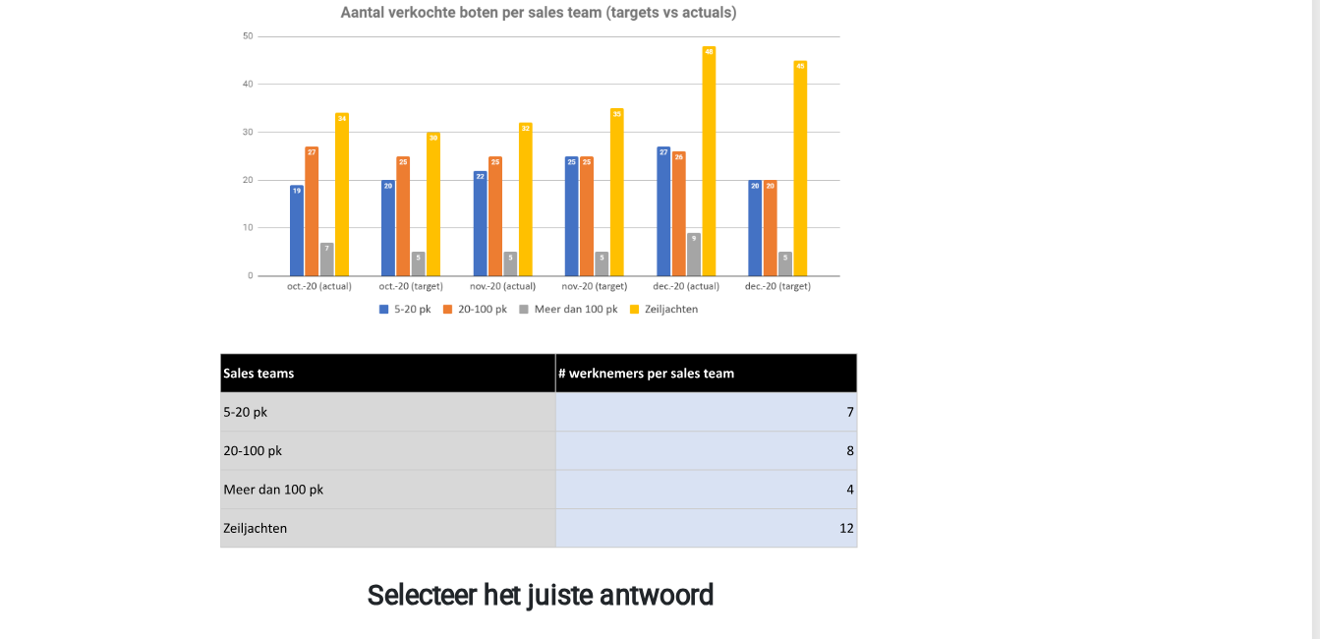
drag, startPoint x: 874, startPoint y: 225, endPoint x: 874, endPoint y: 272, distance: 47.2
click at [874, 272] on icon at bounding box center [660, 252] width 792 height 324
drag, startPoint x: 868, startPoint y: 181, endPoint x: 867, endPoint y: 254, distance: 72.7
click at [867, 254] on icon at bounding box center [660, 252] width 792 height 324
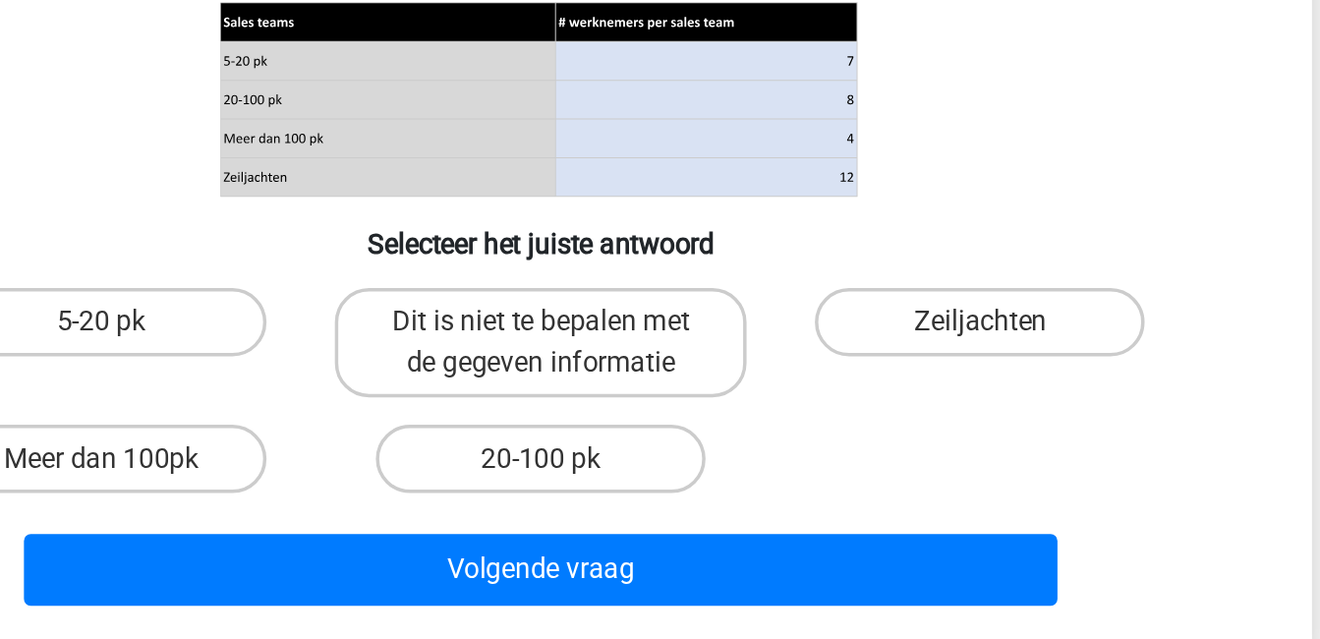
scroll to position [118, 0]
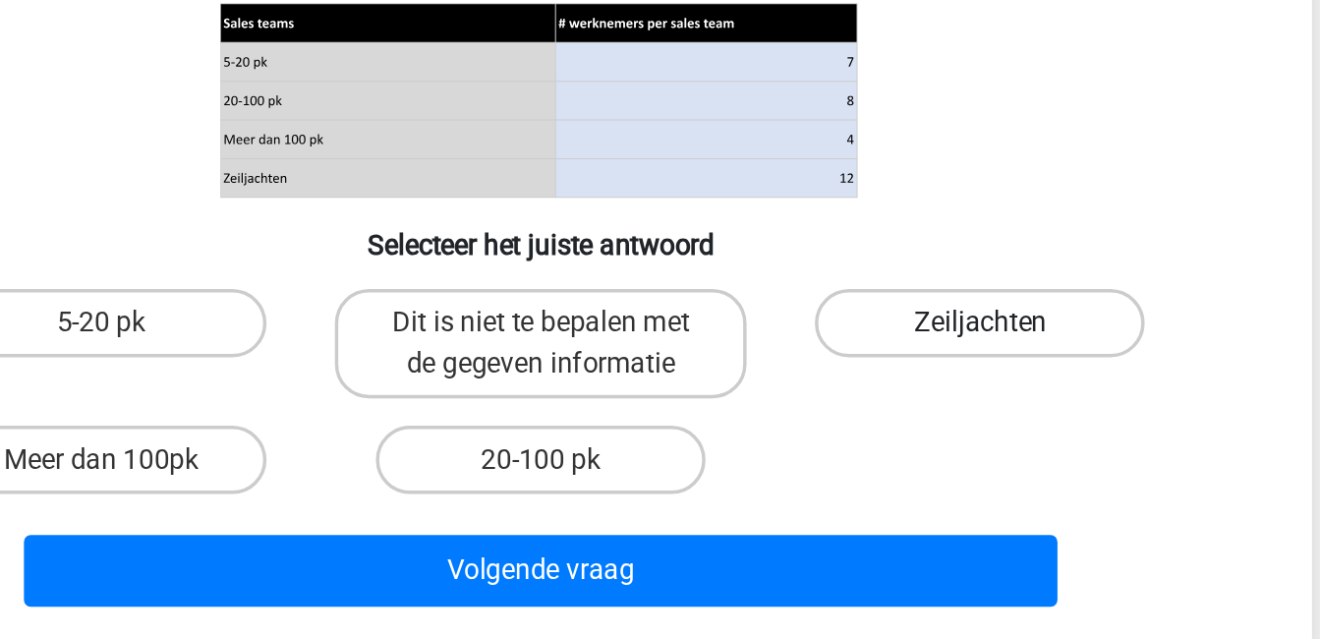
click at [881, 460] on label "Zeiljachten" at bounding box center [913, 456] width 190 height 39
click at [913, 460] on input "Zeiljachten" at bounding box center [919, 463] width 13 height 13
radio input "true"
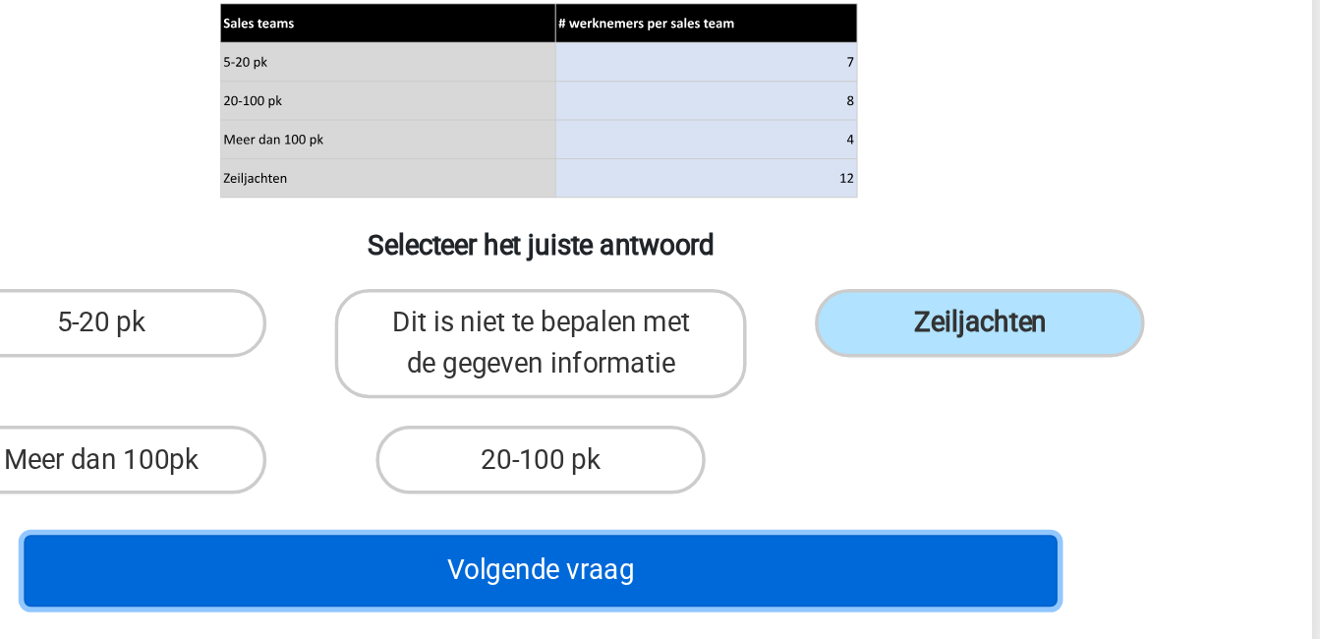
click at [864, 587] on button "Volgende vraag" at bounding box center [660, 599] width 595 height 41
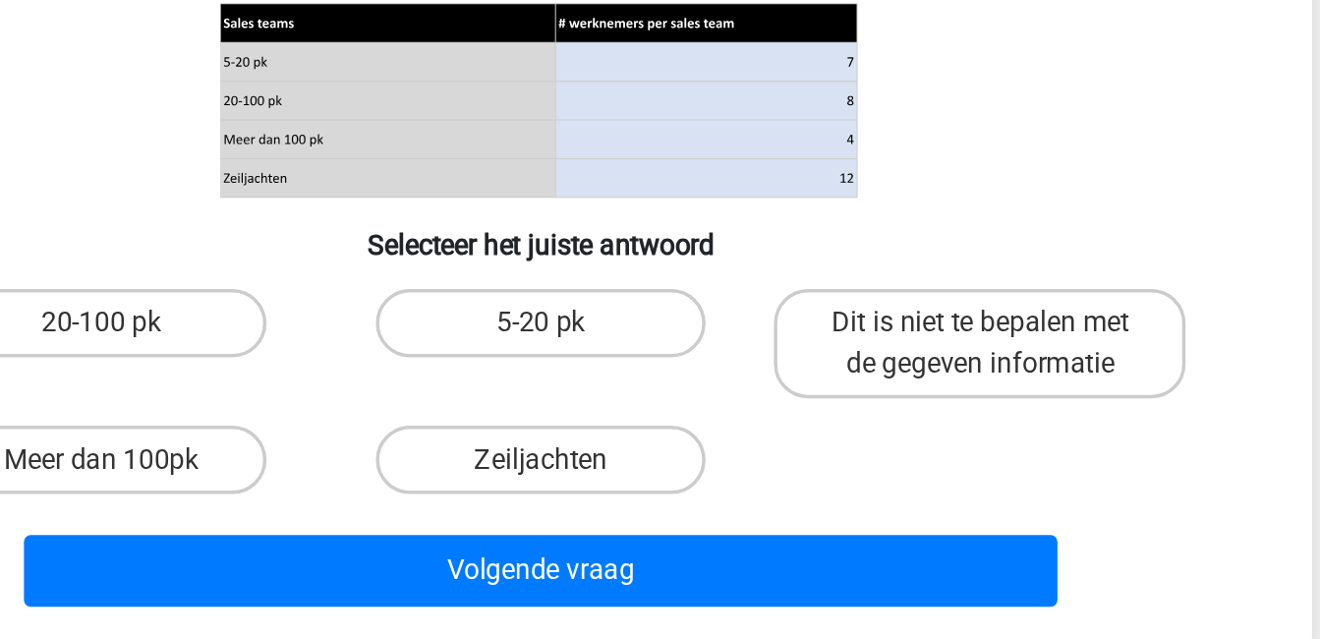
scroll to position [90, 0]
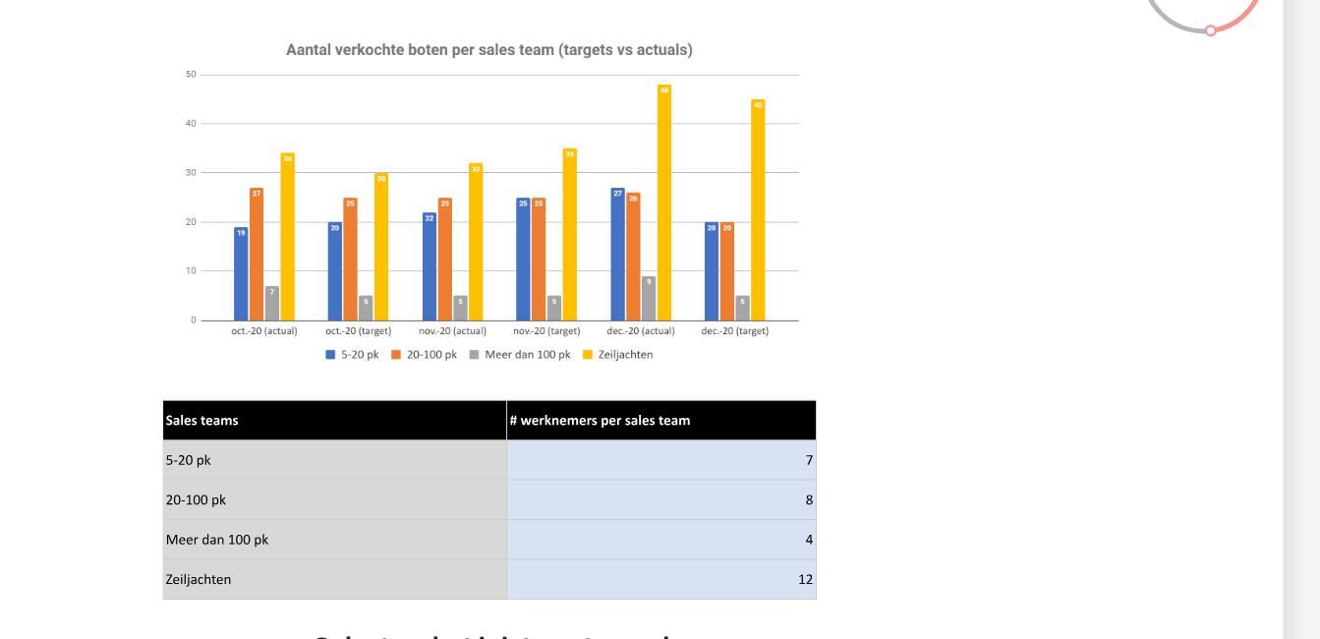
drag, startPoint x: 974, startPoint y: 126, endPoint x: 975, endPoint y: 186, distance: 60.0
click at [975, 186] on icon at bounding box center [660, 252] width 792 height 324
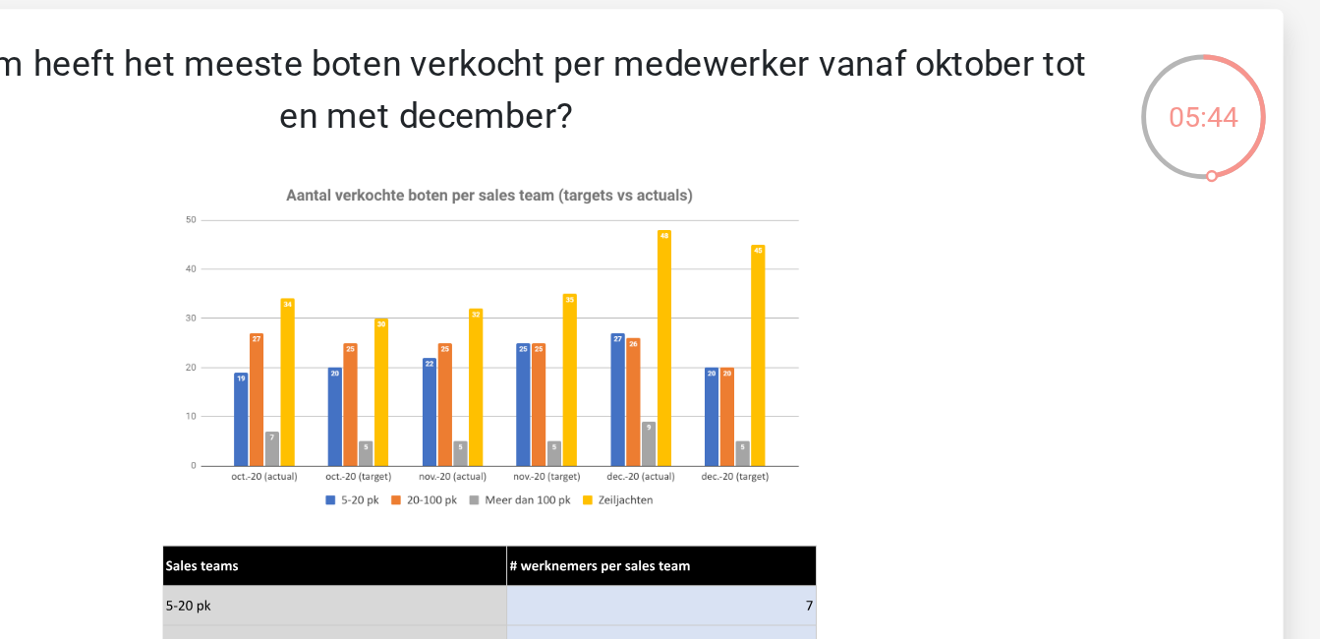
scroll to position [85, 0]
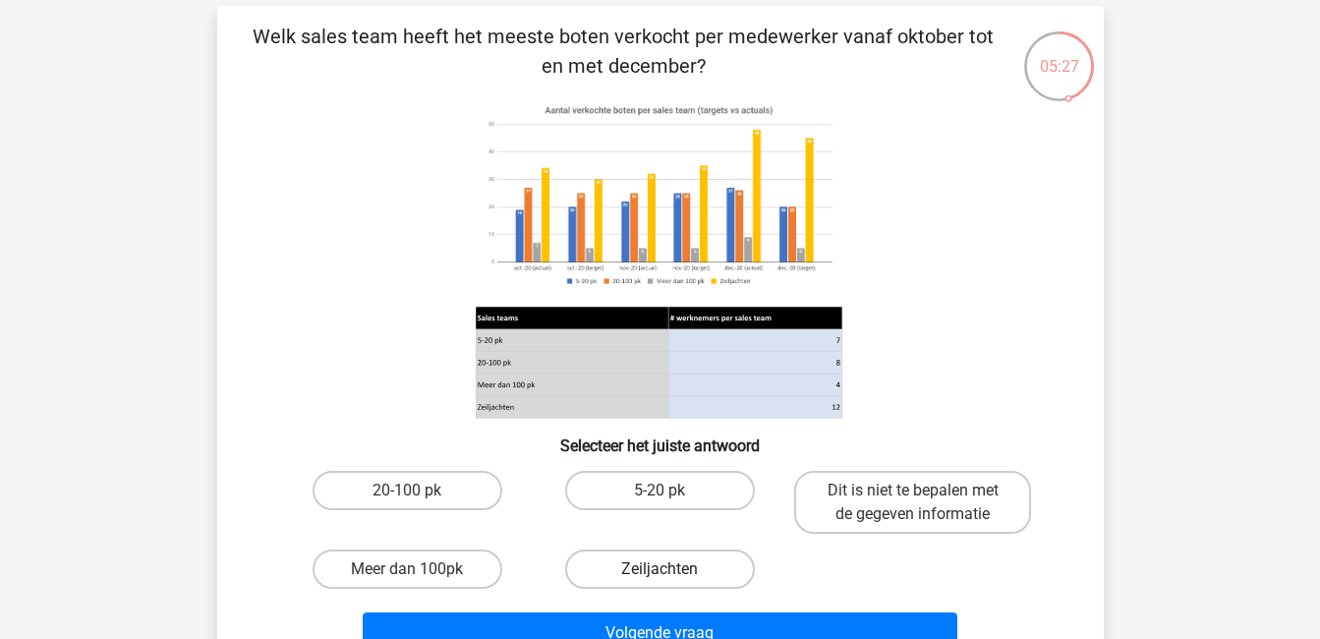
click at [691, 560] on label "Zeiljachten" at bounding box center [660, 568] width 190 height 39
click at [672, 569] on input "Zeiljachten" at bounding box center [666, 575] width 13 height 13
radio input "true"
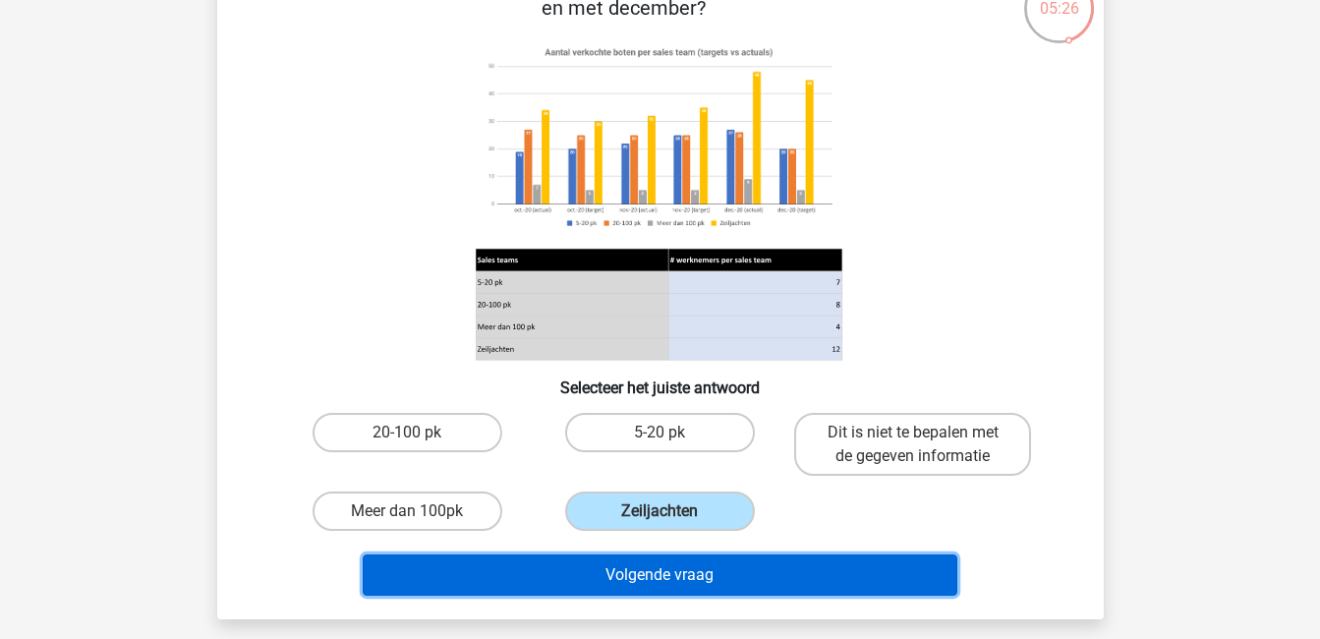
click at [689, 566] on button "Volgende vraag" at bounding box center [660, 574] width 595 height 41
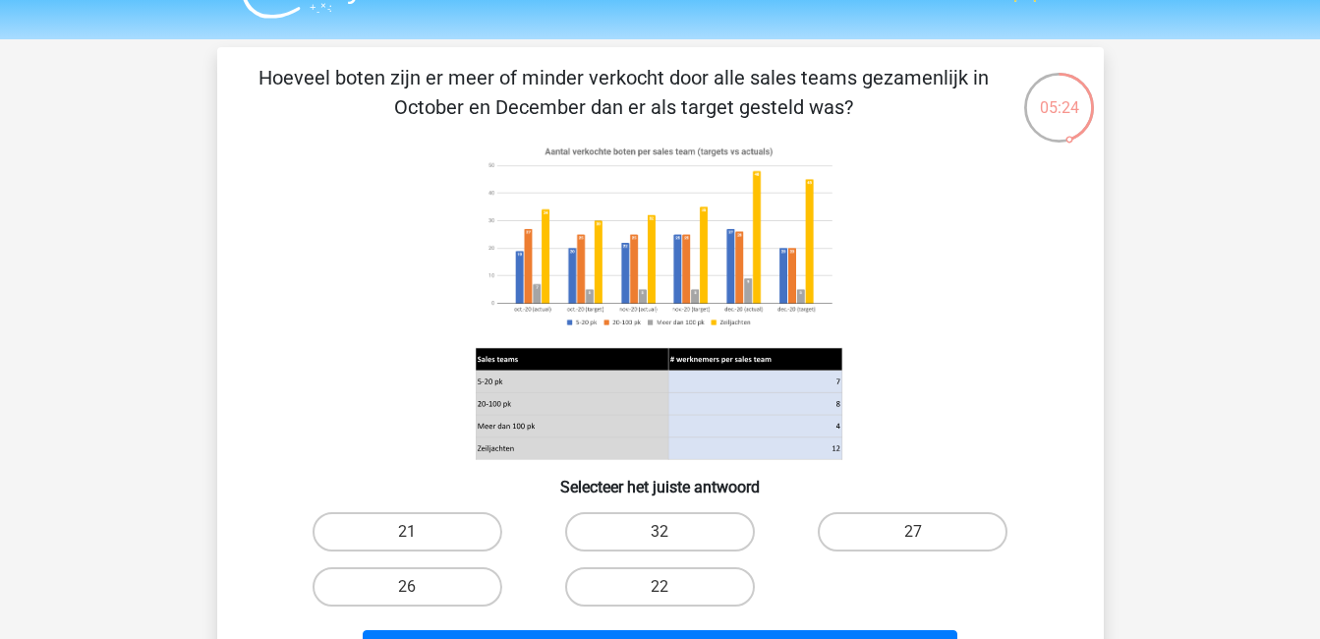
scroll to position [42, 0]
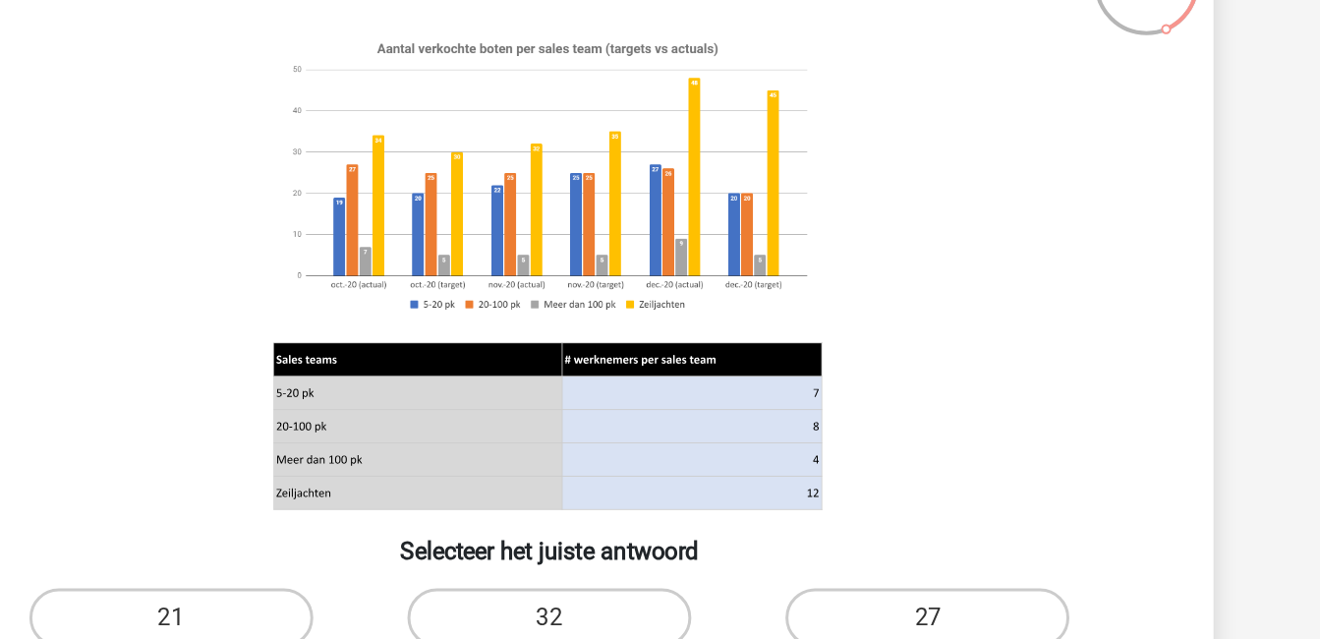
drag, startPoint x: 904, startPoint y: 263, endPoint x: 923, endPoint y: 373, distance: 110.7
click at [923, 373] on icon at bounding box center [660, 301] width 792 height 324
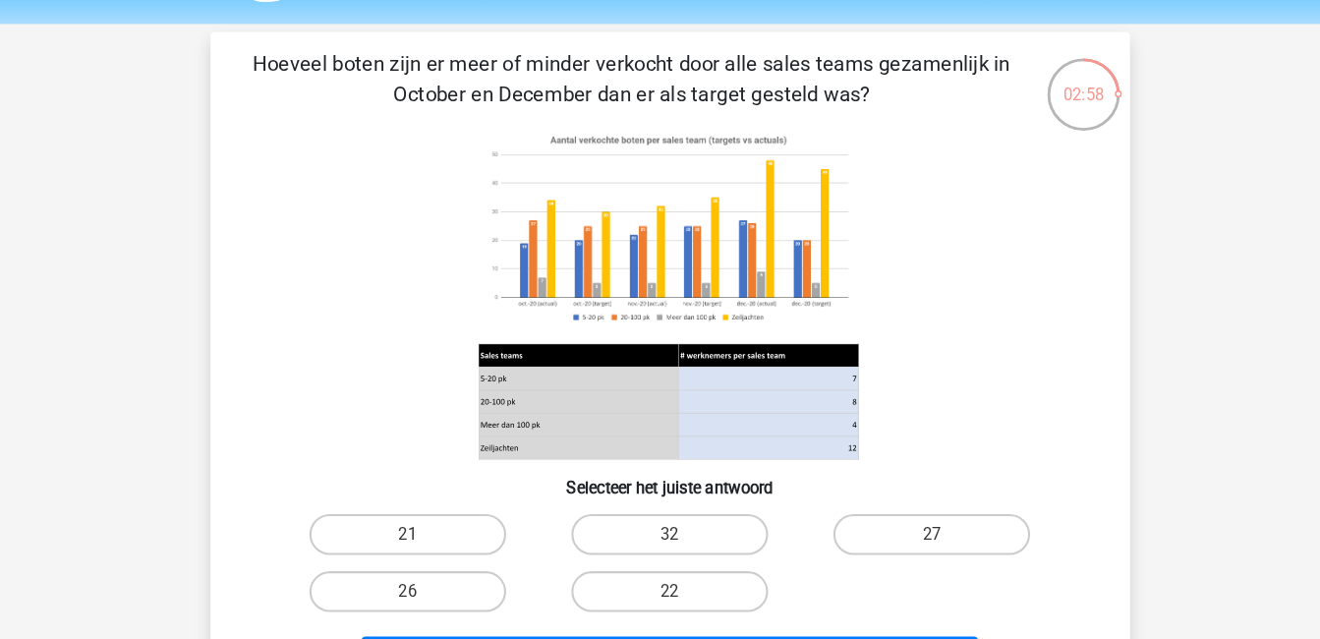
scroll to position [46, 0]
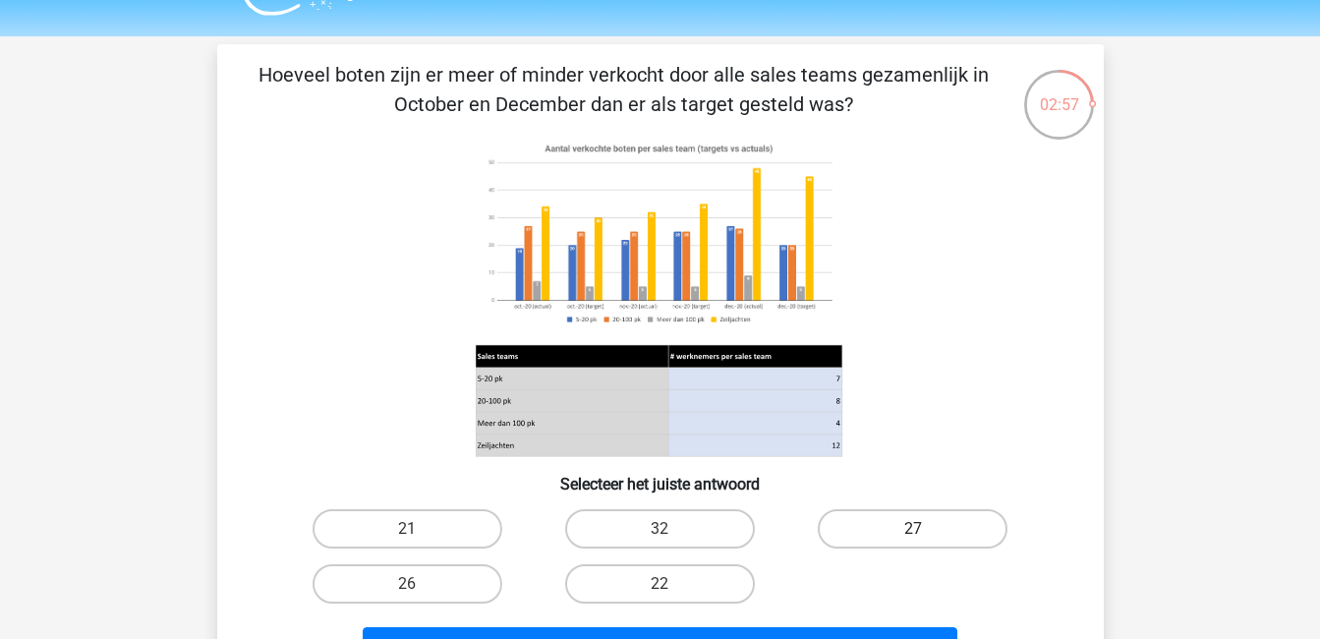
click at [959, 526] on label "27" at bounding box center [913, 528] width 190 height 39
click at [926, 529] on input "27" at bounding box center [919, 535] width 13 height 13
radio input "true"
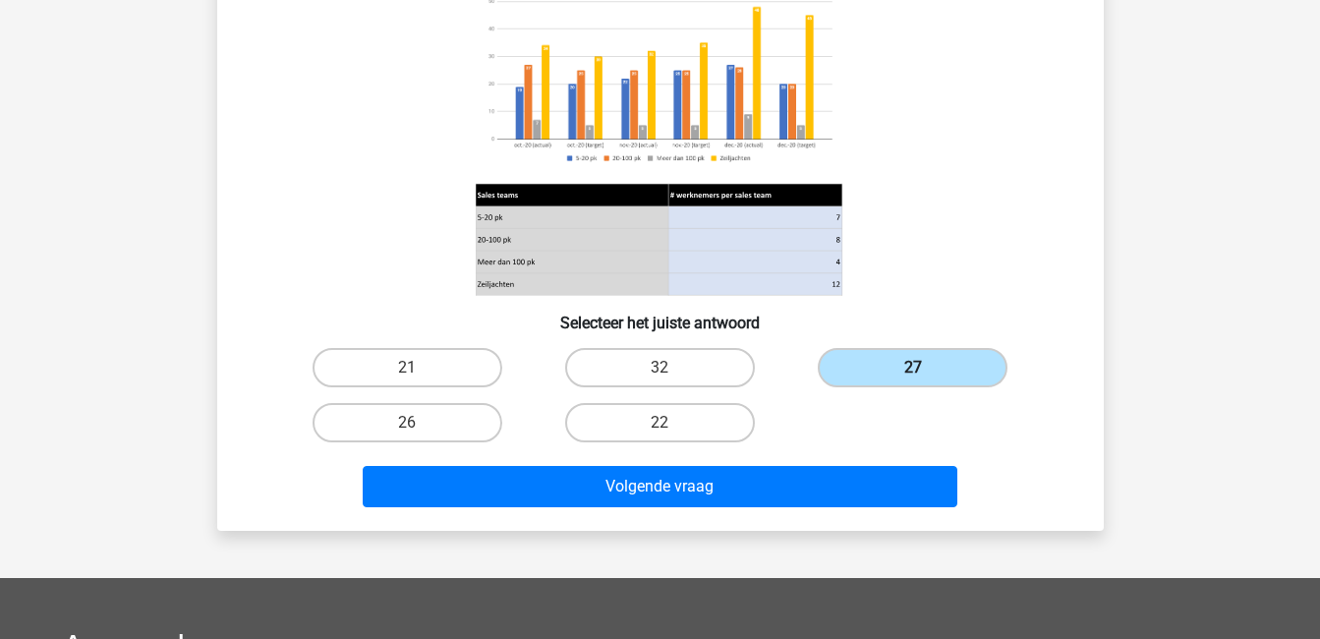
scroll to position [209, 0]
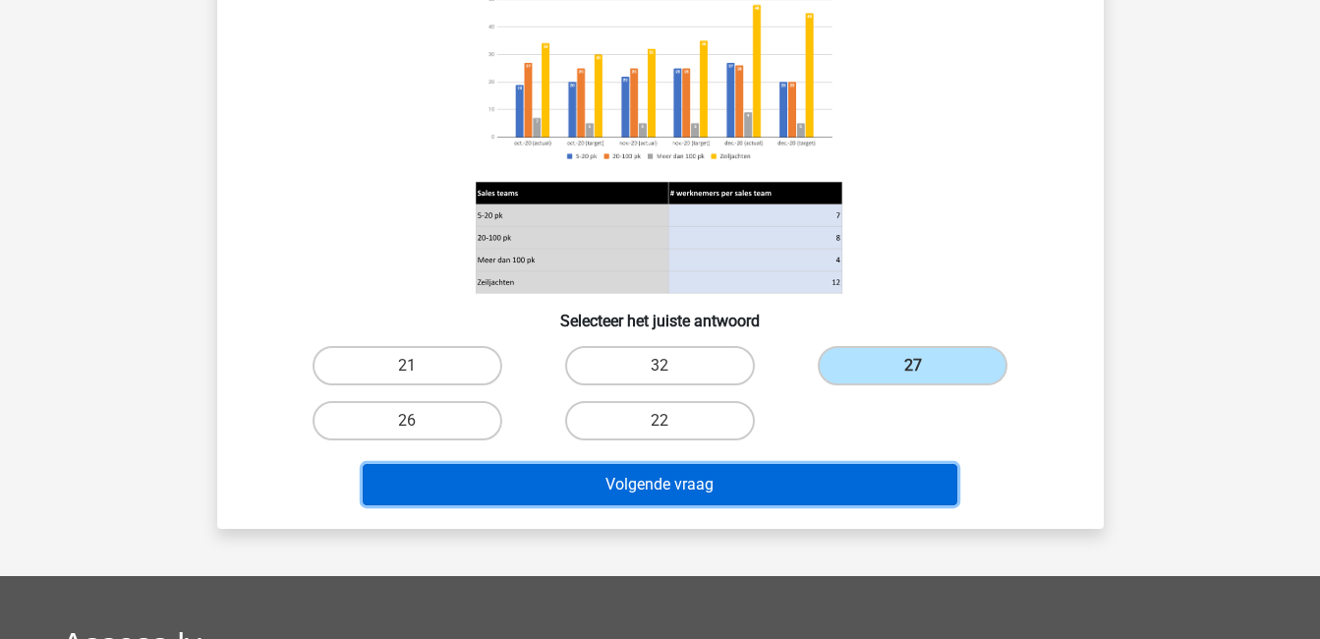
click at [843, 482] on button "Volgende vraag" at bounding box center [660, 484] width 595 height 41
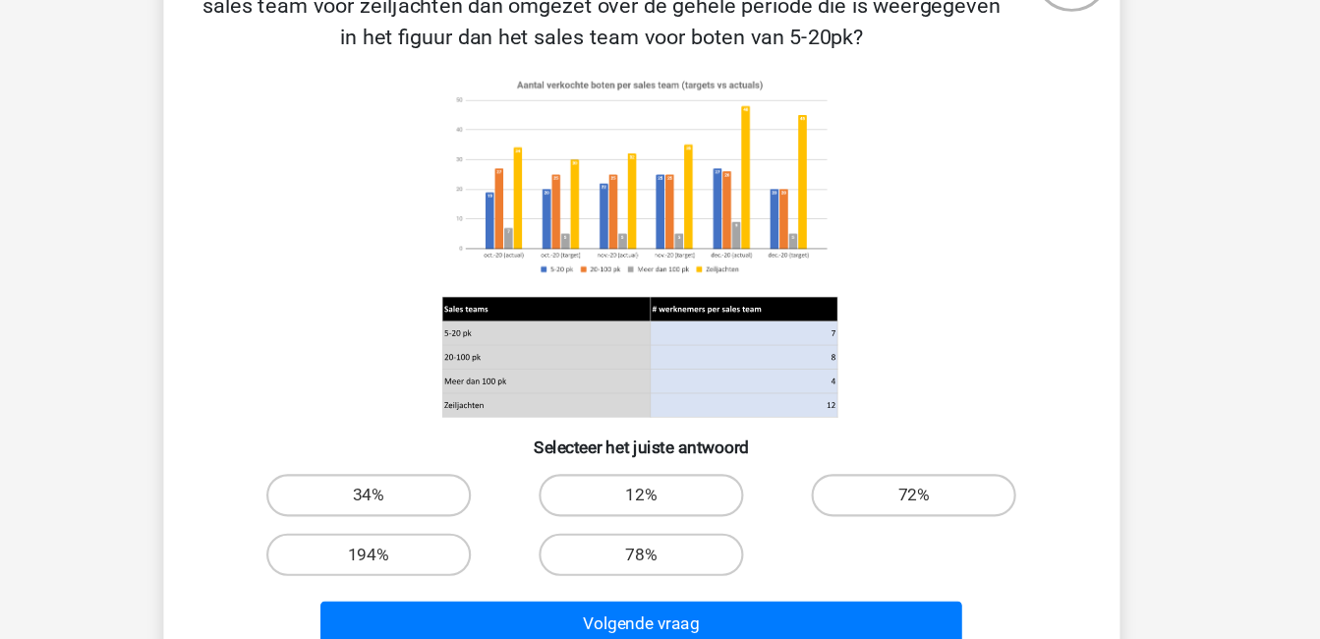
scroll to position [130, 0]
click at [441, 558] on label "194%" at bounding box center [408, 559] width 190 height 39
click at [420, 559] on input "194%" at bounding box center [413, 565] width 13 height 13
radio input "true"
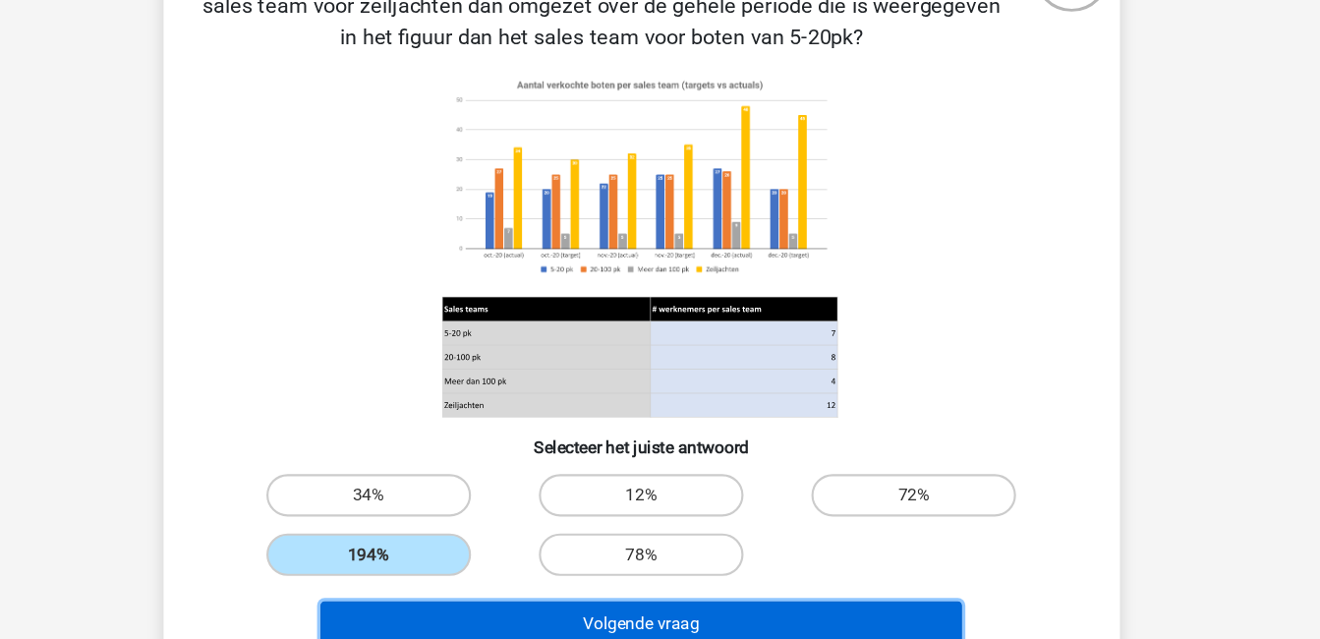
click at [604, 611] on button "Volgende vraag" at bounding box center [660, 623] width 595 height 41
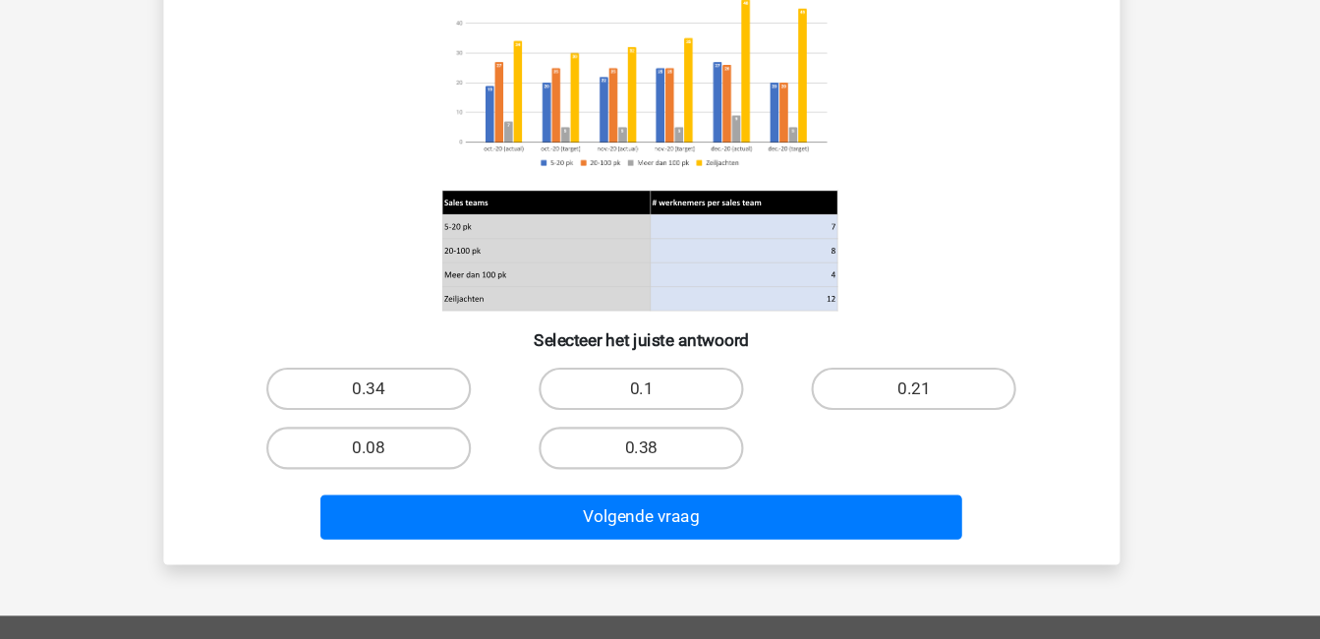
scroll to position [331, 0]
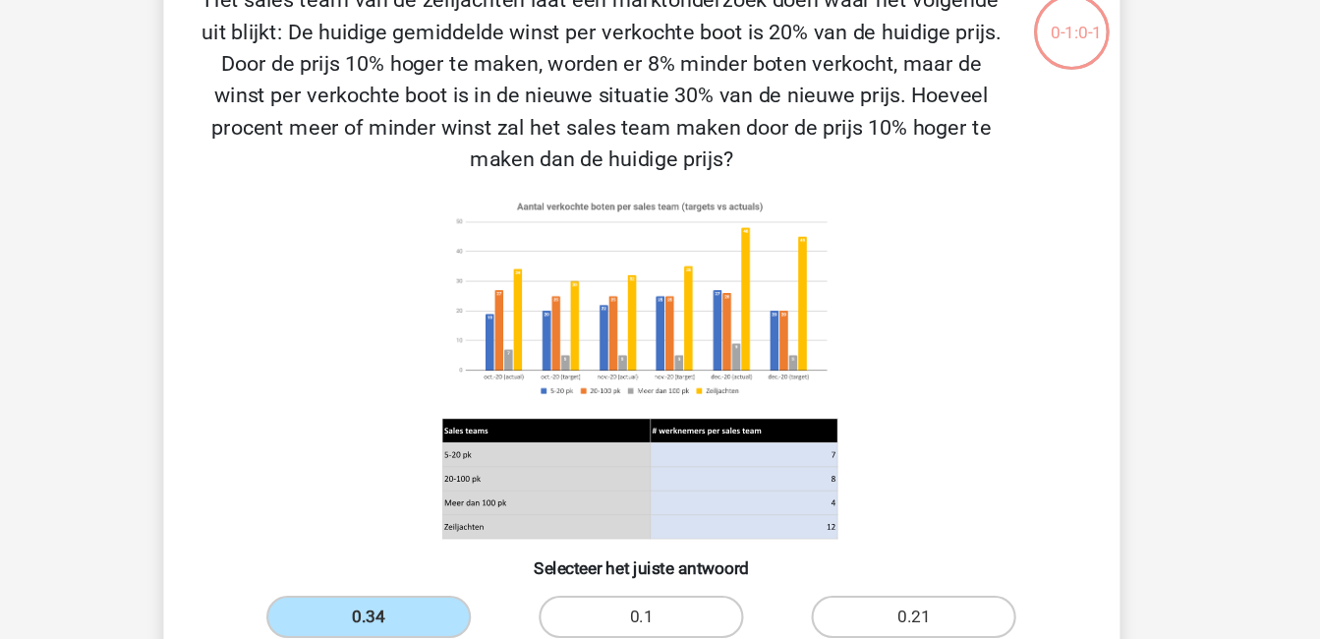
scroll to position [118, 0]
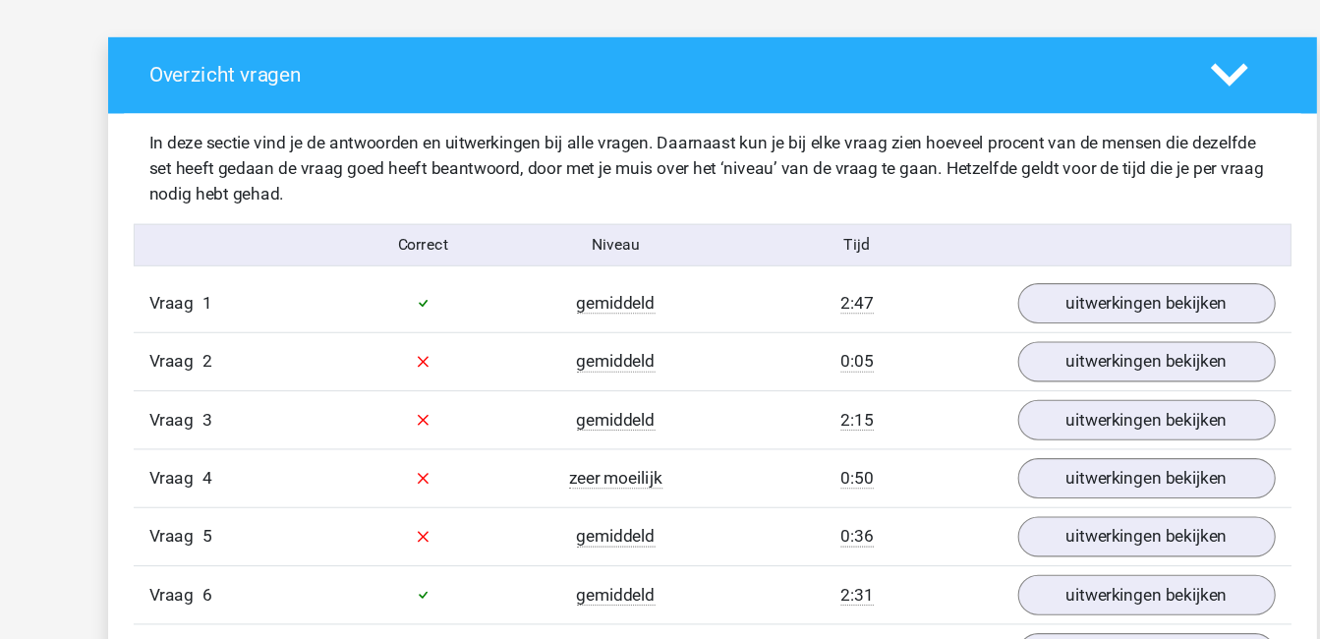
scroll to position [1098, 0]
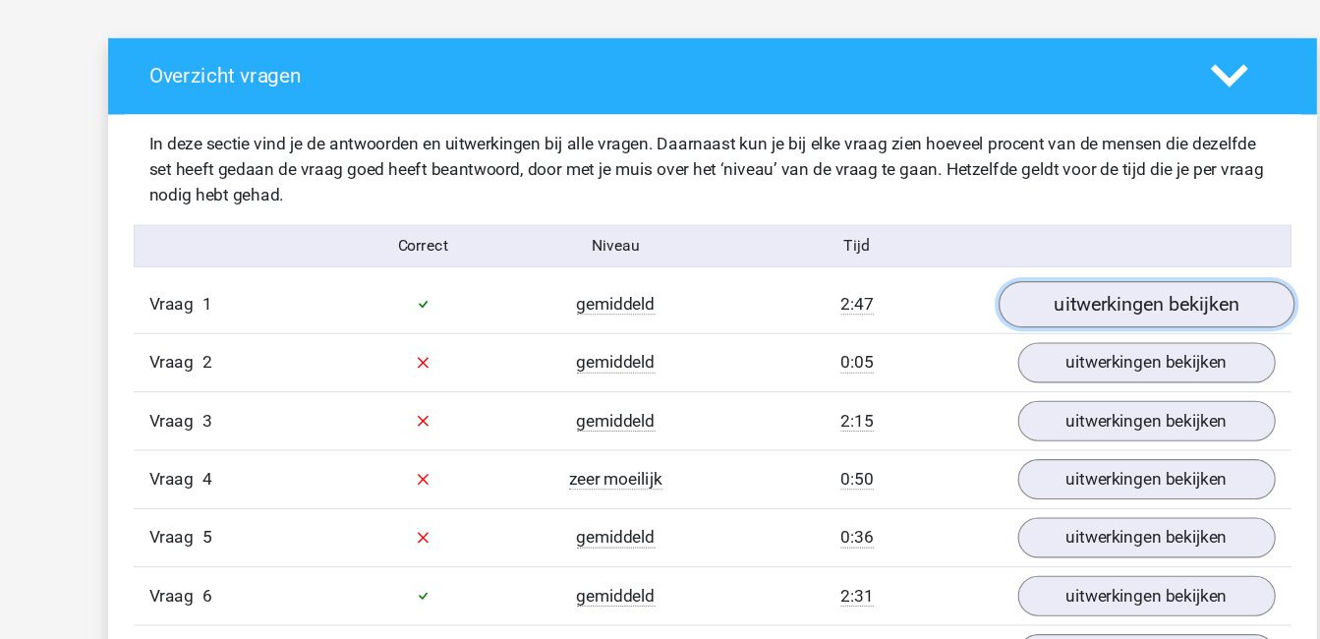
click at [1008, 273] on link "uitwerkingen bekijken" at bounding box center [1062, 281] width 274 height 43
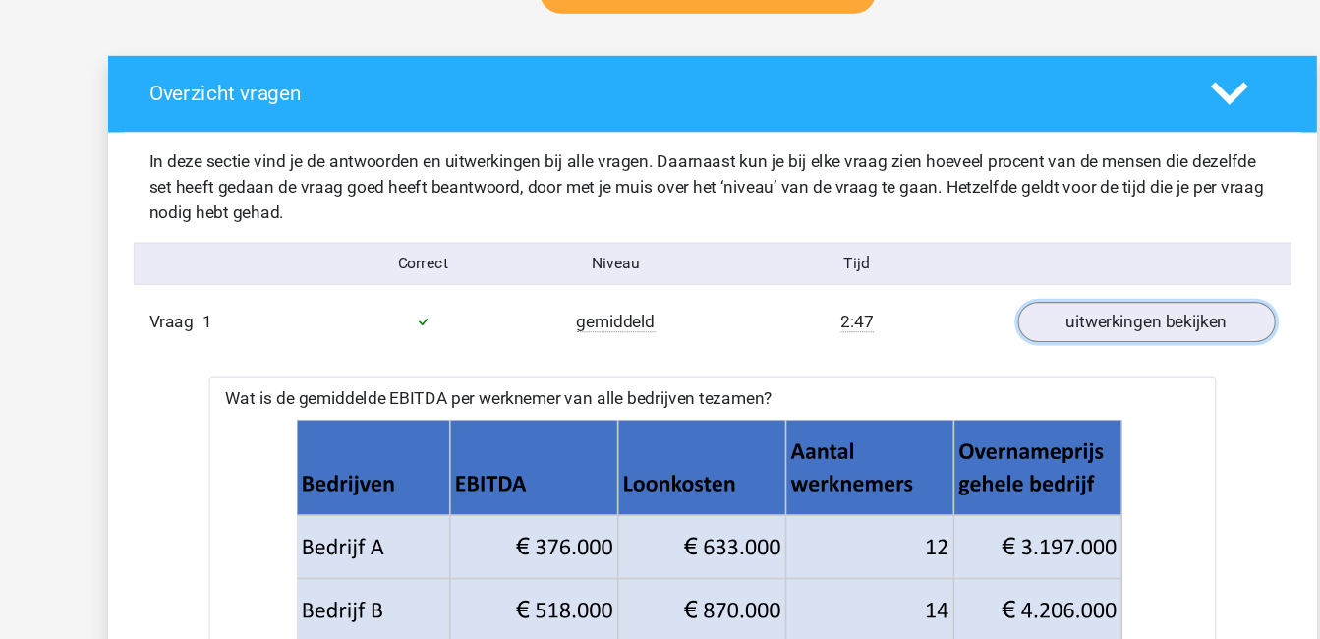
scroll to position [1050, 0]
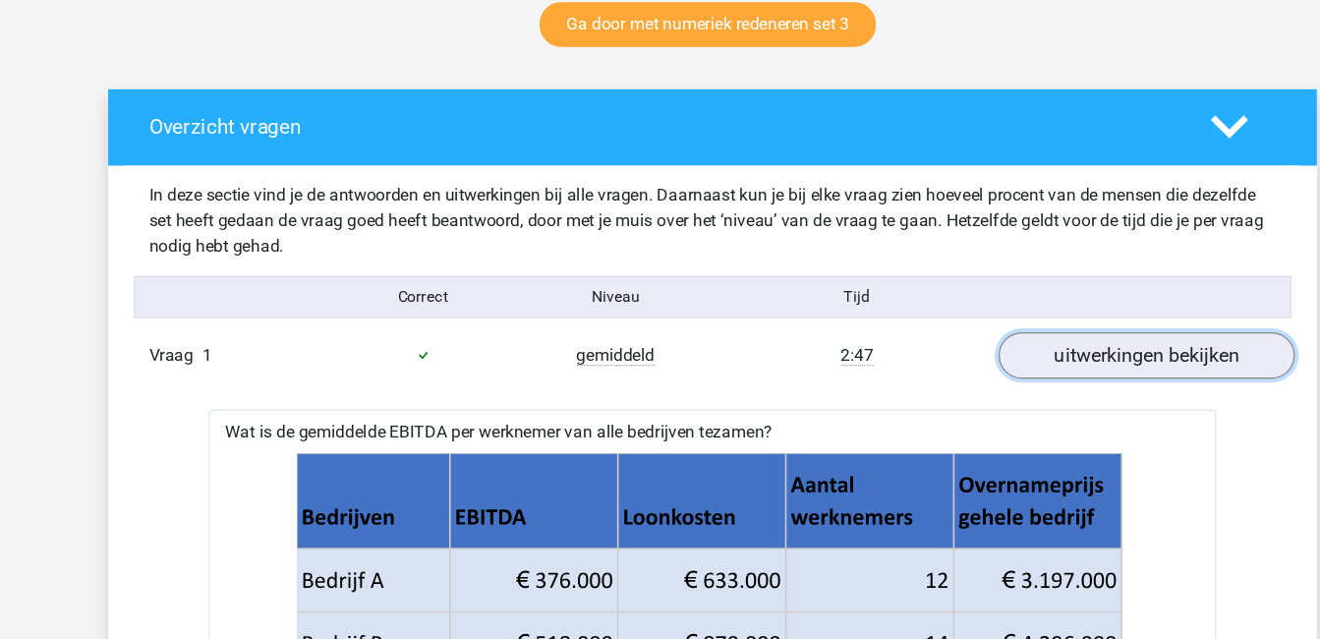
click at [1002, 320] on link "uitwerkingen bekijken" at bounding box center [1062, 330] width 274 height 43
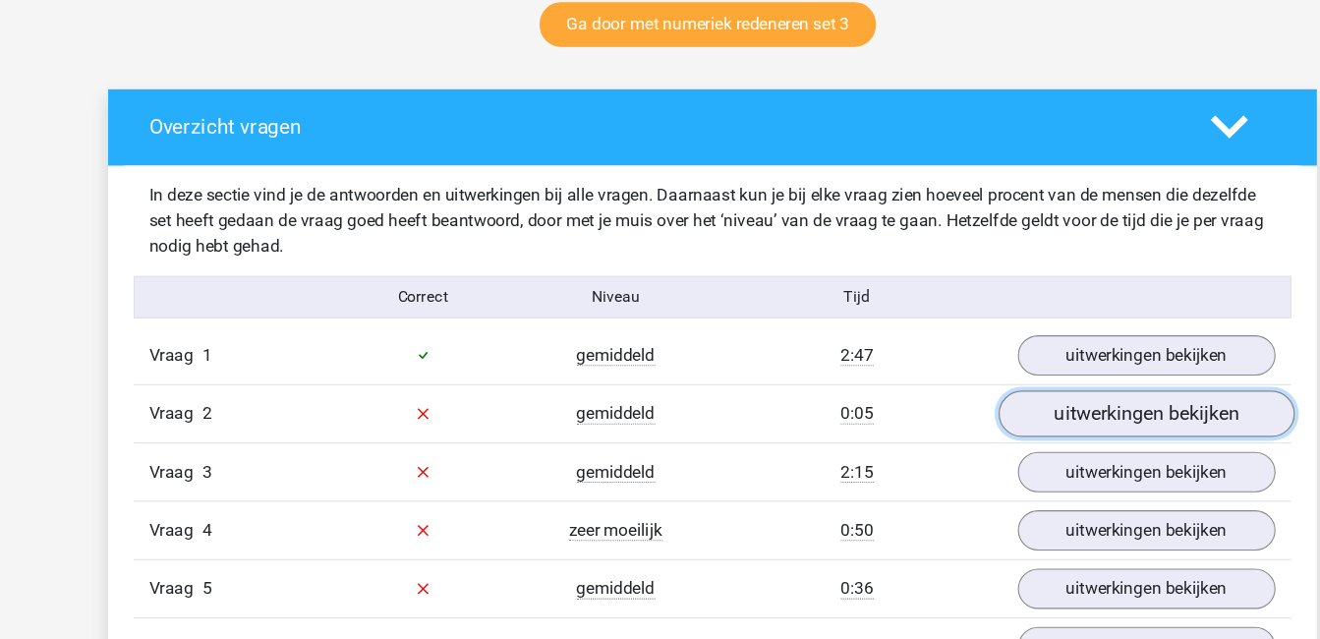
click at [1008, 390] on link "uitwerkingen bekijken" at bounding box center [1062, 384] width 274 height 43
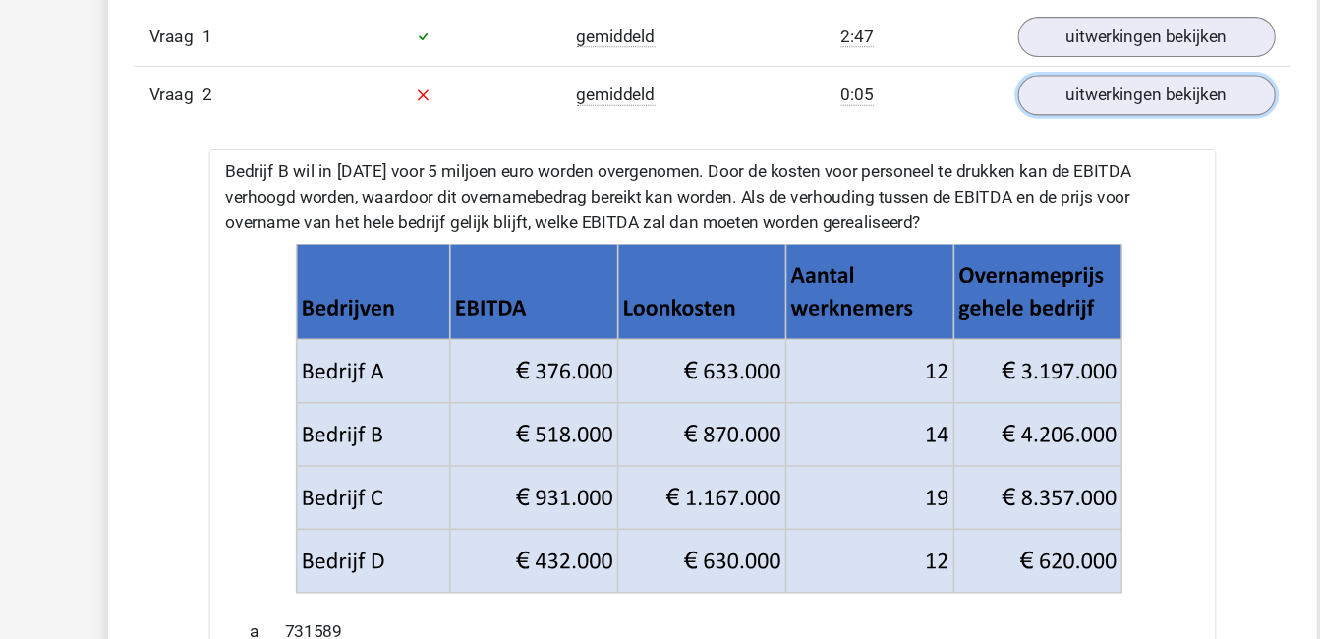
scroll to position [1343, 0]
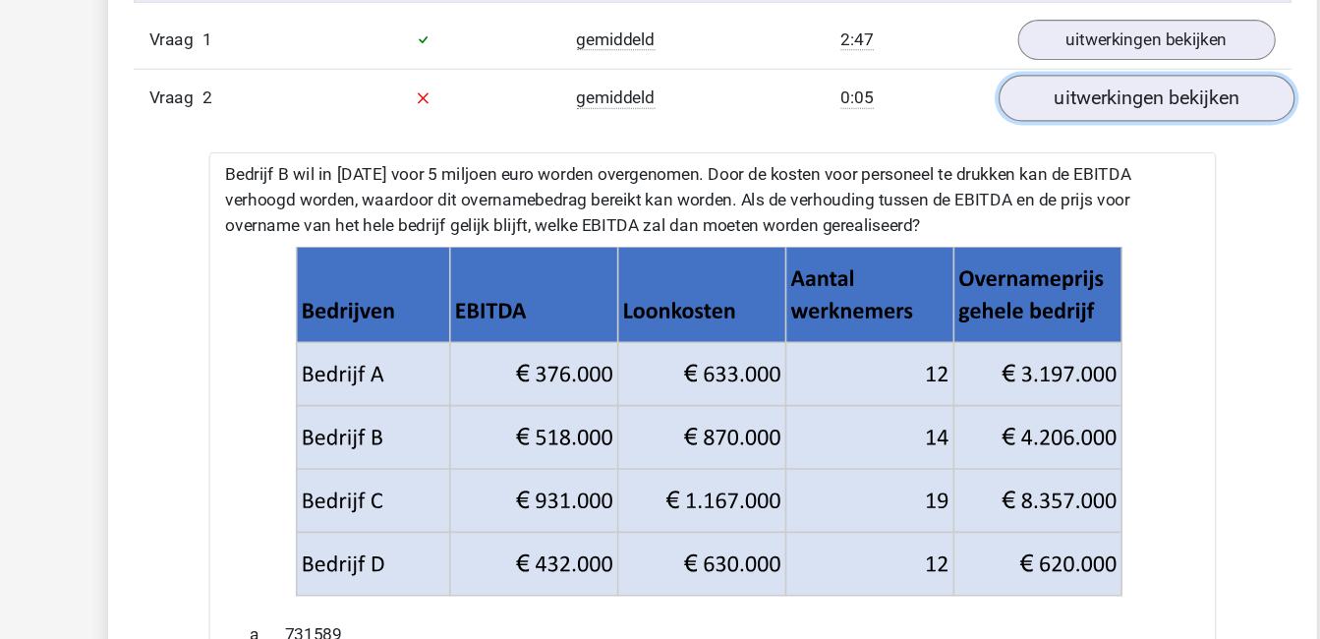
click at [1066, 91] on link "uitwerkingen bekijken" at bounding box center [1062, 91] width 274 height 43
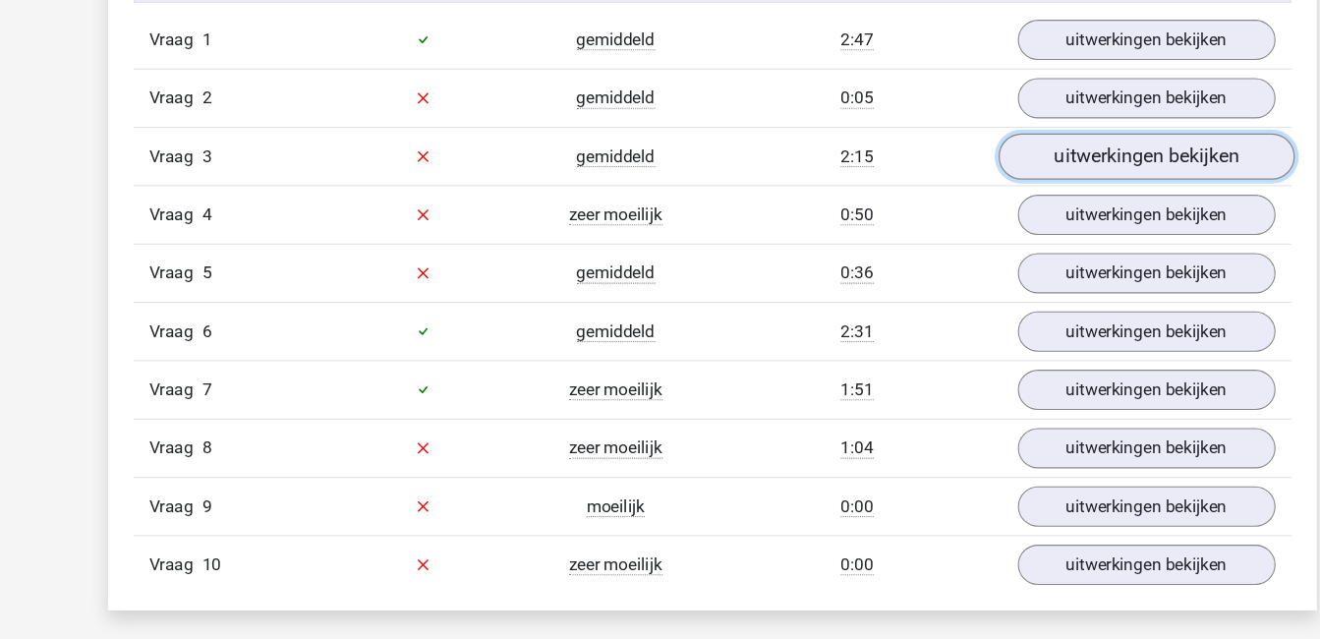
click at [1072, 140] on link "uitwerkingen bekijken" at bounding box center [1062, 145] width 274 height 43
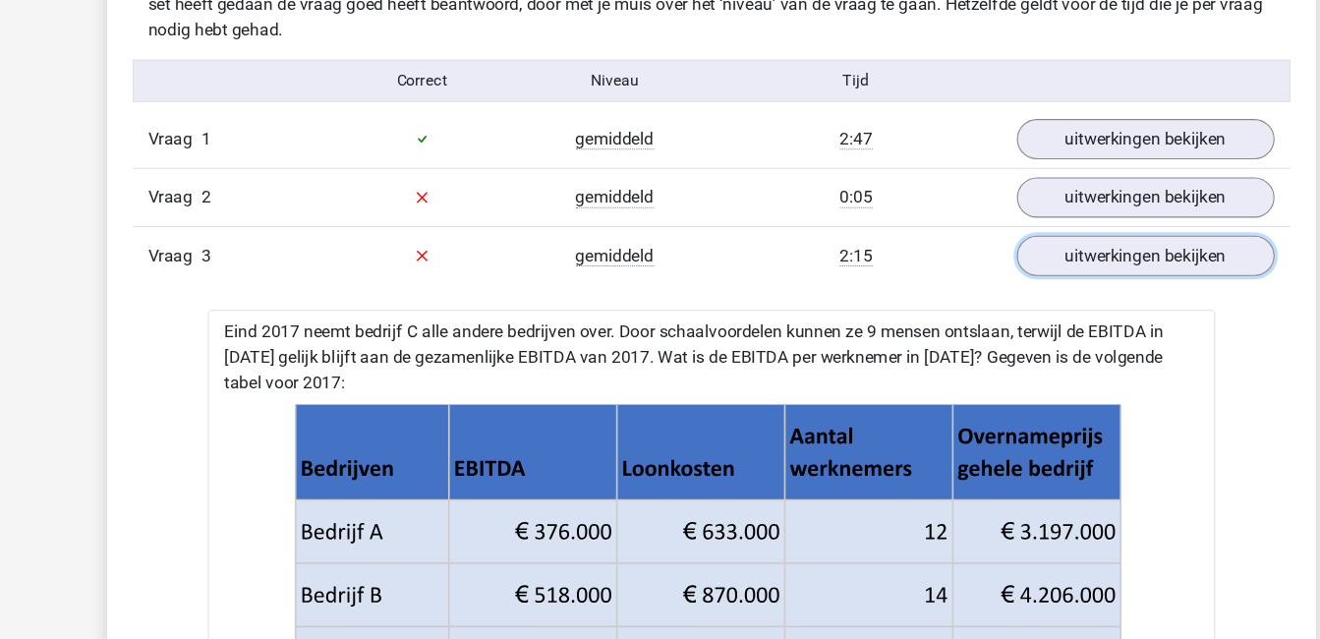
scroll to position [1250, 0]
click at [1126, 238] on link "uitwerkingen bekijken" at bounding box center [1062, 237] width 274 height 43
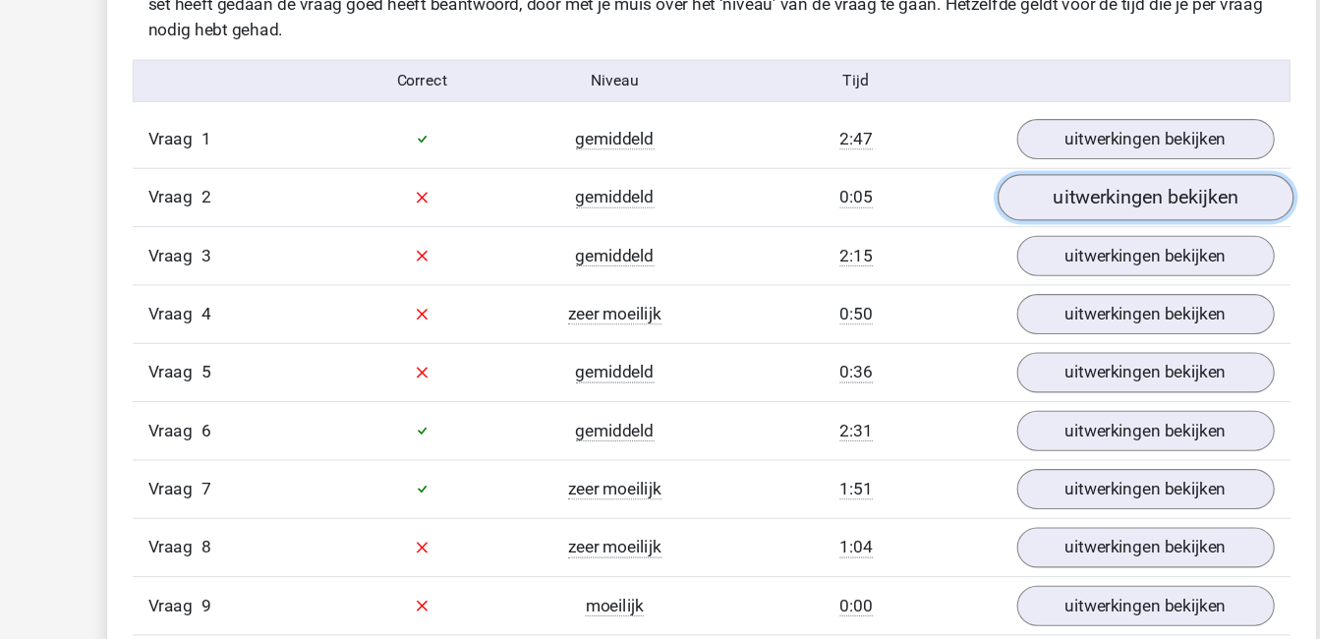
click at [1096, 188] on link "uitwerkingen bekijken" at bounding box center [1062, 183] width 274 height 43
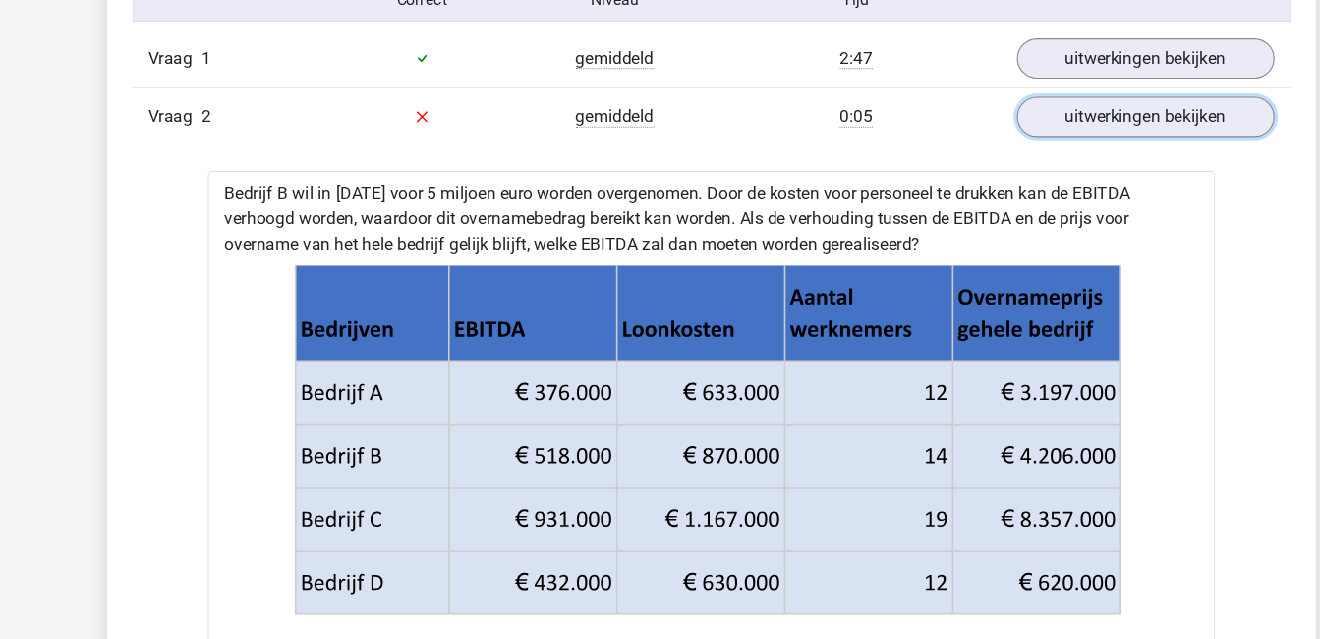
scroll to position [1323, 0]
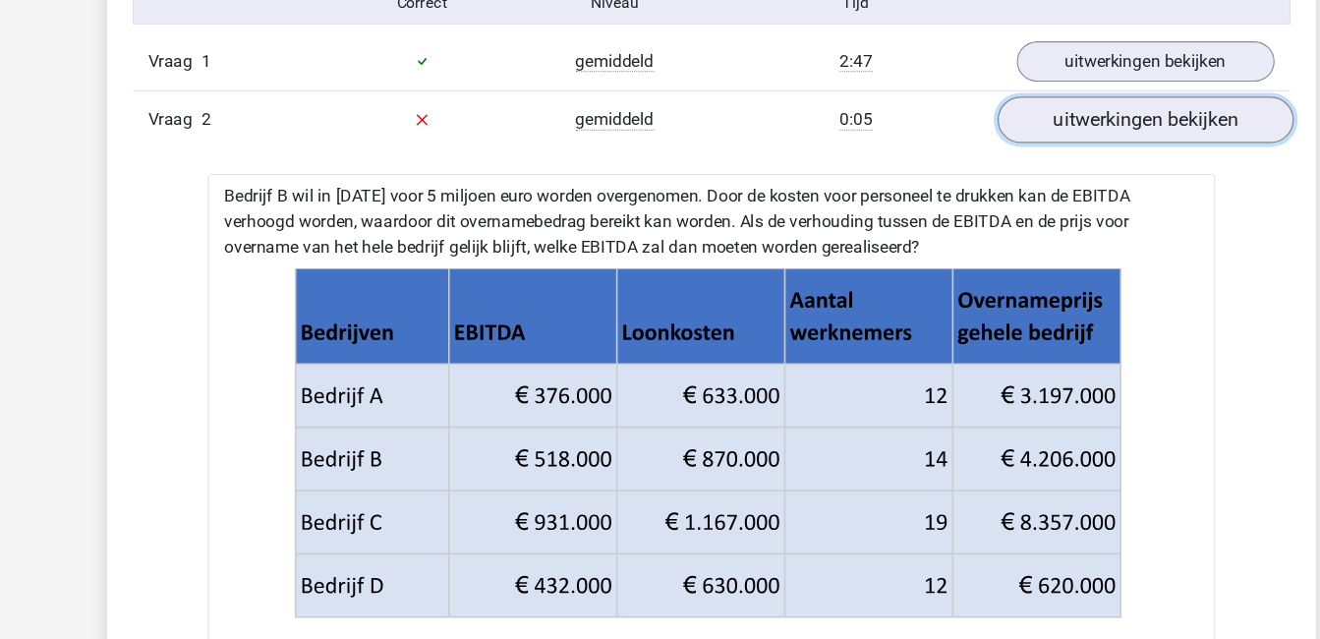
click at [1026, 109] on link "uitwerkingen bekijken" at bounding box center [1062, 110] width 274 height 43
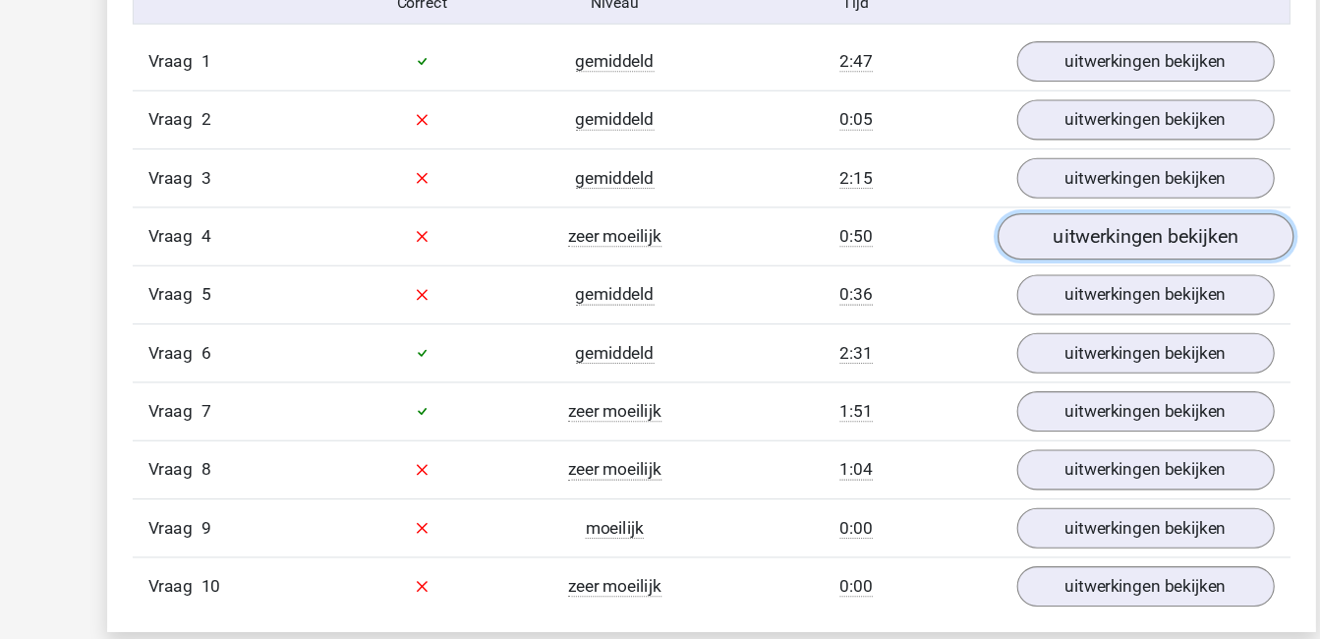
click at [1040, 212] on link "uitwerkingen bekijken" at bounding box center [1062, 219] width 274 height 43
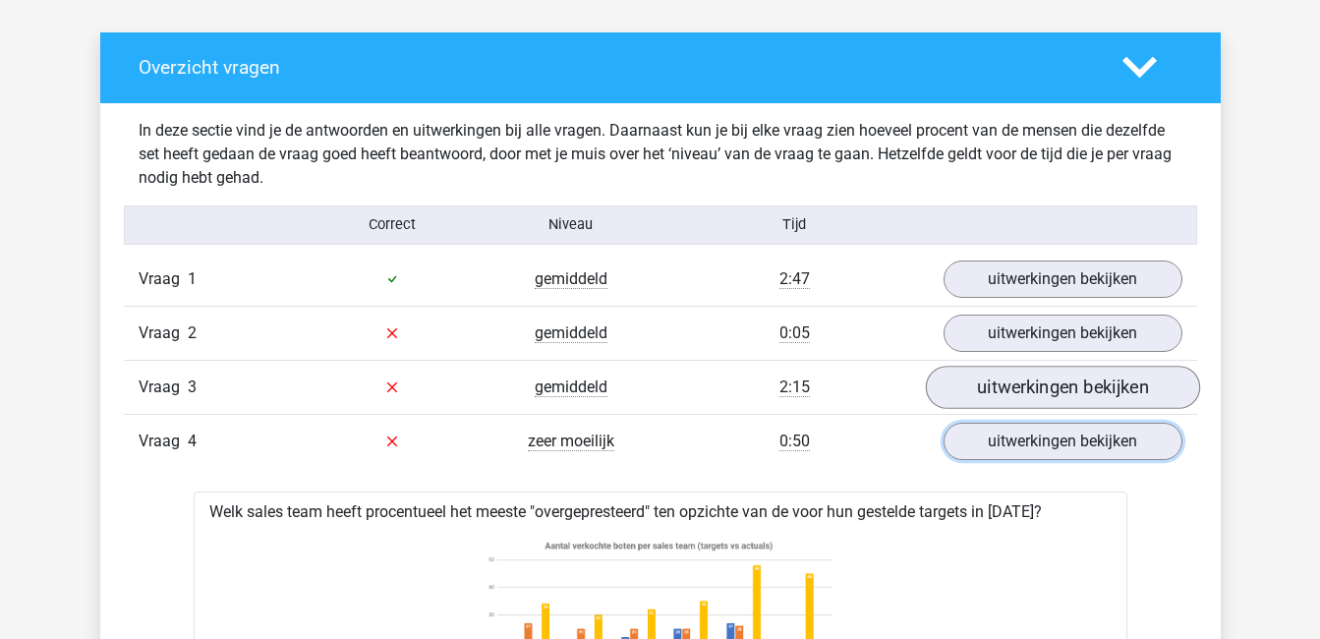
scroll to position [1076, 0]
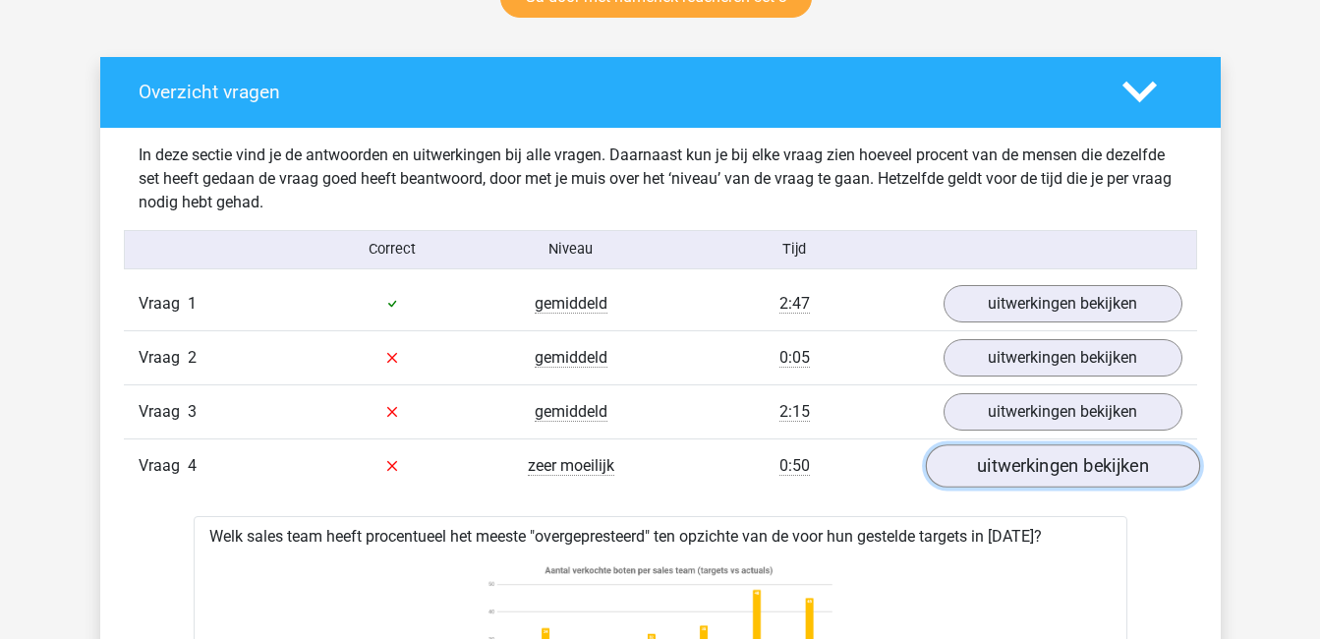
click at [1057, 469] on link "uitwerkingen bekijken" at bounding box center [1062, 465] width 274 height 43
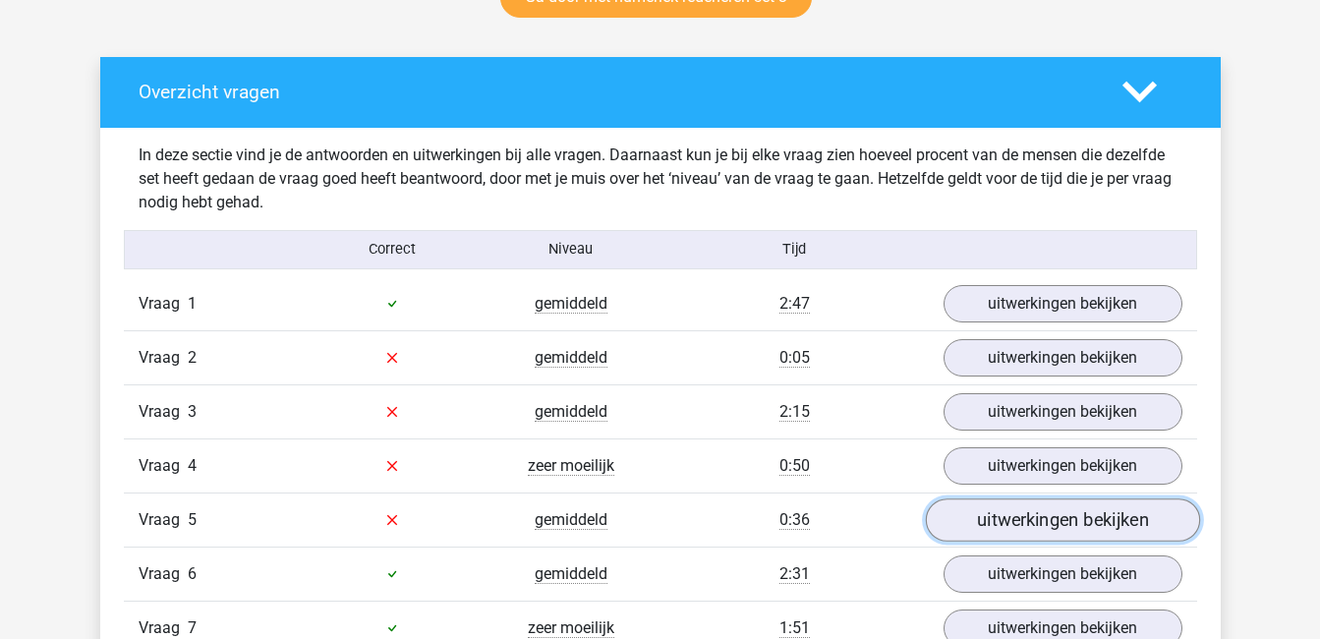
click at [1054, 523] on link "uitwerkingen bekijken" at bounding box center [1062, 519] width 274 height 43
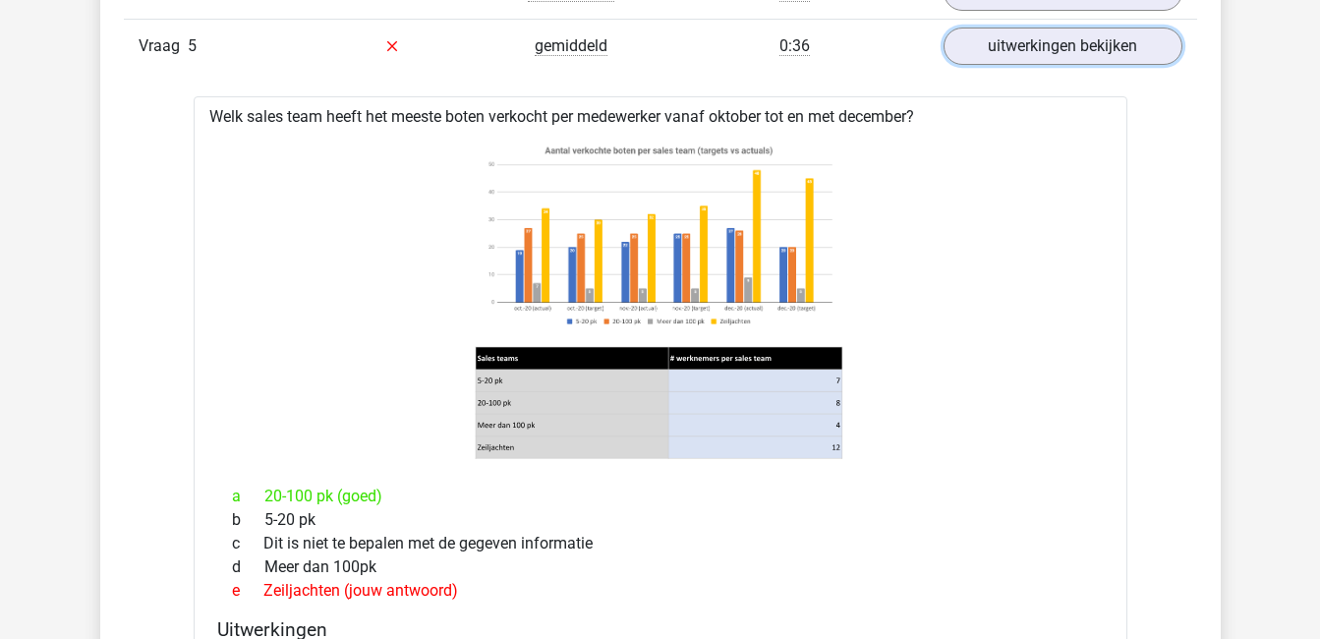
scroll to position [1565, 0]
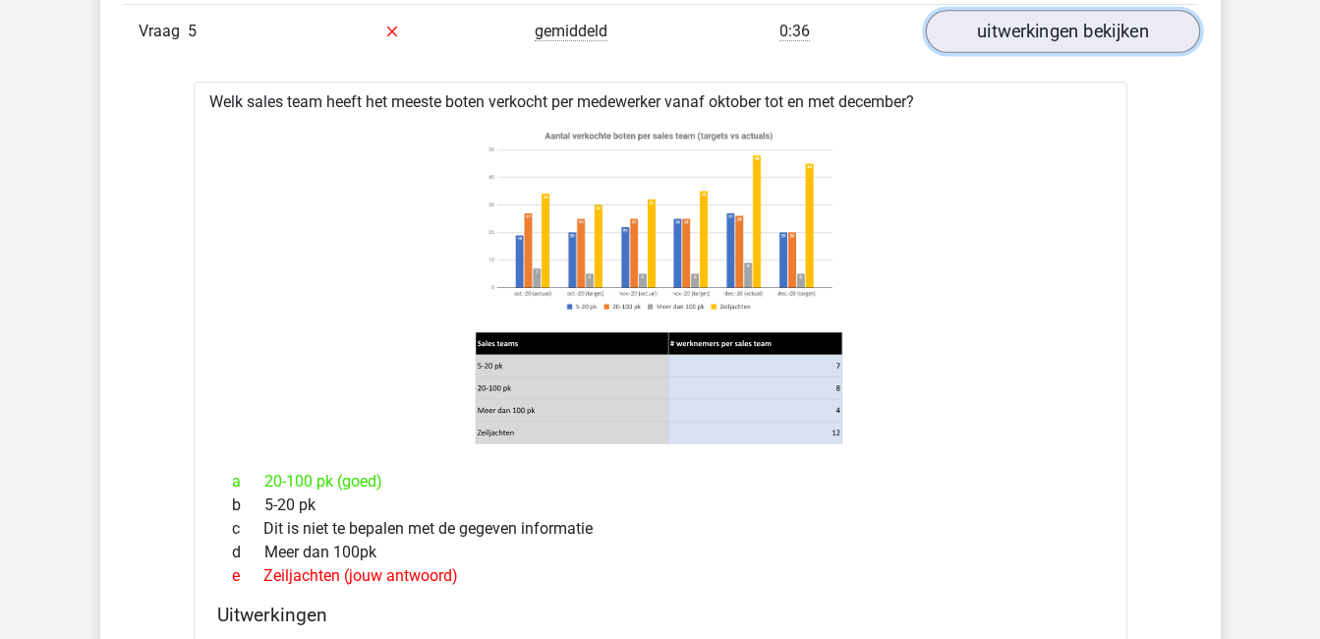
click at [1066, 25] on link "uitwerkingen bekijken" at bounding box center [1062, 31] width 274 height 43
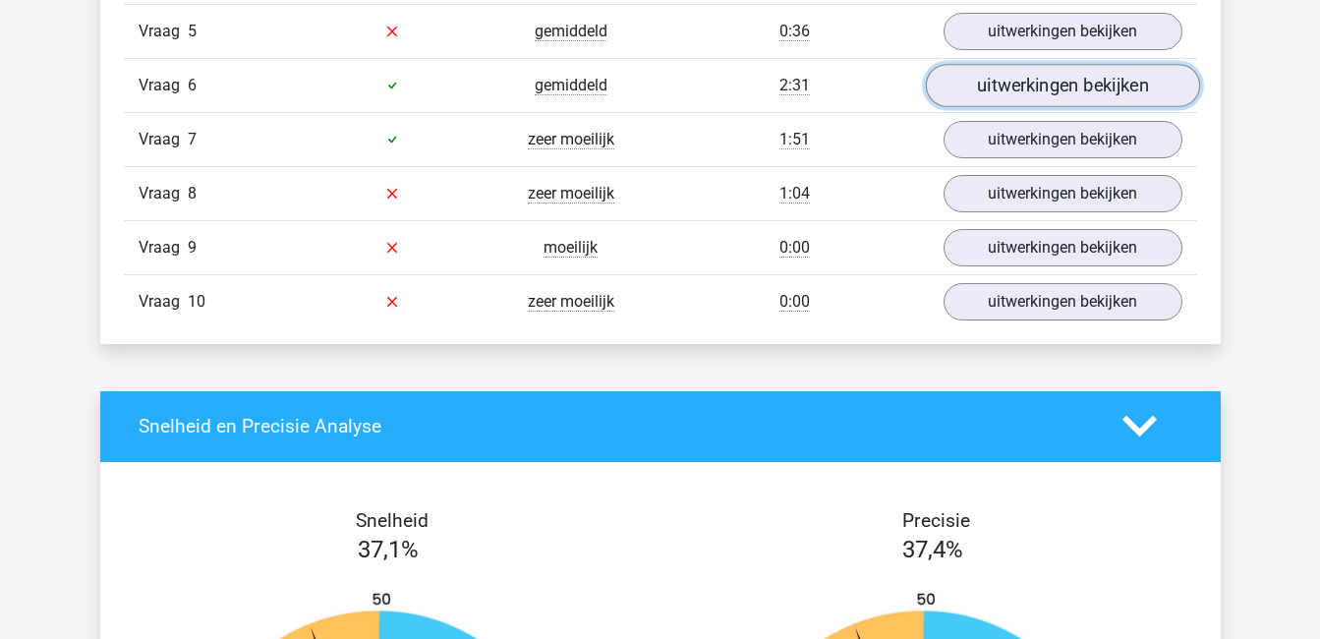
click at [1071, 75] on link "uitwerkingen bekijken" at bounding box center [1062, 85] width 274 height 43
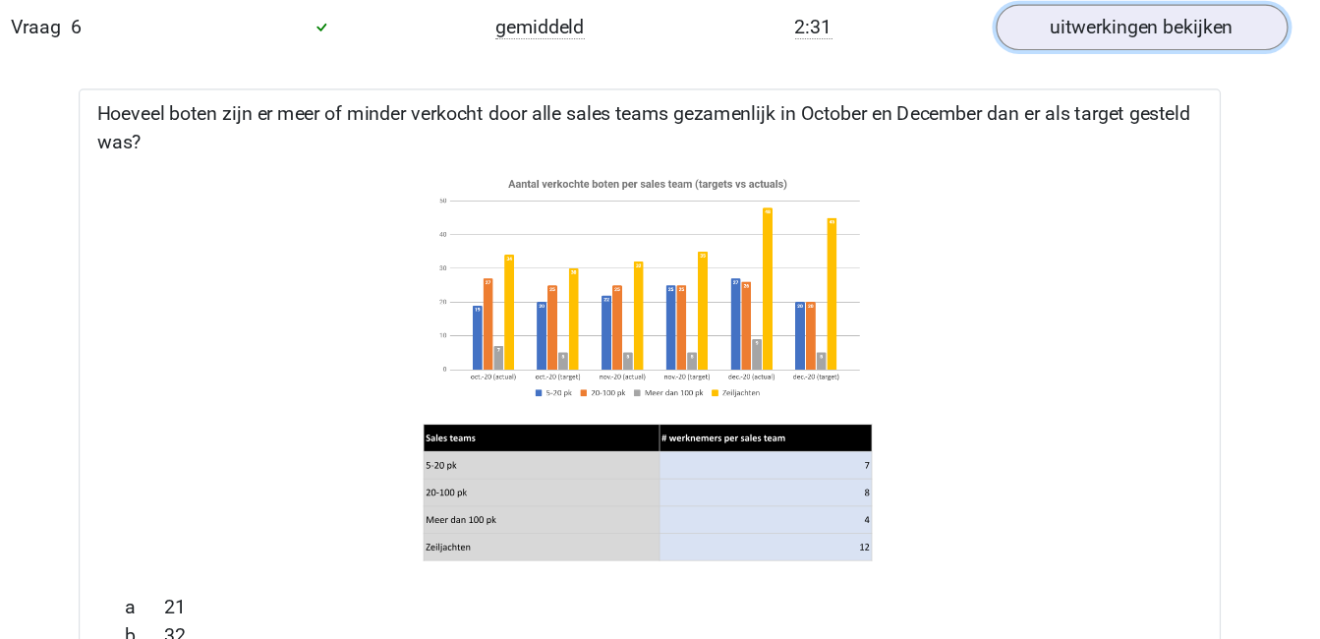
scroll to position [1627, 0]
click at [1014, 27] on link "uitwerkingen bekijken" at bounding box center [1062, 23] width 274 height 43
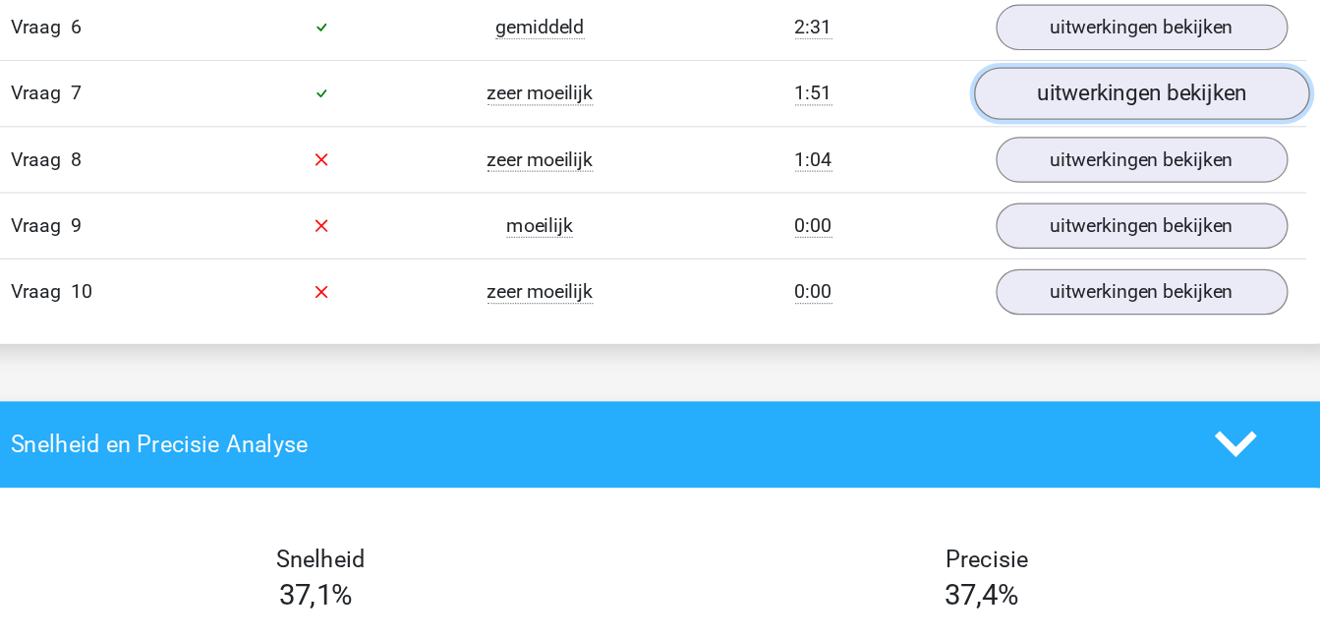
click at [1017, 72] on link "uitwerkingen bekijken" at bounding box center [1062, 77] width 274 height 43
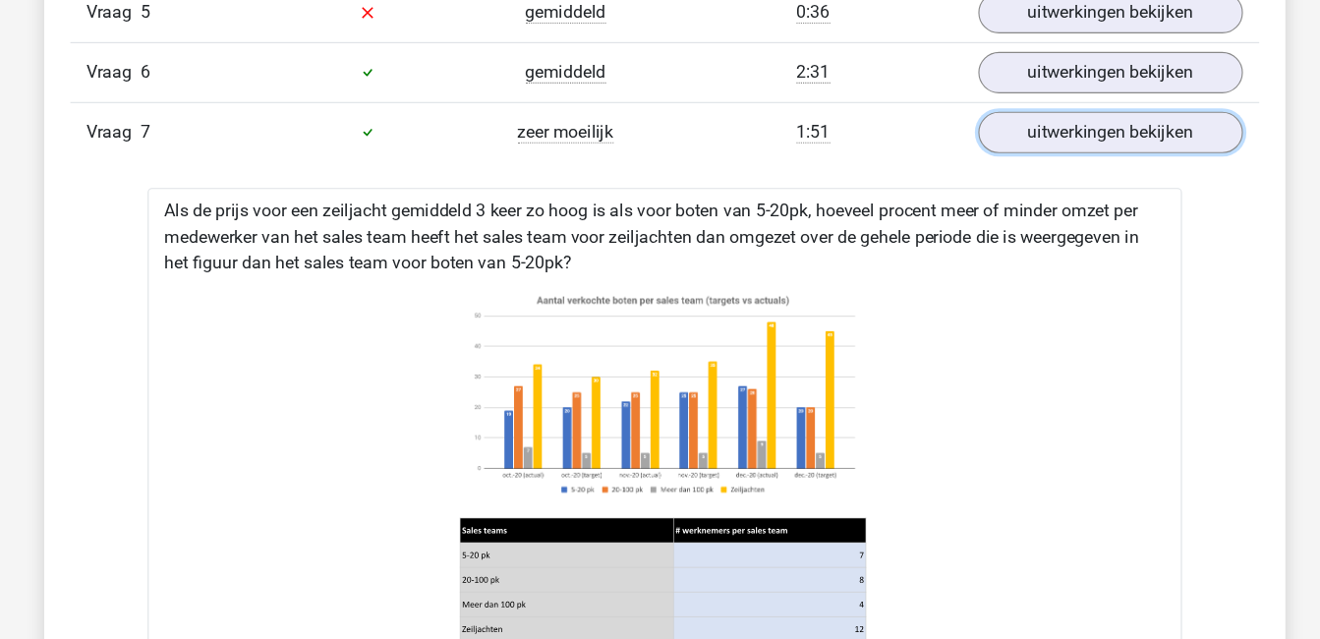
scroll to position [1580, 0]
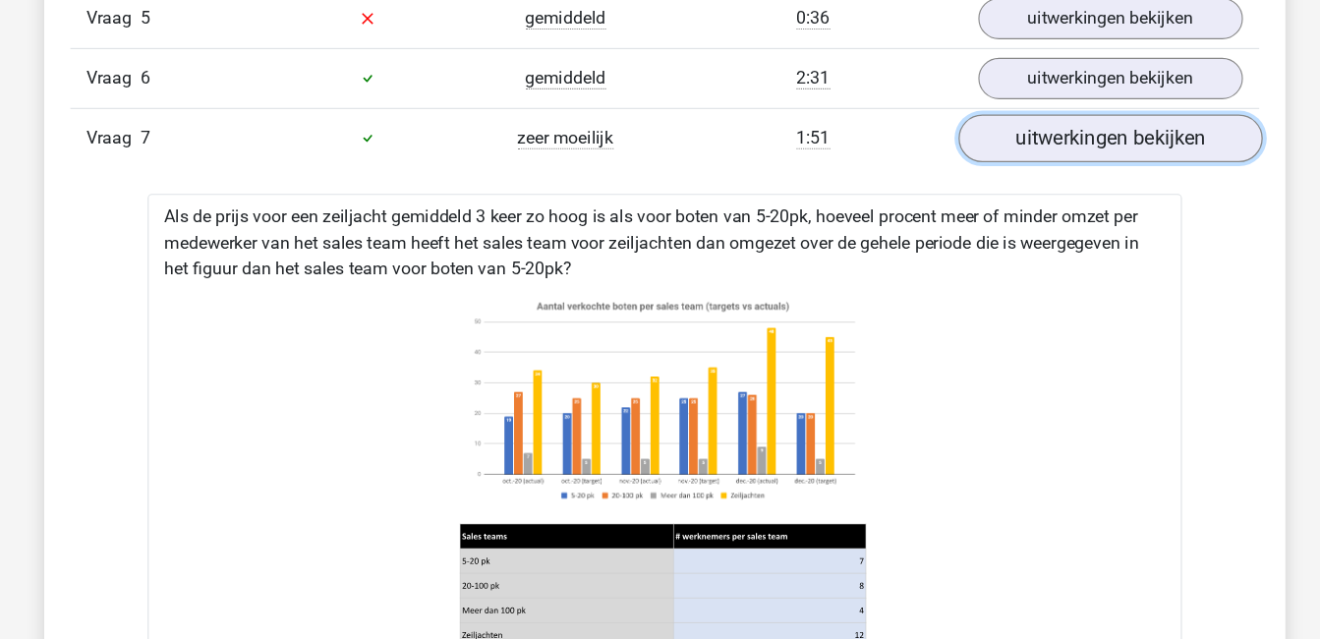
click at [1005, 121] on link "uitwerkingen bekijken" at bounding box center [1062, 124] width 274 height 43
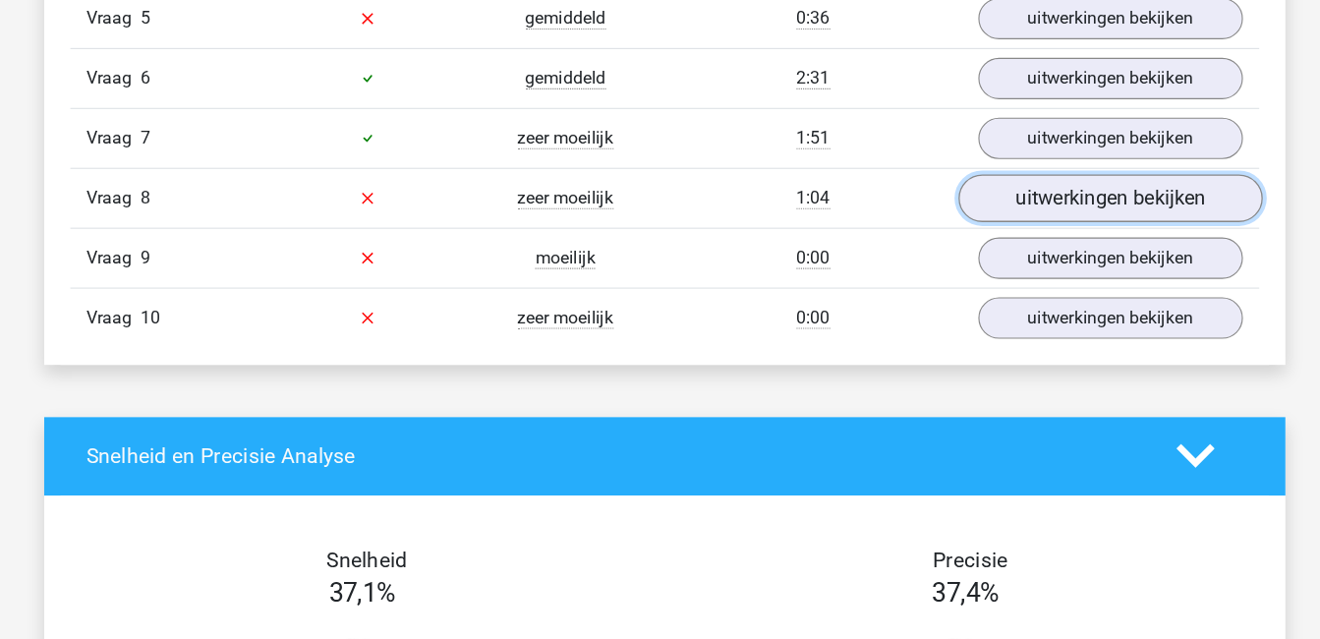
click at [1017, 178] on link "uitwerkingen bekijken" at bounding box center [1062, 178] width 274 height 43
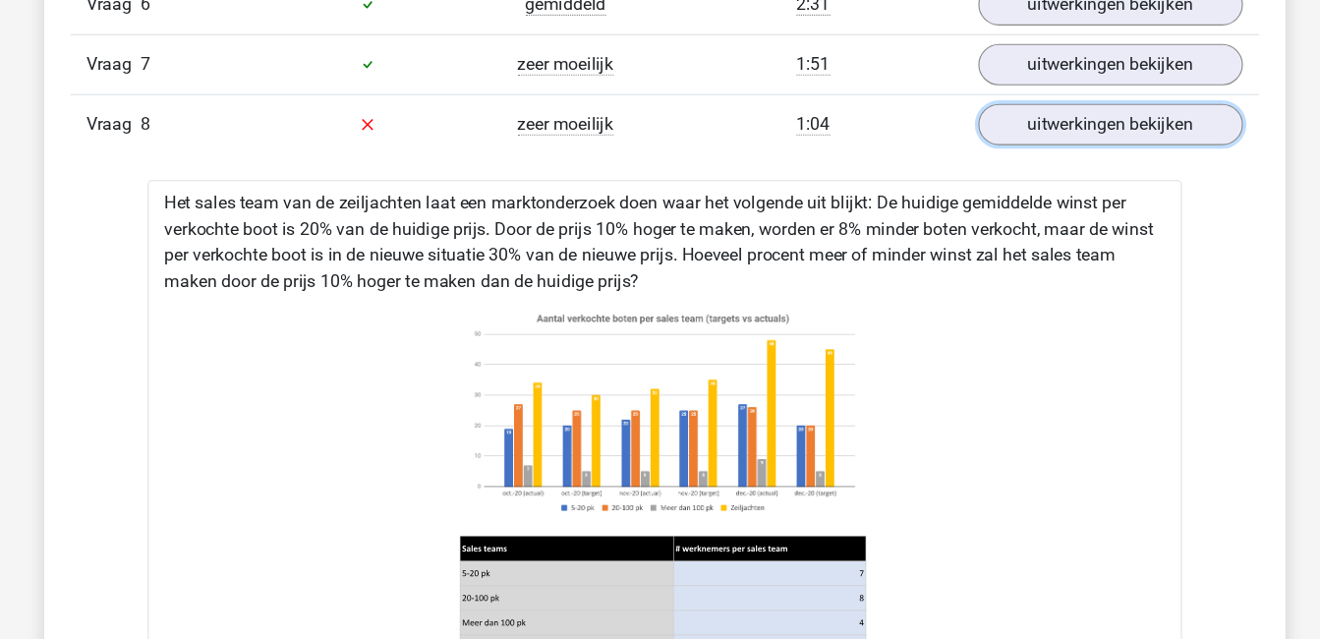
scroll to position [1645, 0]
